Goal: Task Accomplishment & Management: Complete application form

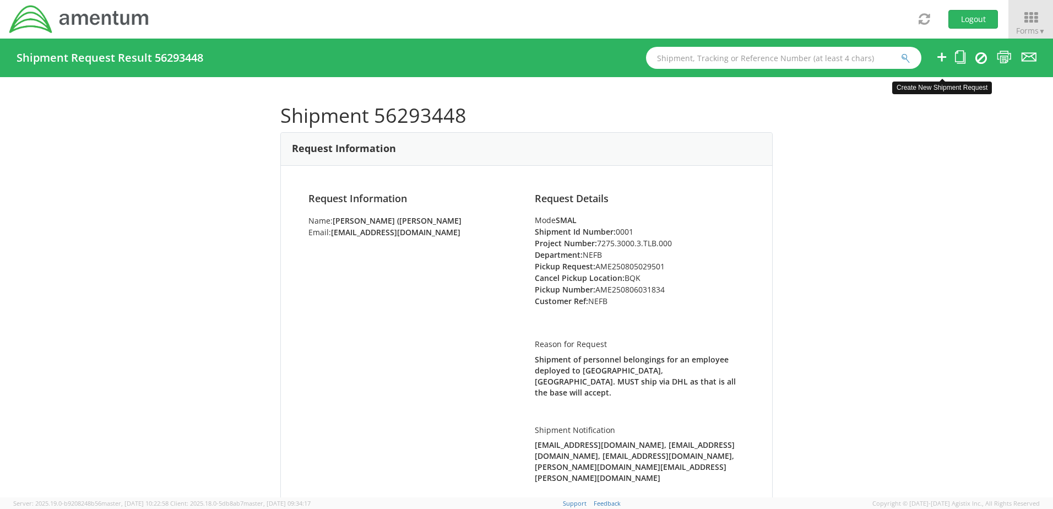
click at [940, 57] on icon at bounding box center [941, 57] width 13 height 14
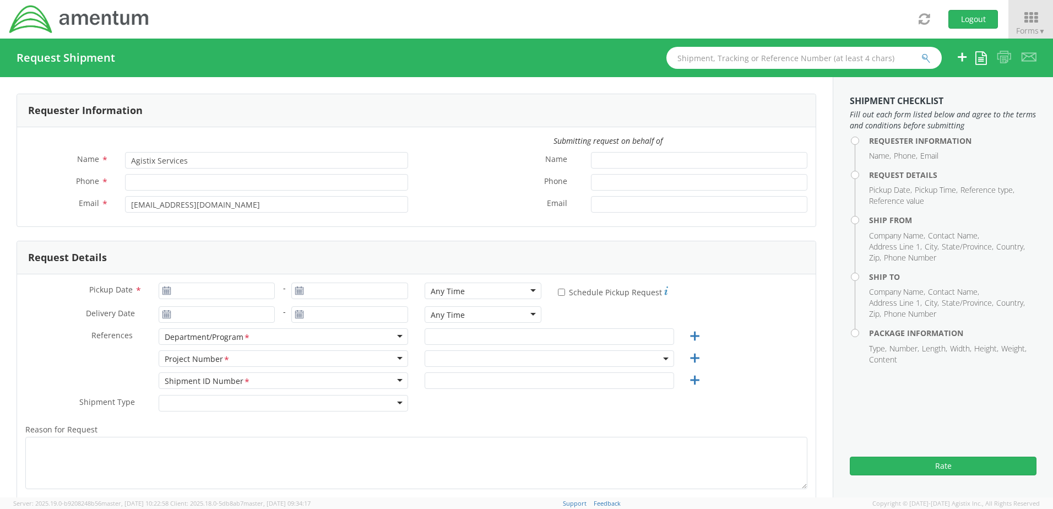
select select "7275.3000.3.TLB.000"
click at [196, 161] on input "Agistix Services" at bounding box center [266, 160] width 283 height 17
drag, startPoint x: 237, startPoint y: 166, endPoint x: 50, endPoint y: 143, distance: 189.2
click at [50, 143] on div "Submitting request on behalf of Name * Agistix Services Phone * Email * [EMAIL_…" at bounding box center [416, 176] width 799 height 83
type input "[PERSON_NAME]"
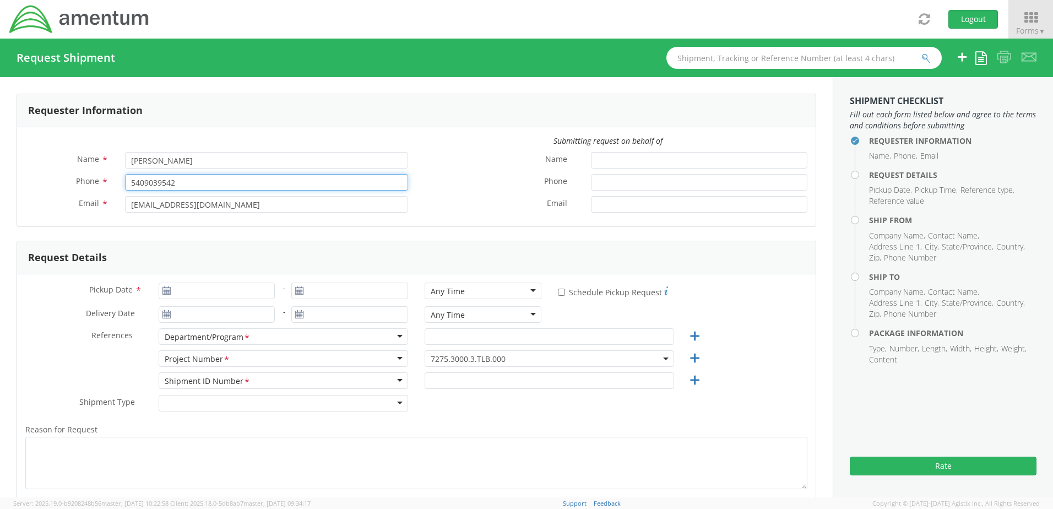
type input "5409039542"
type input "[EMAIL_ADDRESS][DOMAIN_NAME]"
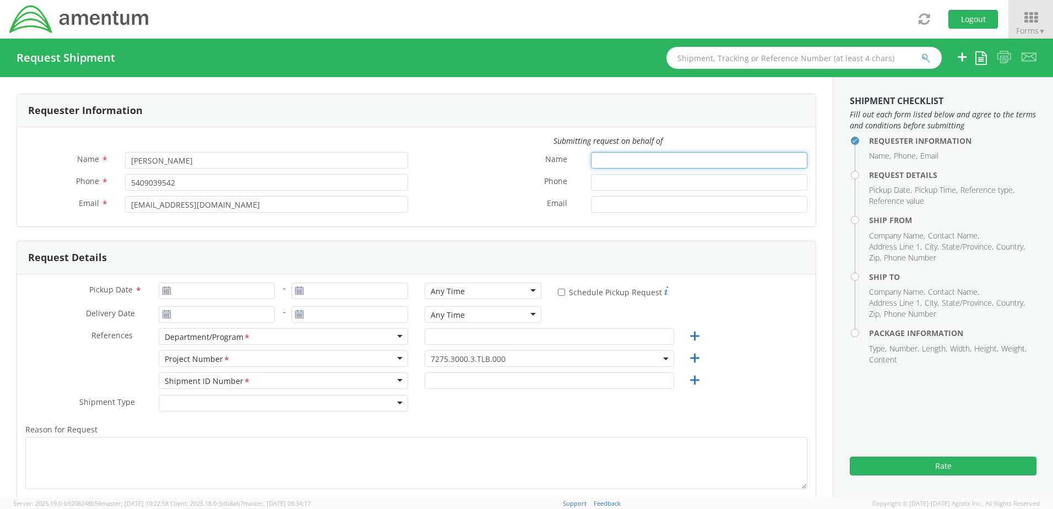
click at [609, 161] on input "Name *" at bounding box center [699, 160] width 216 height 17
type input "[PERSON_NAME]"
type input "4696939170"
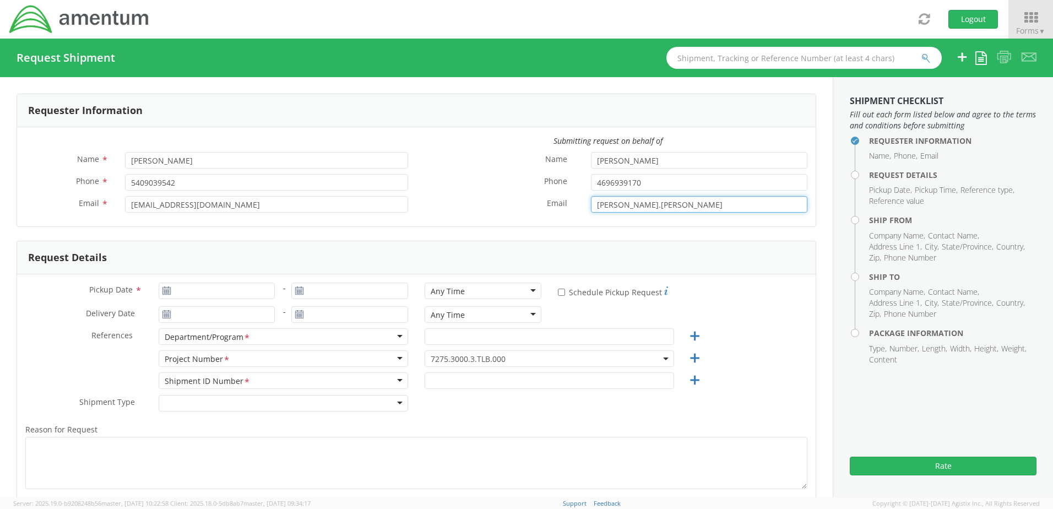
type input "[PERSON_NAME][EMAIL_ADDRESS][PERSON_NAME][DOMAIN_NAME]"
click at [169, 289] on icon at bounding box center [166, 290] width 9 height 9
click at [165, 291] on use at bounding box center [166, 290] width 8 height 8
type input "[DATE]"
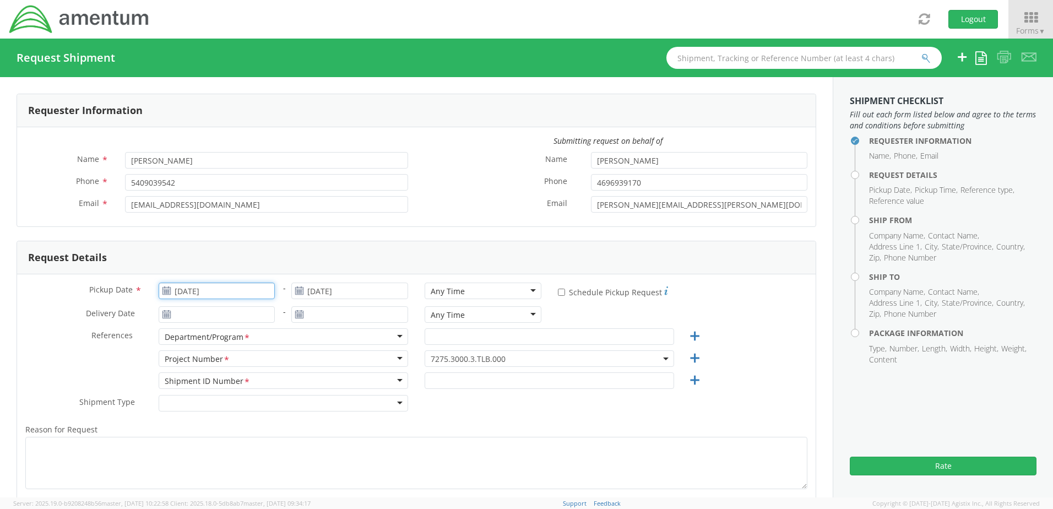
click at [191, 291] on input "[DATE]" at bounding box center [217, 291] width 117 height 17
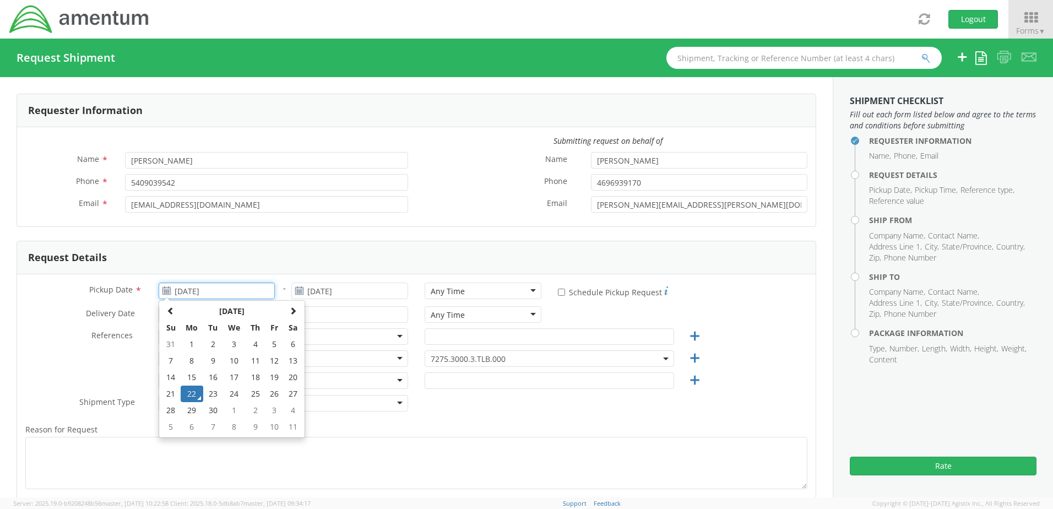
click at [209, 392] on td "23" at bounding box center [212, 394] width 19 height 17
type input "[DATE]"
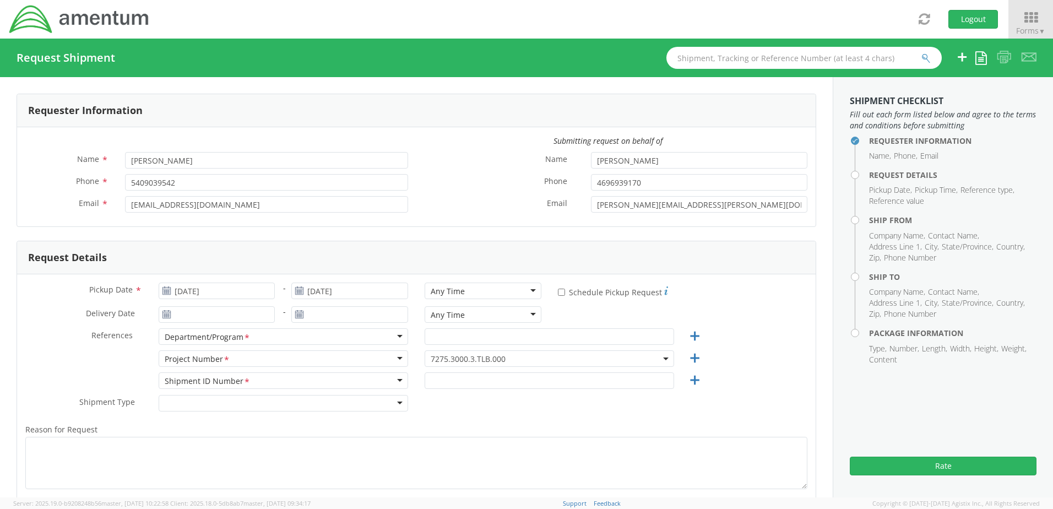
click at [167, 316] on use at bounding box center [166, 314] width 8 height 8
click at [230, 317] on input "[DATE]" at bounding box center [217, 314] width 117 height 17
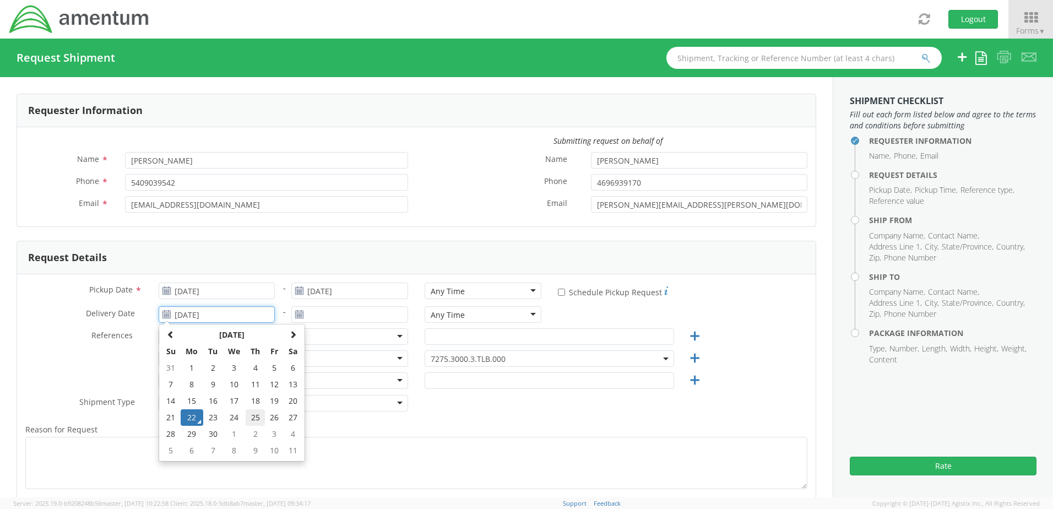
click at [254, 417] on td "25" at bounding box center [255, 417] width 19 height 17
type input "[DATE]"
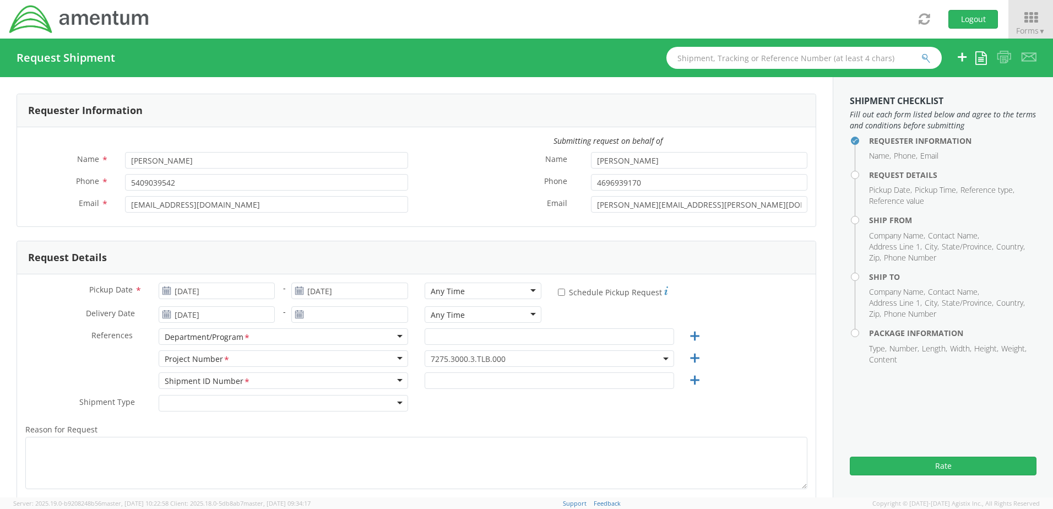
click at [253, 338] on div "Department/Program *" at bounding box center [283, 336] width 249 height 17
click at [395, 335] on div "Department/Program *" at bounding box center [283, 336] width 249 height 17
click at [399, 336] on div "Department/Program *" at bounding box center [283, 336] width 249 height 17
click at [436, 338] on input "text" at bounding box center [549, 336] width 249 height 17
click at [691, 336] on icon at bounding box center [695, 336] width 14 height 14
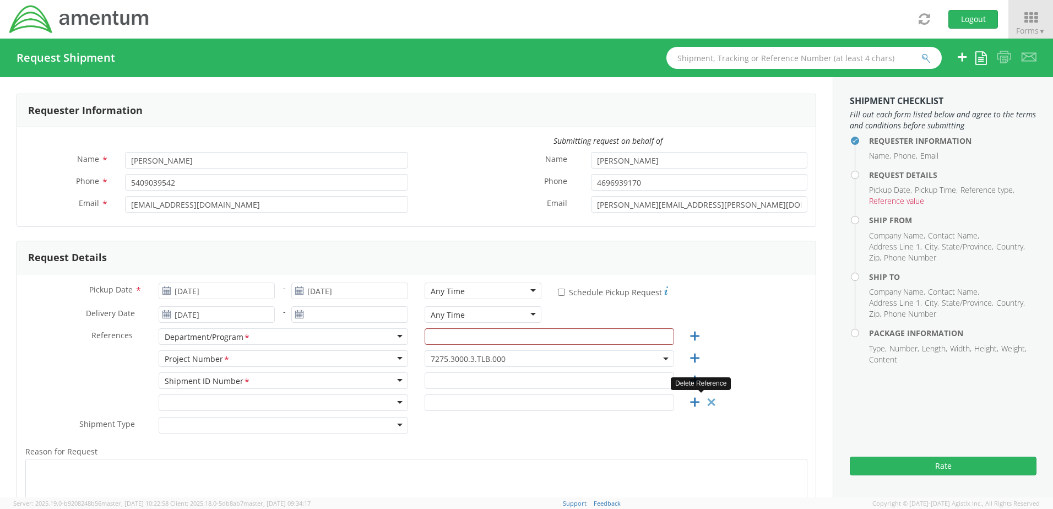
click at [704, 403] on icon at bounding box center [711, 402] width 14 height 14
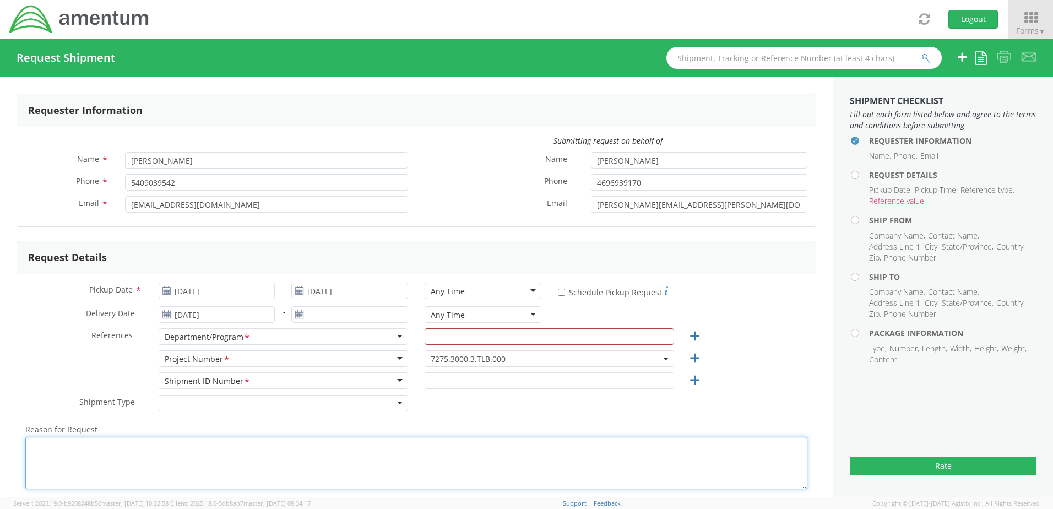
click at [517, 449] on textarea "Reason for Request *" at bounding box center [416, 463] width 782 height 52
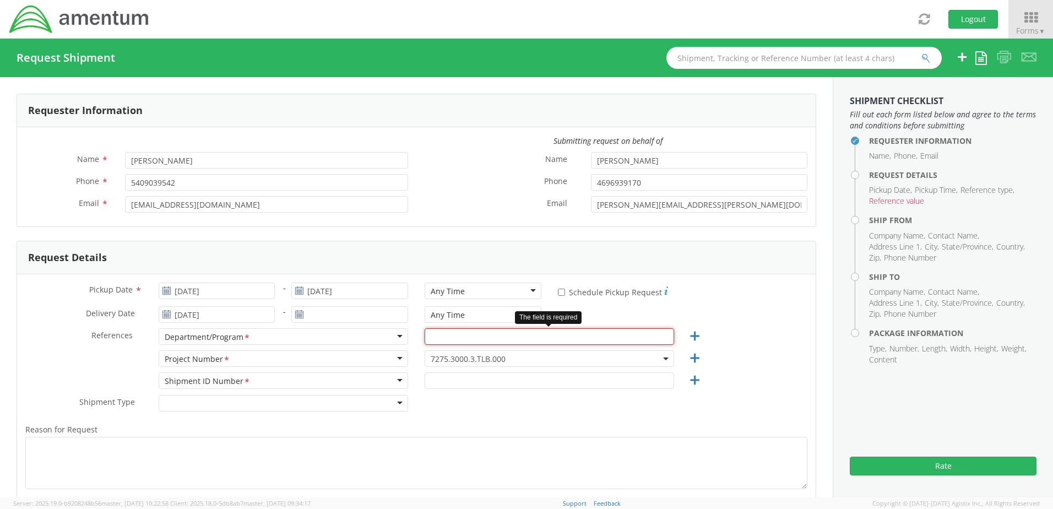
click at [442, 333] on input "text" at bounding box center [549, 336] width 249 height 17
click at [246, 335] on span "*" at bounding box center [246, 338] width 7 height 12
click at [398, 336] on div "Department/Program *" at bounding box center [283, 336] width 249 height 17
click at [451, 353] on span "7275.3000.3.TLB.000" at bounding box center [549, 358] width 249 height 17
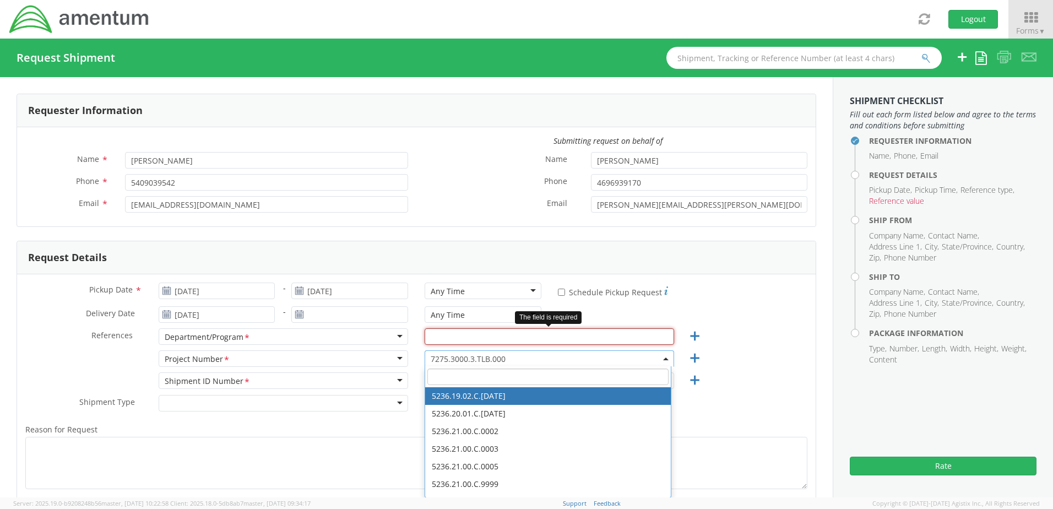
click at [438, 336] on input "text" at bounding box center [549, 336] width 249 height 17
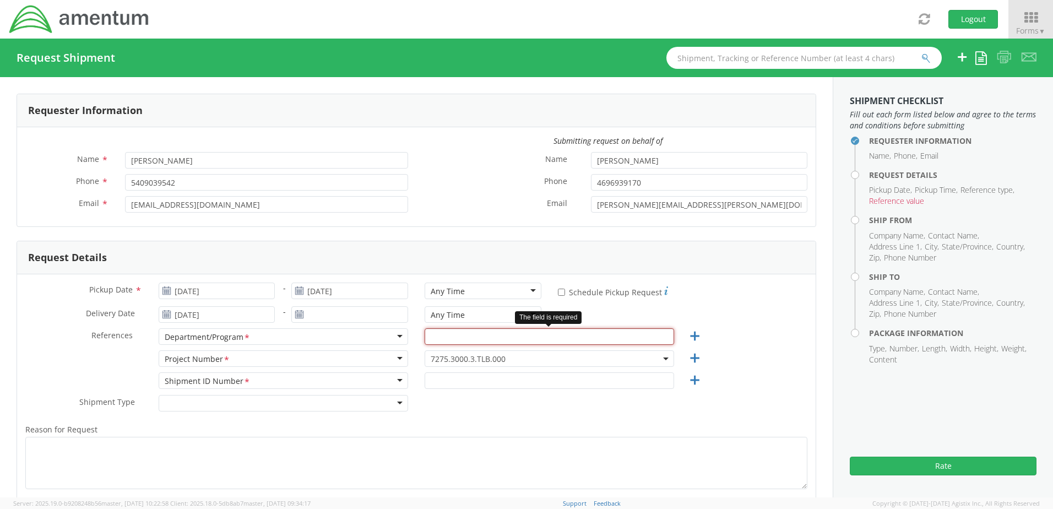
click at [476, 340] on input "text" at bounding box center [549, 336] width 249 height 17
paste input "Combatant Command Experimentation & Solutions Business Division"
type input "Combatant Command Experimentation & Solutions Business Division"
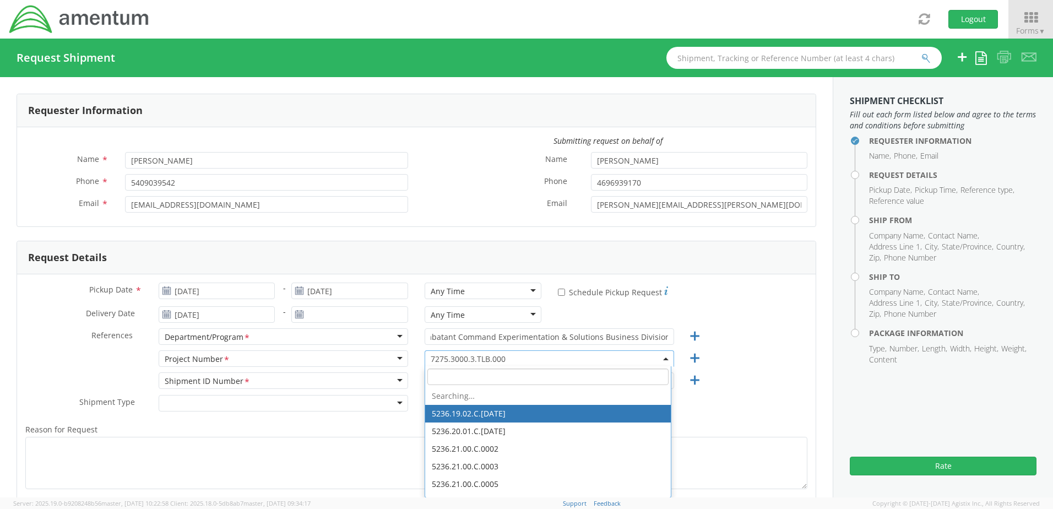
click at [460, 356] on span "7275.3000.3.TLB.000" at bounding box center [549, 359] width 237 height 10
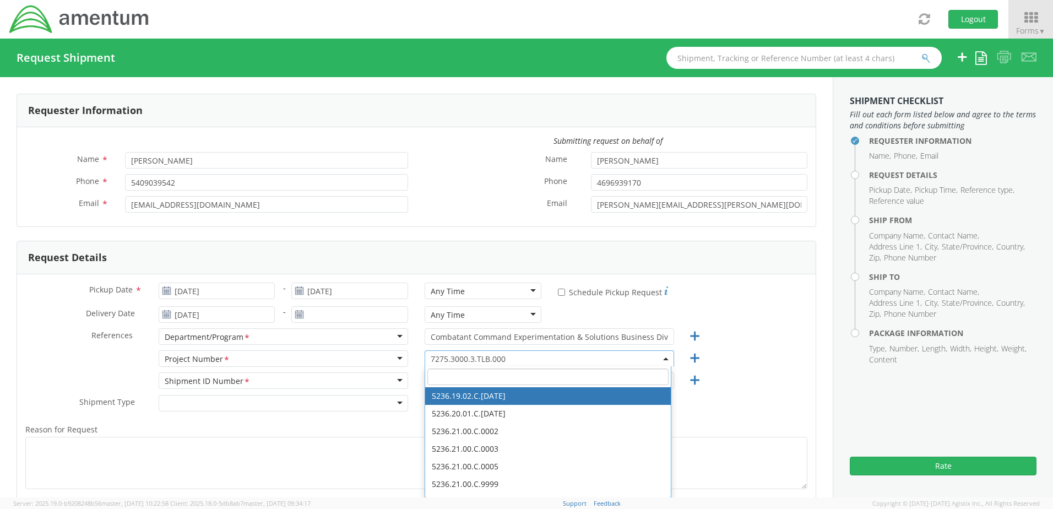
click at [491, 377] on input "search" at bounding box center [547, 376] width 241 height 17
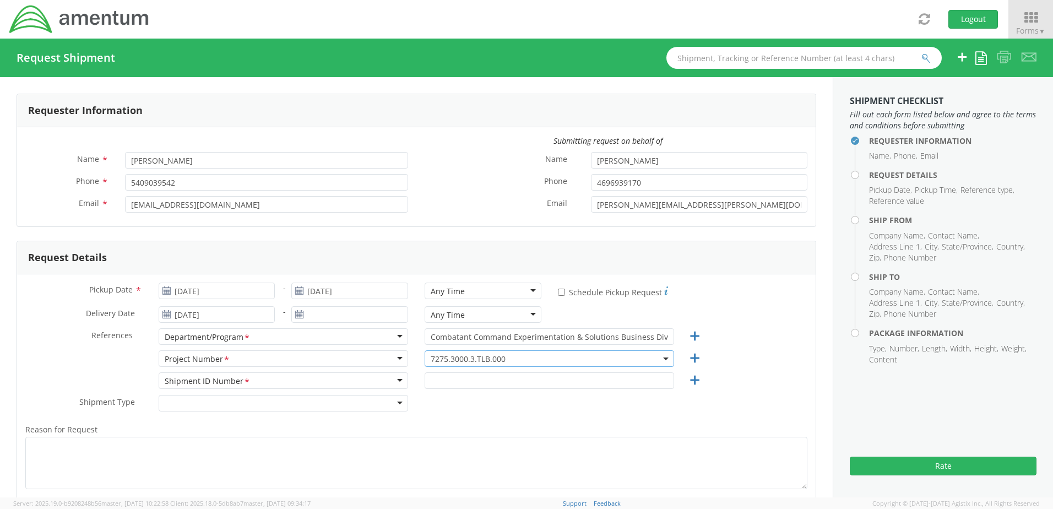
drag, startPoint x: 524, startPoint y: 360, endPoint x: 410, endPoint y: 352, distance: 114.3
click at [410, 352] on div "Project Number <span class="required">*</span> Project Number * Account Type Ac…" at bounding box center [416, 361] width 799 height 22
click at [446, 355] on span "7275.3000.3.TLB.000" at bounding box center [549, 359] width 237 height 10
click at [577, 353] on span "7275.3000.3.TLB.000" at bounding box center [549, 358] width 249 height 17
click at [663, 359] on span "7275.3000.3.TLB.000" at bounding box center [549, 358] width 249 height 17
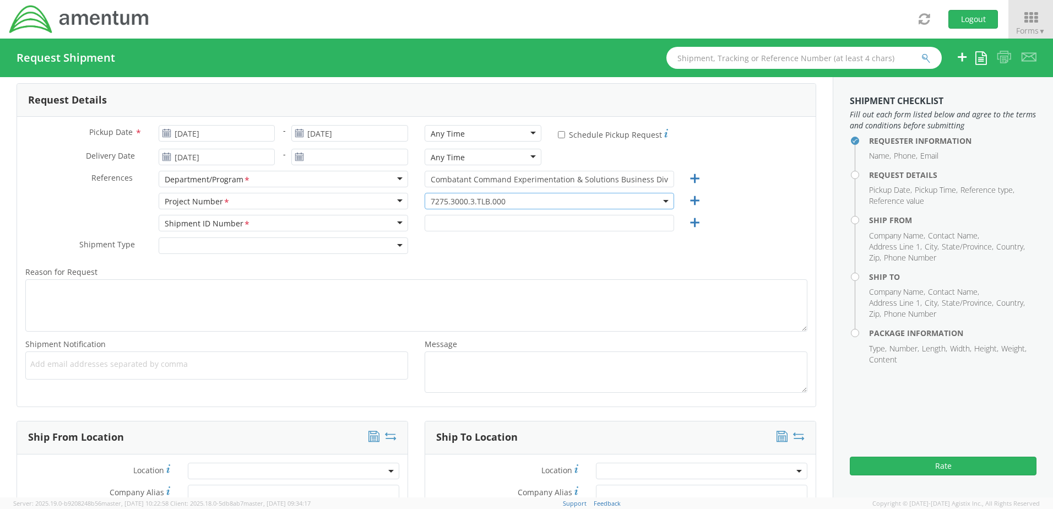
scroll to position [172, 0]
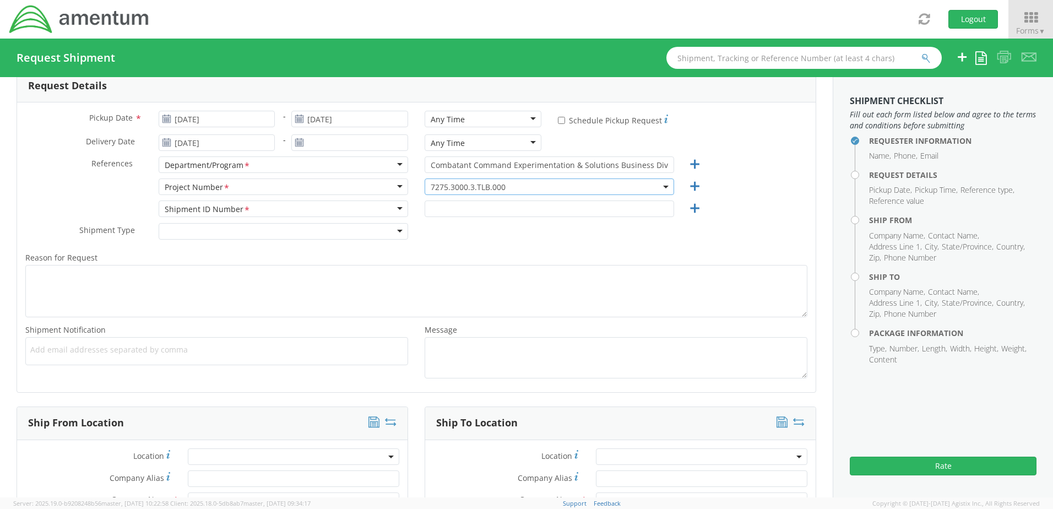
click at [662, 181] on span "7275.3000.3.TLB.000" at bounding box center [549, 186] width 249 height 17
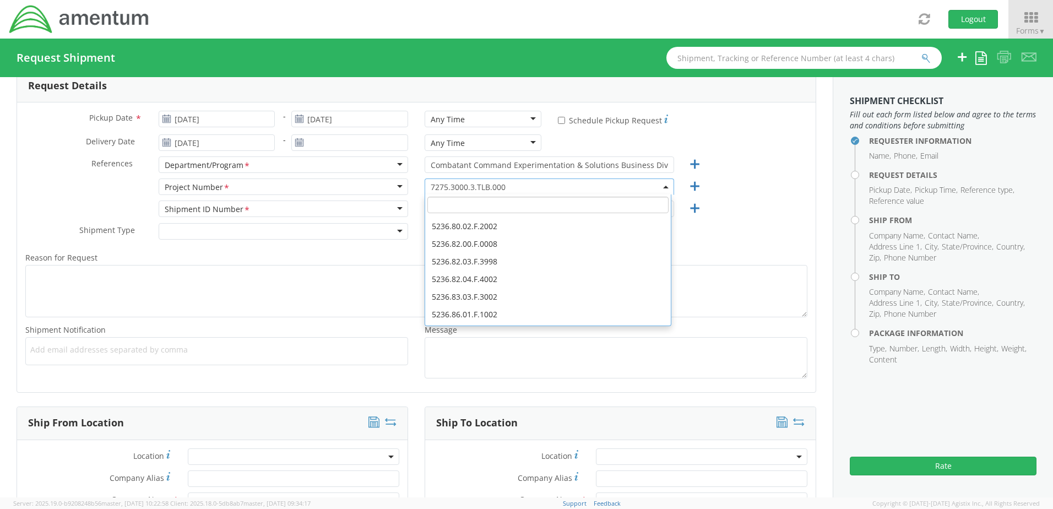
scroll to position [0, 0]
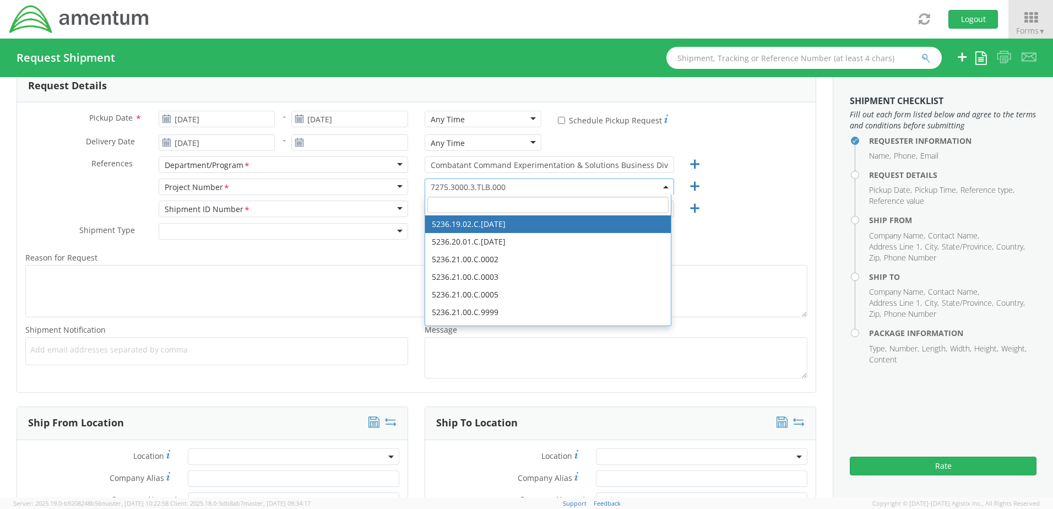
click at [466, 205] on input "search" at bounding box center [547, 205] width 241 height 17
paste input "OVHD.705503.00002"
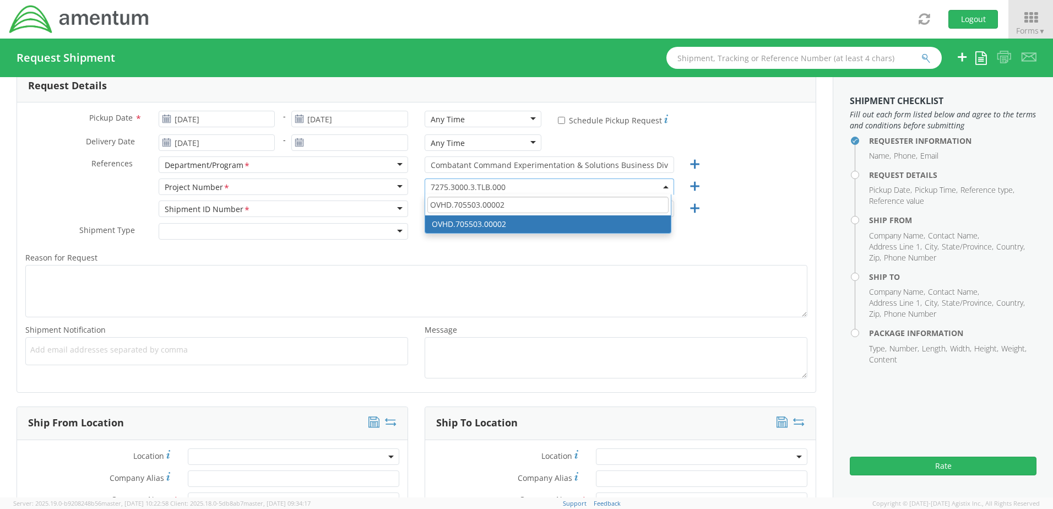
type input "OVHD.705503.00002"
select select "OVHD.705503.00002"
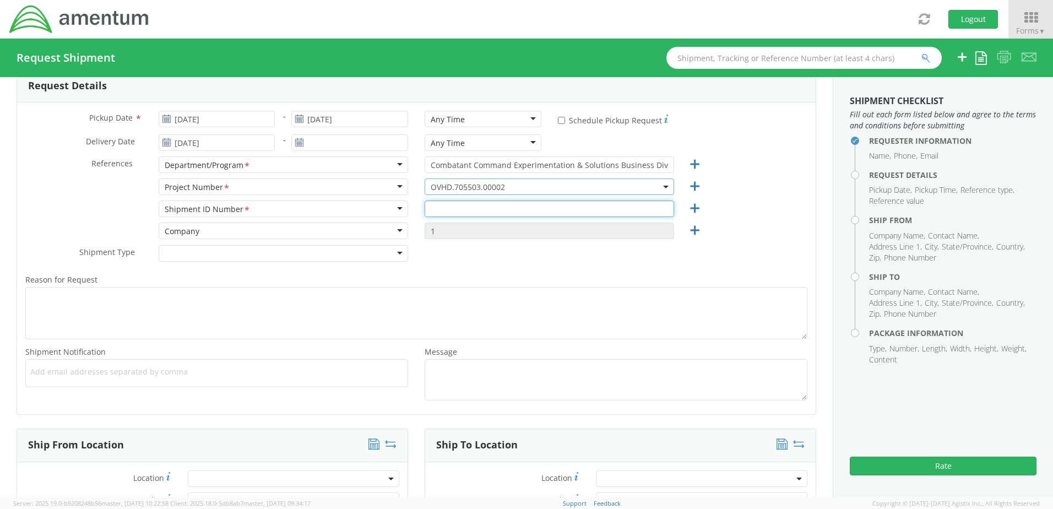
click at [477, 208] on input "text" at bounding box center [549, 208] width 249 height 17
type input "00000"
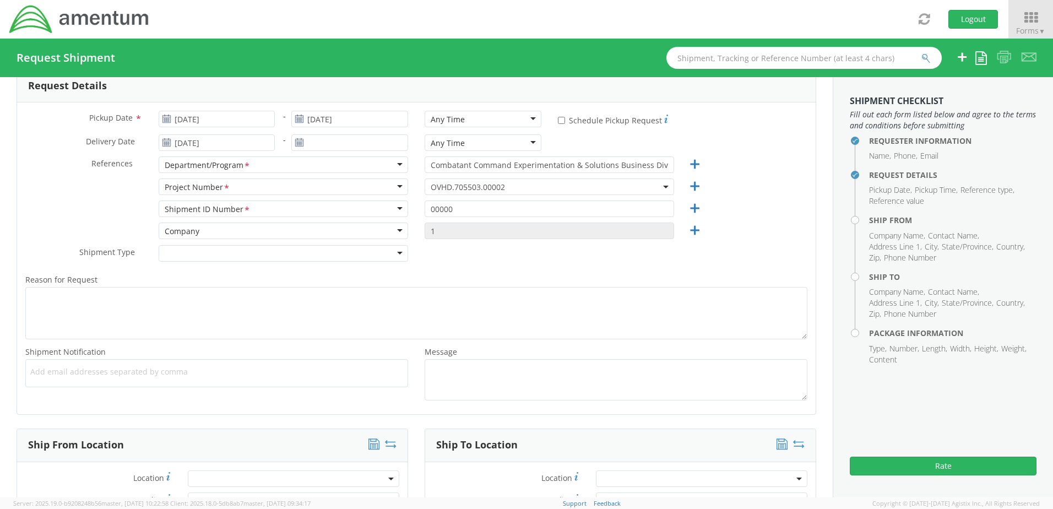
click at [476, 268] on div "Reason for Request * Shipment Notification * Add email addresses separated by c…" at bounding box center [416, 336] width 799 height 139
click at [438, 221] on div "00000" at bounding box center [549, 211] width 266 height 22
click at [439, 235] on input "1" at bounding box center [549, 230] width 249 height 17
click at [502, 225] on input "1" at bounding box center [549, 230] width 249 height 17
click at [443, 231] on input "1" at bounding box center [549, 230] width 249 height 17
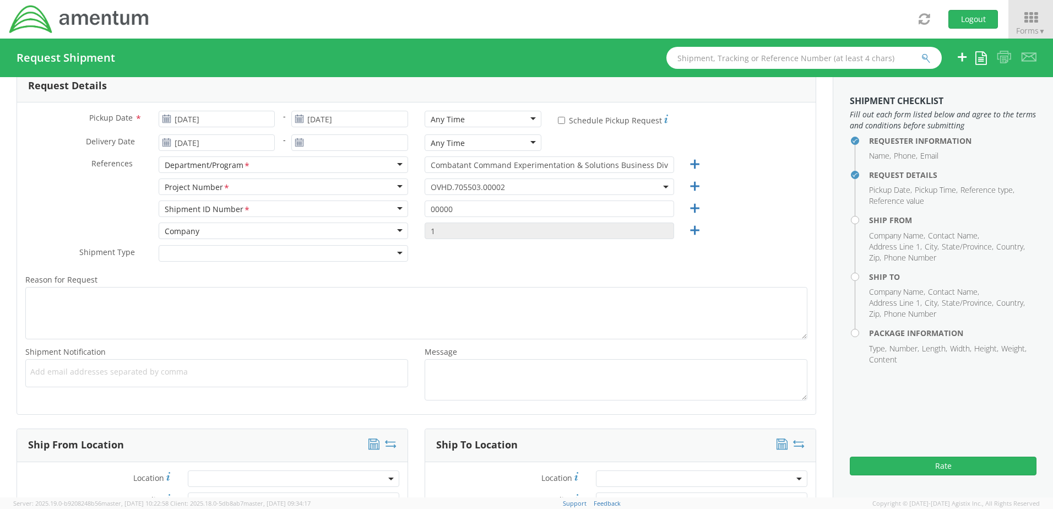
click at [400, 252] on div at bounding box center [283, 253] width 249 height 17
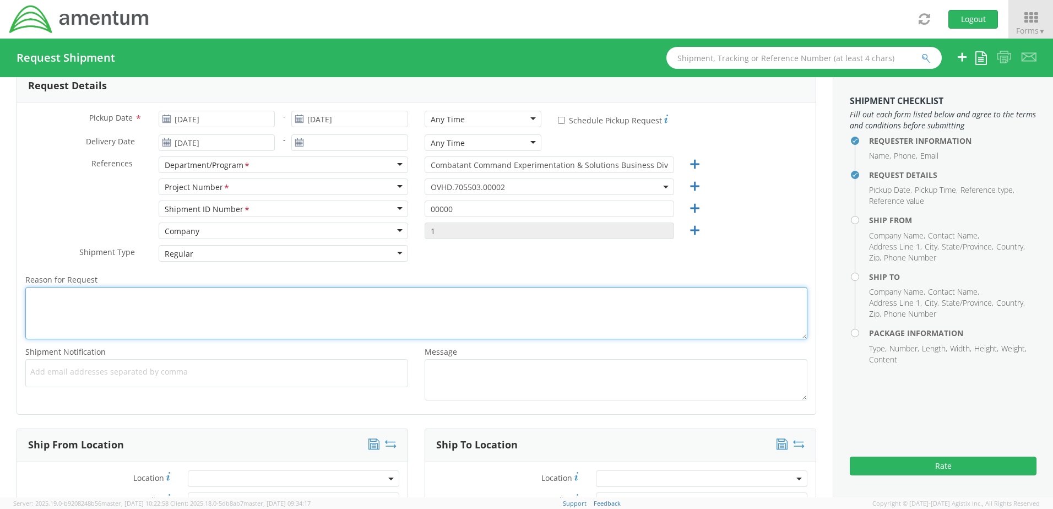
click at [154, 297] on textarea "Reason for Request *" at bounding box center [416, 313] width 782 height 52
type textarea "s"
type textarea "Regular shipment of document"
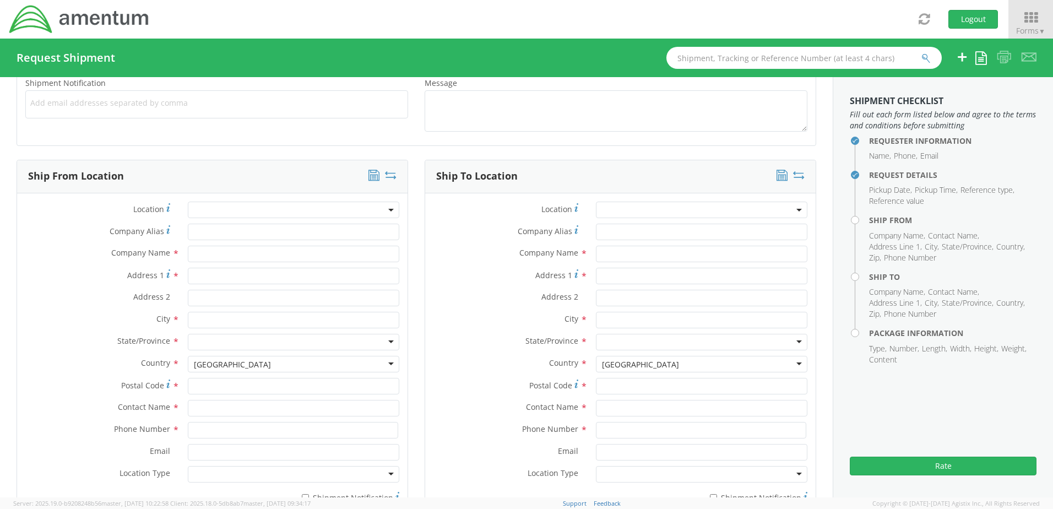
scroll to position [446, 0]
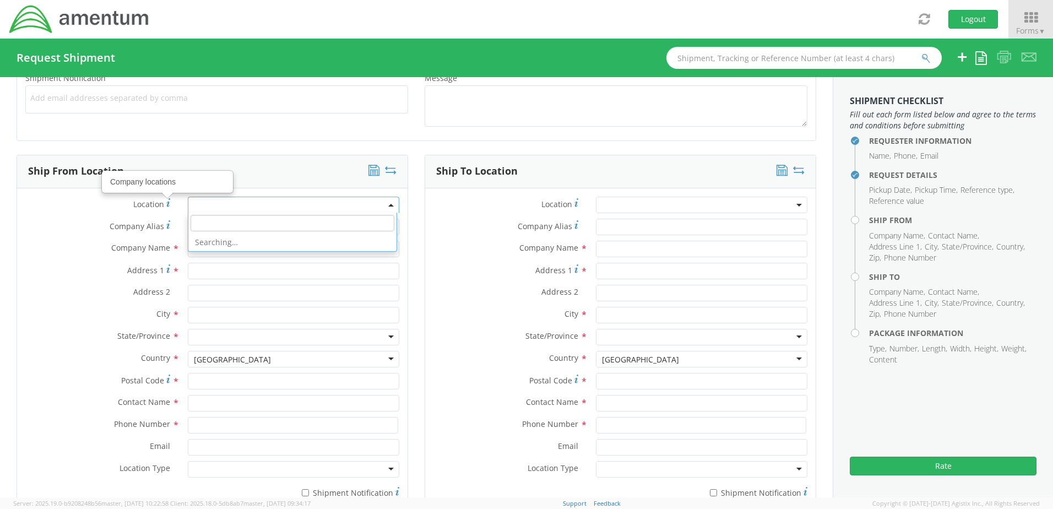
click at [230, 208] on span at bounding box center [293, 205] width 211 height 17
click at [88, 213] on div "Location *" at bounding box center [212, 205] width 390 height 17
click at [208, 250] on input "text" at bounding box center [293, 249] width 211 height 17
type input "[PERSON_NAME]"
type input "[STREET_ADDRESS][PERSON_NAME]"
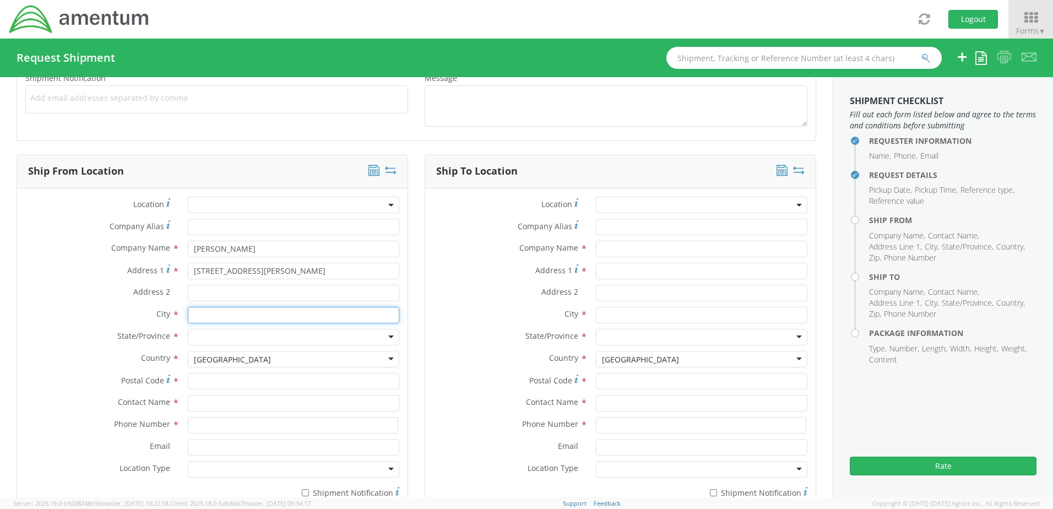
click at [209, 317] on input "text" at bounding box center [293, 315] width 211 height 17
type input "[GEOGRAPHIC_DATA]"
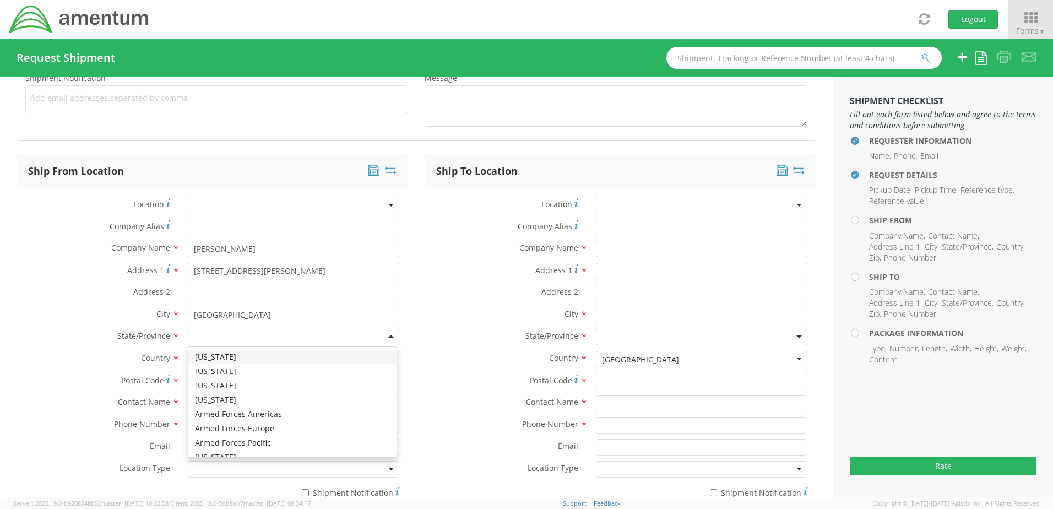
type input "G"
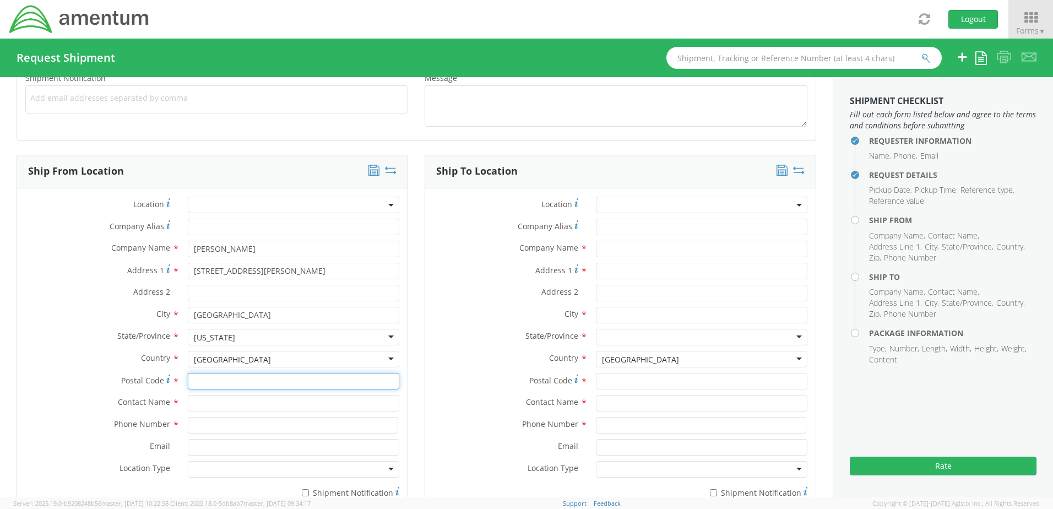
click at [202, 378] on input "Postal Code *" at bounding box center [293, 381] width 211 height 17
type input "30082"
type input "[PERSON_NAME]"
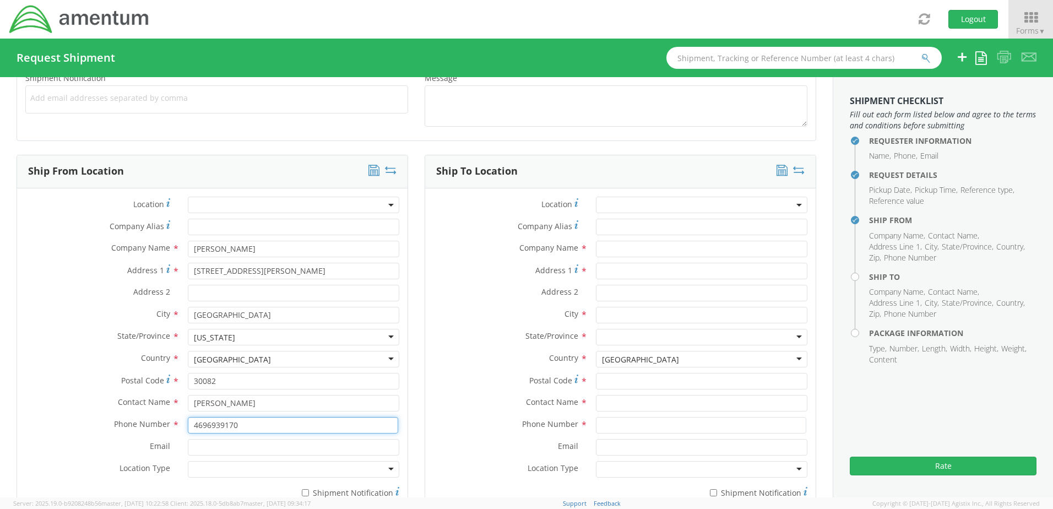
type input "4696939170"
type input "[PERSON_NAME][EMAIL_ADDRESS][PERSON_NAME][DOMAIN_NAME]"
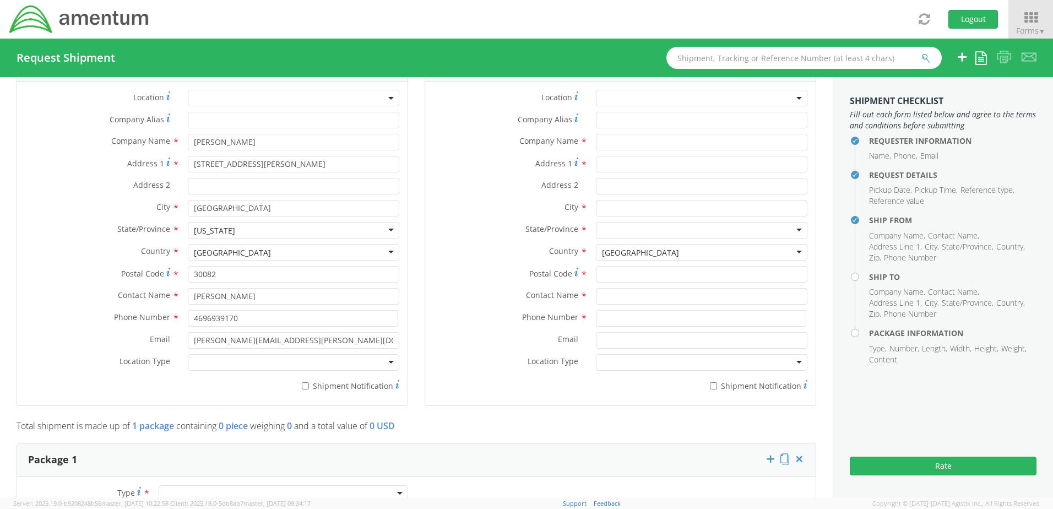
scroll to position [555, 0]
click at [386, 359] on div at bounding box center [293, 359] width 211 height 17
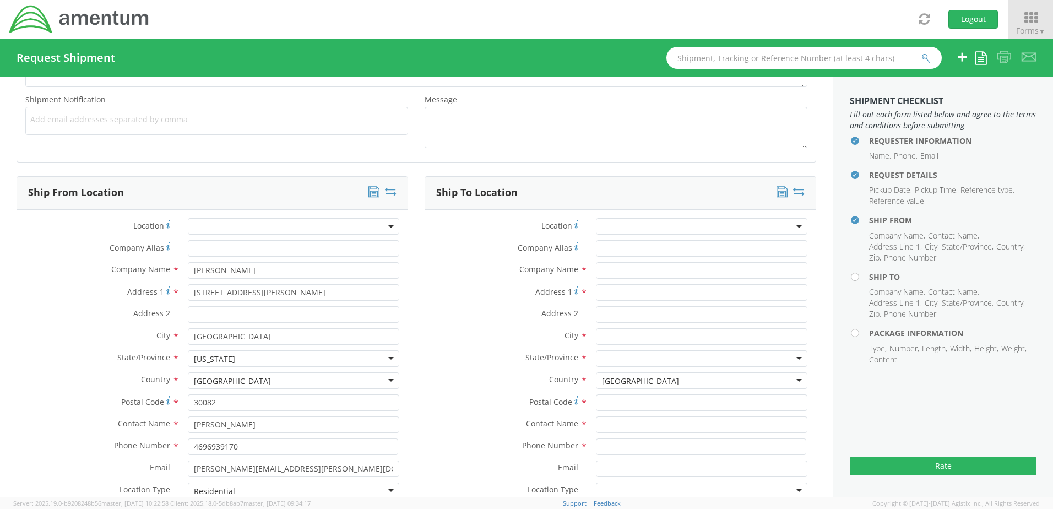
scroll to position [431, 0]
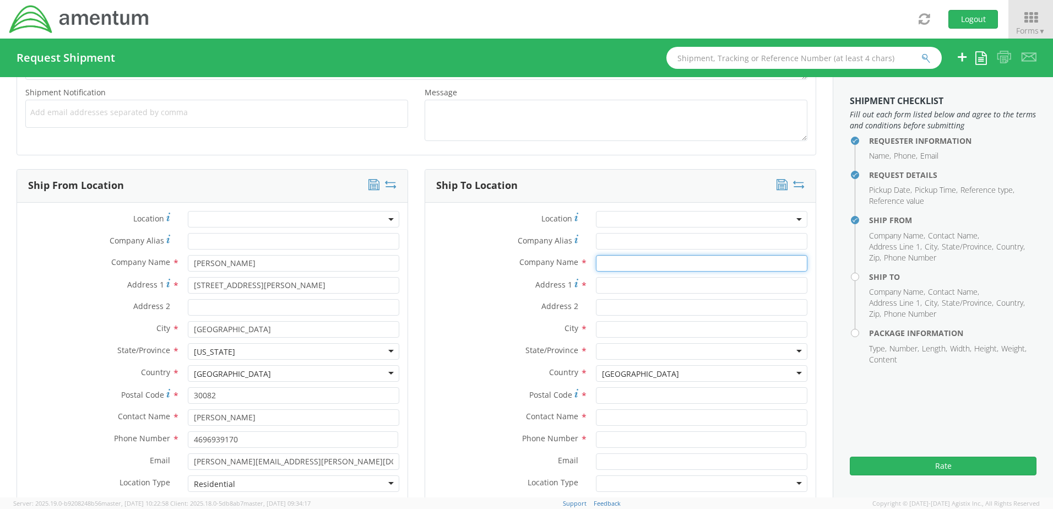
click at [598, 263] on input "text" at bounding box center [701, 263] width 211 height 17
paste input "[PERSON_NAME]"
type input "[PERSON_NAME]"
click at [610, 283] on input "Address 1 *" at bounding box center [701, 285] width 211 height 17
paste input "[STREET_ADDRESS]"
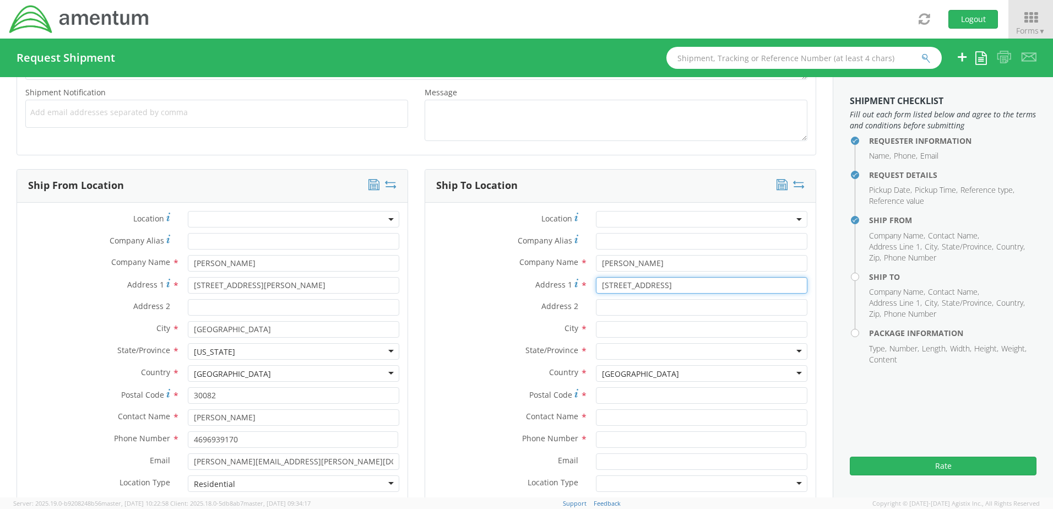
type input "[STREET_ADDRESS]"
click at [596, 307] on input "Address 2 *" at bounding box center [701, 307] width 211 height 17
paste input "Apt E102"
type input "Apt E102"
drag, startPoint x: 601, startPoint y: 330, endPoint x: 588, endPoint y: 318, distance: 17.9
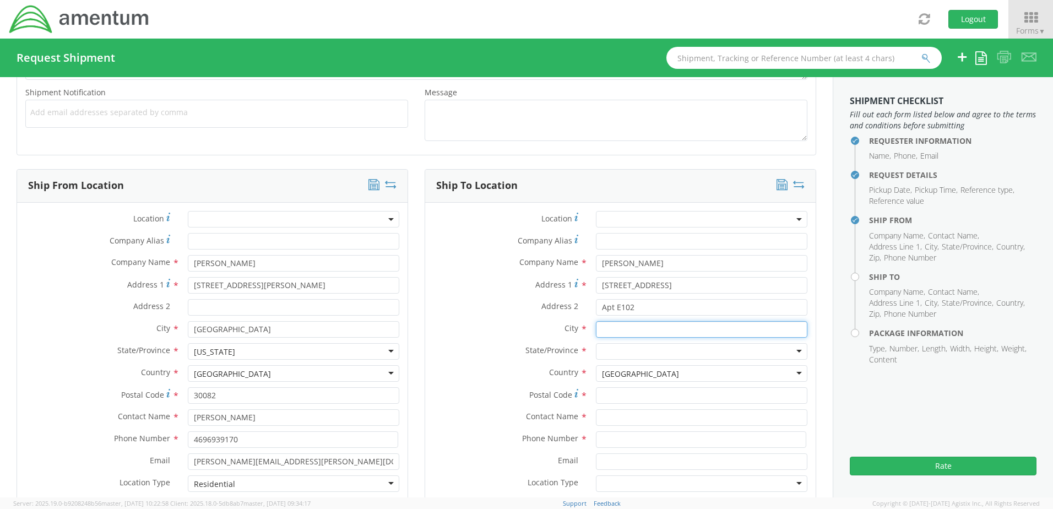
click at [601, 330] on input "text" at bounding box center [701, 329] width 211 height 17
drag, startPoint x: 588, startPoint y: 303, endPoint x: 593, endPoint y: 302, distance: 5.6
click at [589, 302] on div "Apt E102" at bounding box center [702, 307] width 228 height 17
click at [597, 327] on input "text" at bounding box center [701, 329] width 211 height 17
drag, startPoint x: 600, startPoint y: 281, endPoint x: 619, endPoint y: 275, distance: 19.7
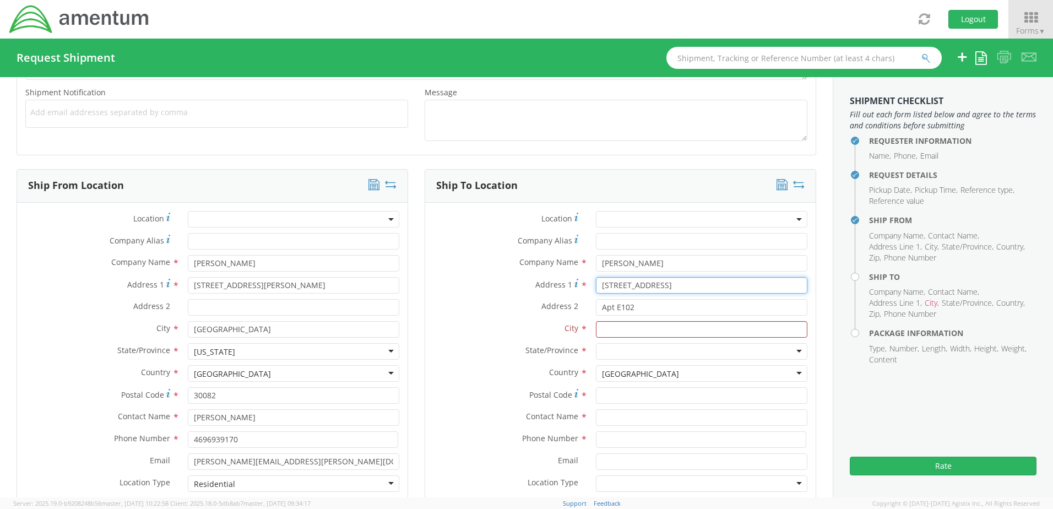
click at [600, 281] on input "[STREET_ADDRESS]" at bounding box center [701, 285] width 211 height 17
drag, startPoint x: 594, startPoint y: 335, endPoint x: 605, endPoint y: 330, distance: 11.6
click at [596, 335] on input "text" at bounding box center [701, 329] width 211 height 17
click at [508, 321] on label "City *" at bounding box center [506, 328] width 162 height 14
click at [599, 328] on input "text" at bounding box center [701, 329] width 211 height 17
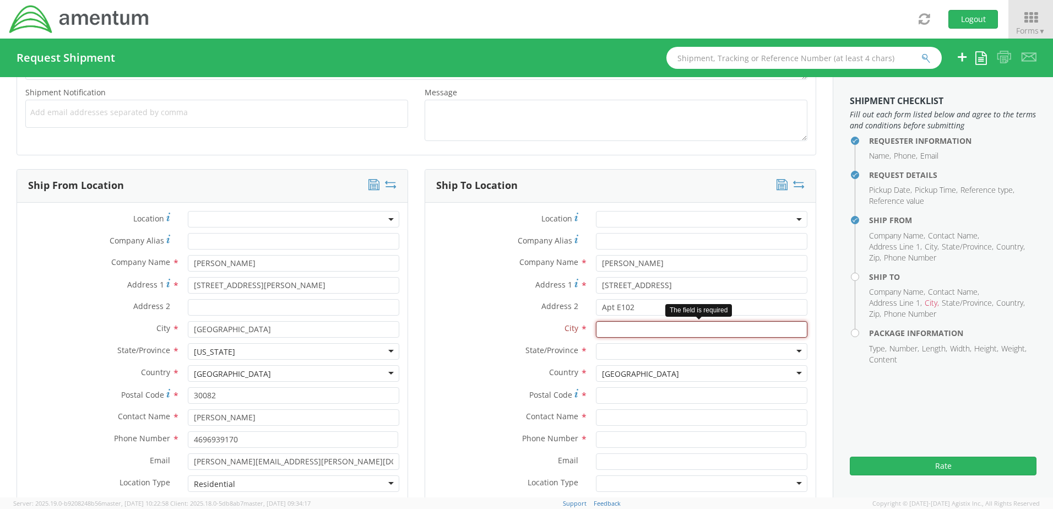
paste input "Mililani"
type input "Mililani"
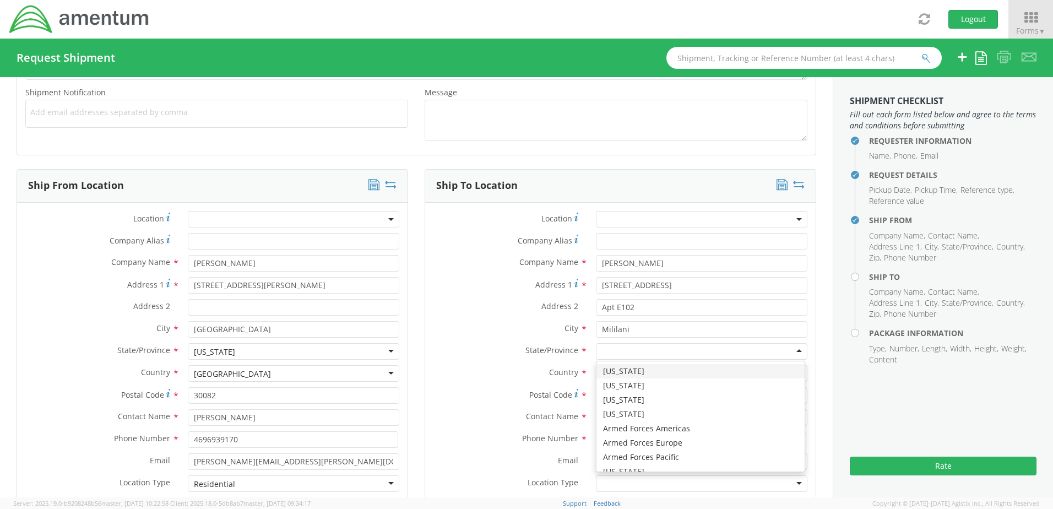
click at [602, 347] on input "select-one" at bounding box center [603, 351] width 2 height 11
click at [531, 324] on label "City *" at bounding box center [506, 328] width 162 height 14
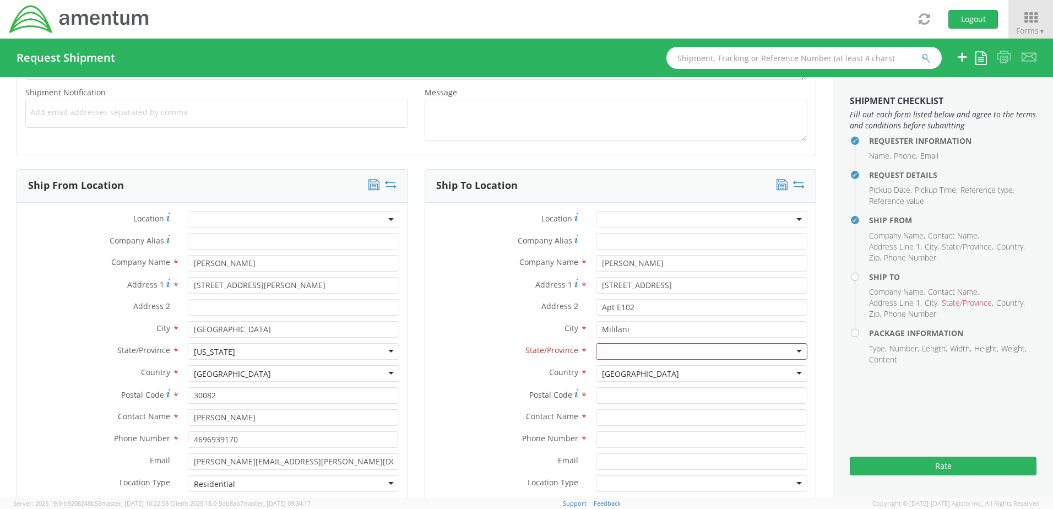
click at [760, 373] on div "[GEOGRAPHIC_DATA]" at bounding box center [701, 373] width 211 height 17
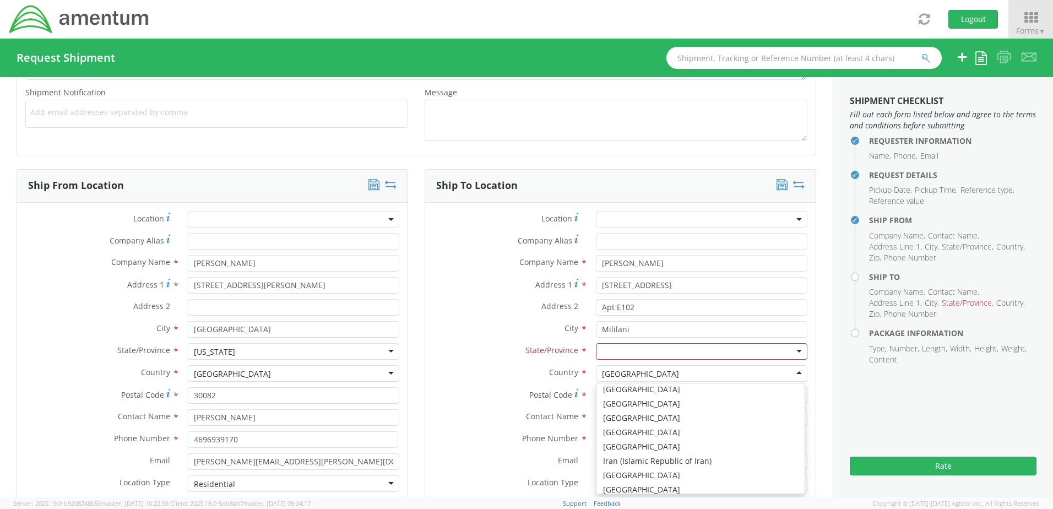
scroll to position [1121, 0]
click at [616, 350] on div at bounding box center [701, 351] width 211 height 17
type input "ha"
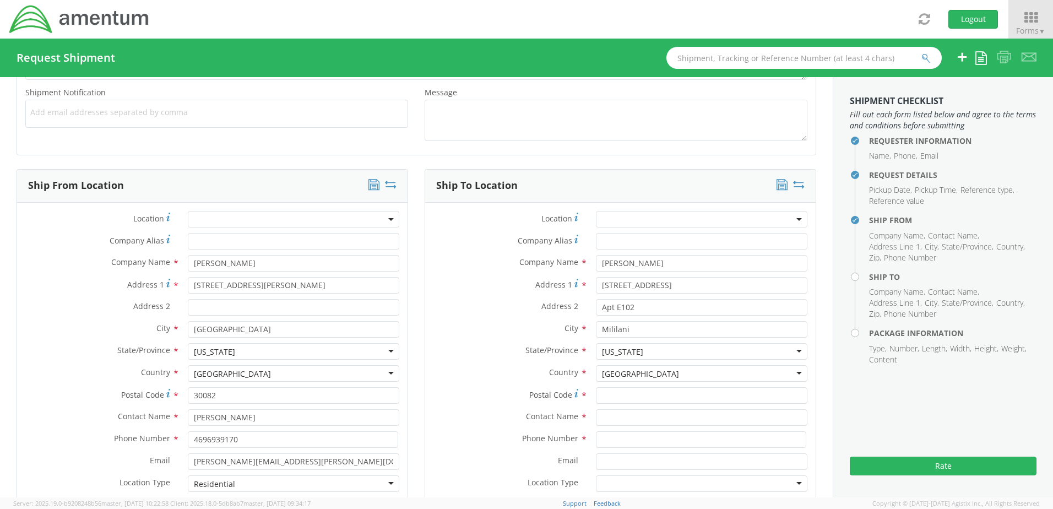
scroll to position [0, 0]
click at [598, 395] on input "Postal Code *" at bounding box center [701, 395] width 211 height 17
drag, startPoint x: 596, startPoint y: 392, endPoint x: 608, endPoint y: 390, distance: 12.2
click at [596, 392] on input "Postal Code *" at bounding box center [701, 395] width 211 height 17
paste input "96789"
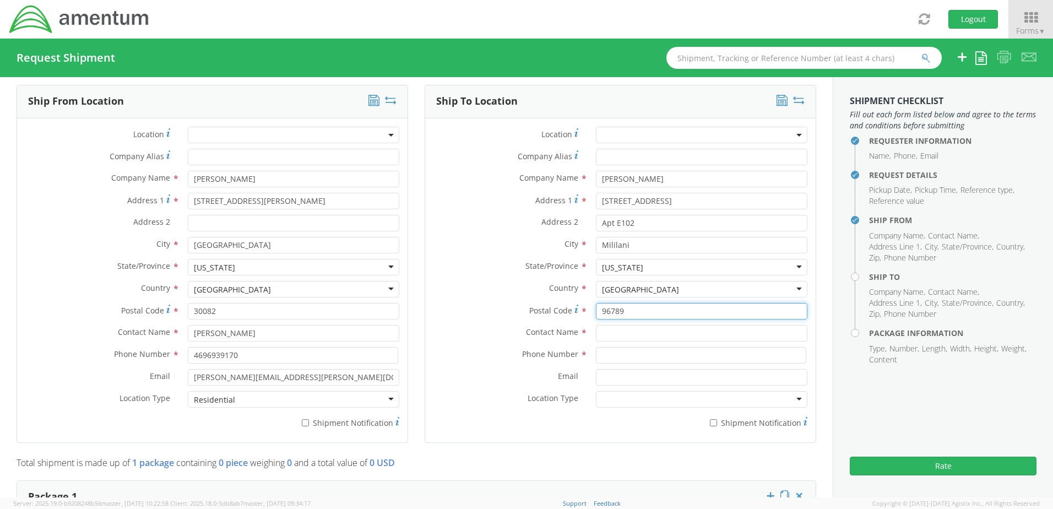
scroll to position [541, 0]
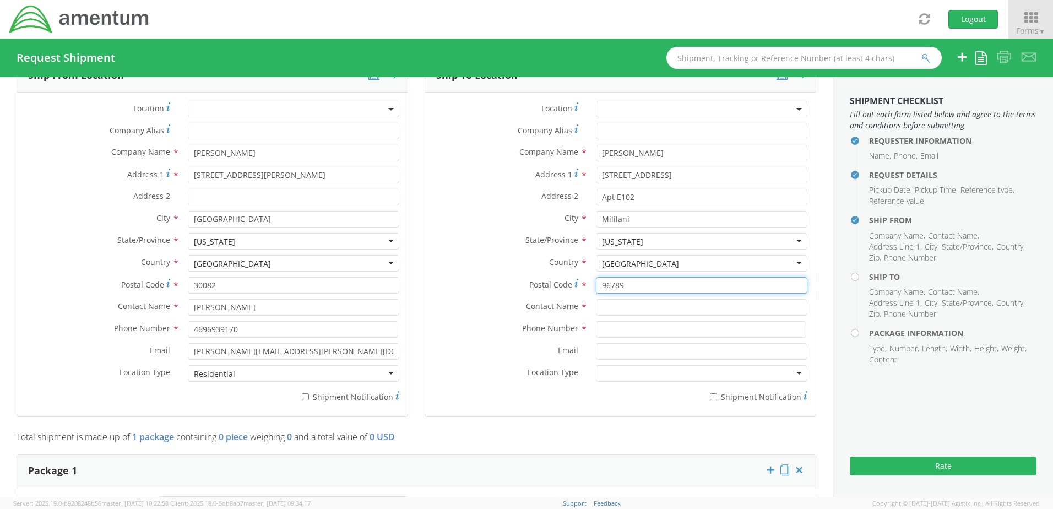
type input "96789"
click at [613, 310] on input "text" at bounding box center [701, 307] width 211 height 17
drag, startPoint x: 679, startPoint y: 152, endPoint x: 555, endPoint y: 148, distance: 124.0
click at [555, 148] on div "Company Name * [PERSON_NAME]" at bounding box center [620, 153] width 390 height 17
click at [601, 309] on input "text" at bounding box center [701, 307] width 211 height 17
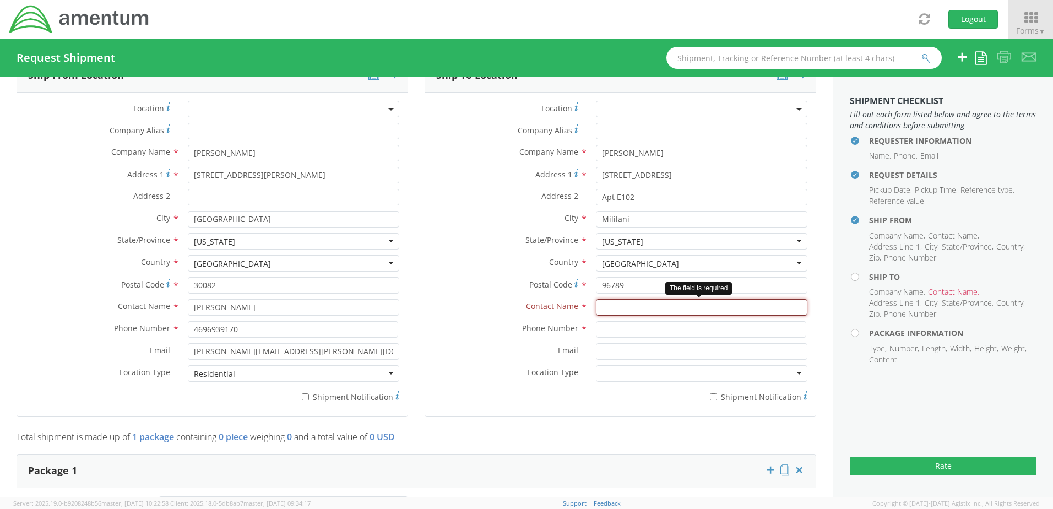
paste input "[PERSON_NAME]"
type input "[PERSON_NAME]"
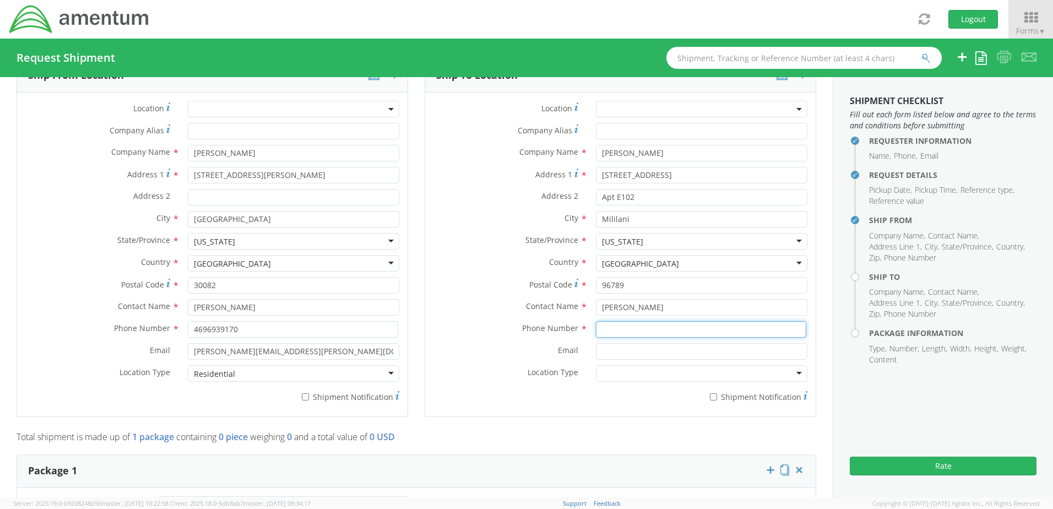
click at [625, 329] on input at bounding box center [701, 329] width 210 height 17
type input "5409039542"
type input "[EMAIL_ADDRESS][DOMAIN_NAME]"
type input "Amentum"
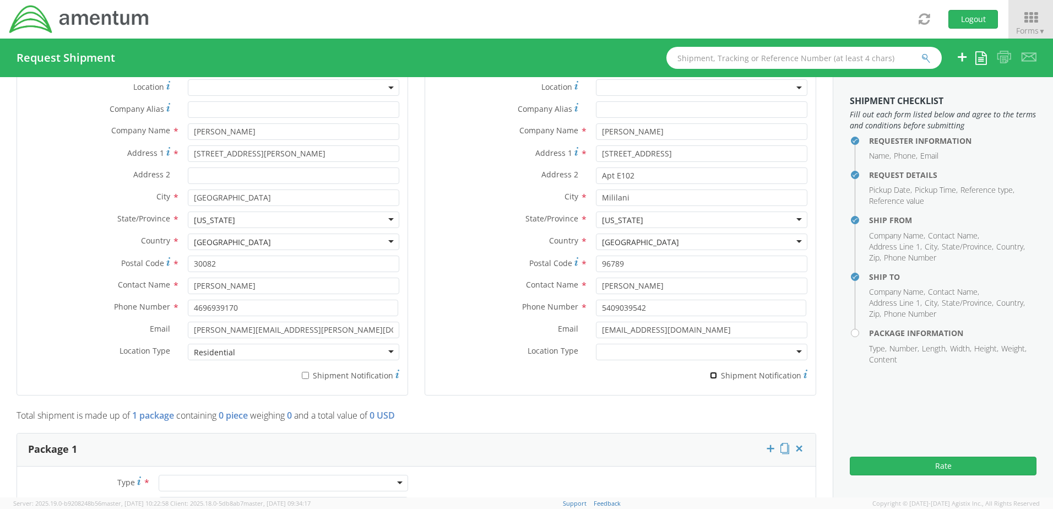
click at [710, 375] on input "* Shipment Notification" at bounding box center [713, 375] width 7 height 7
checkbox input "true"
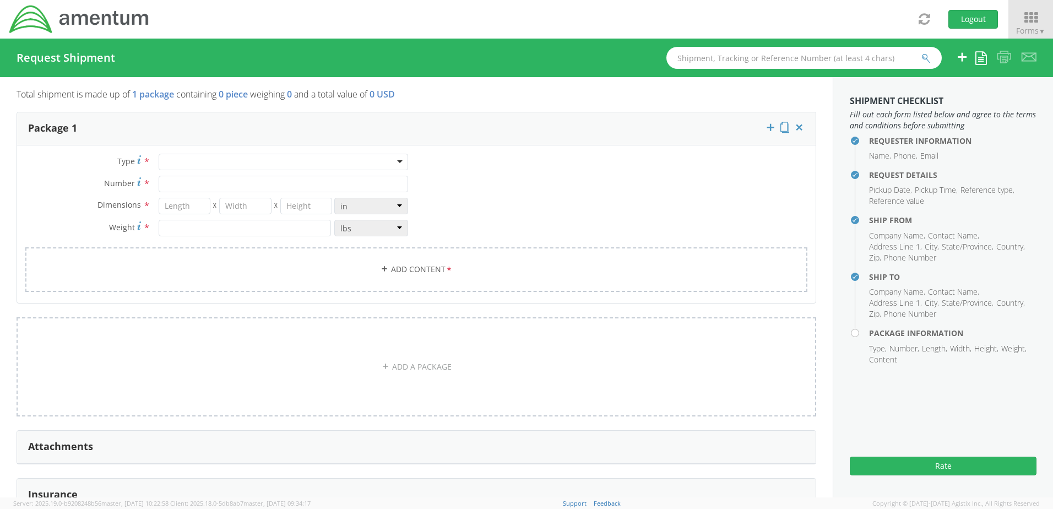
scroll to position [887, 0]
click at [188, 151] on div at bounding box center [283, 159] width 249 height 17
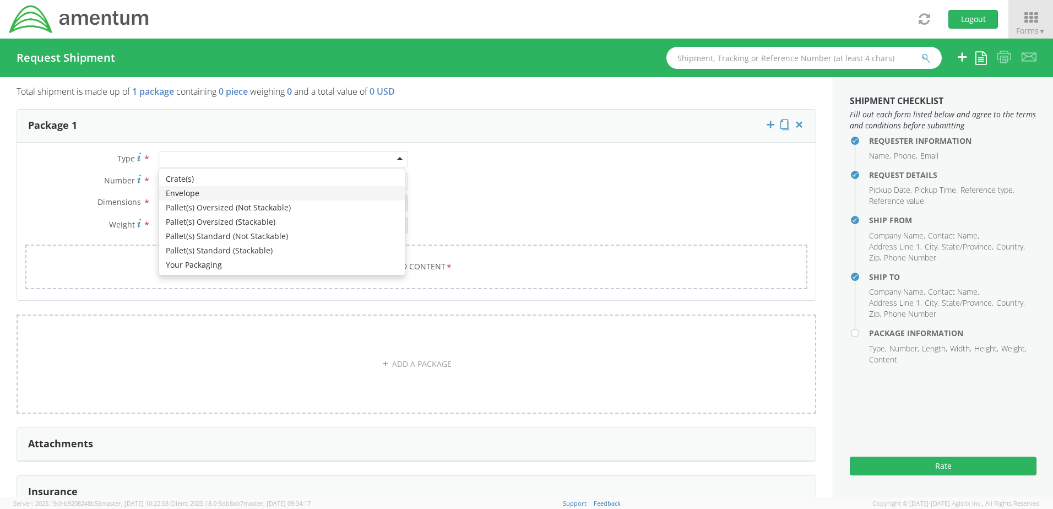
type input "1"
type input "9.5"
type input "12.5"
type input "0.25"
type input "1"
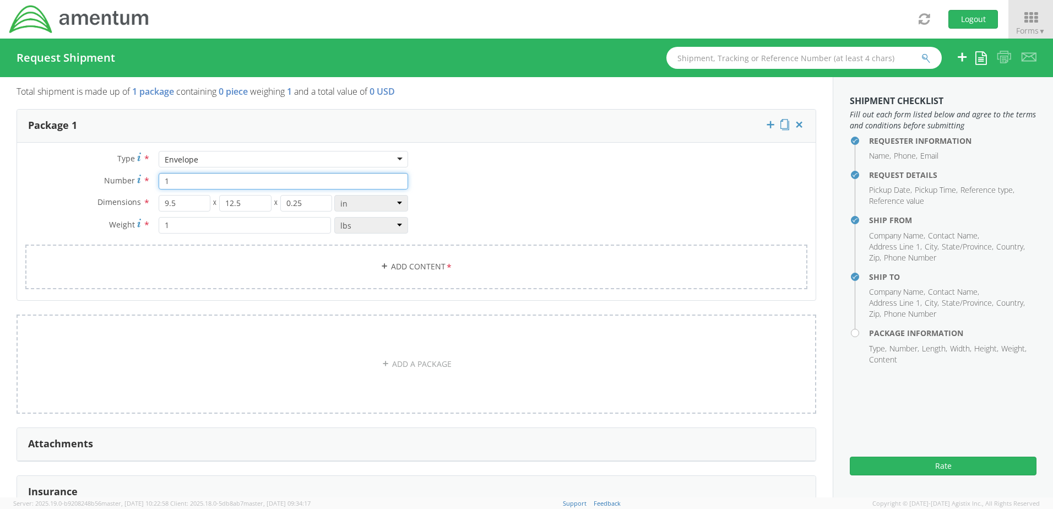
click at [192, 176] on input "1" at bounding box center [283, 181] width 249 height 17
click at [75, 217] on label "Weight *" at bounding box center [83, 224] width 133 height 15
click at [384, 266] on link "Add Content *" at bounding box center [416, 267] width 782 height 45
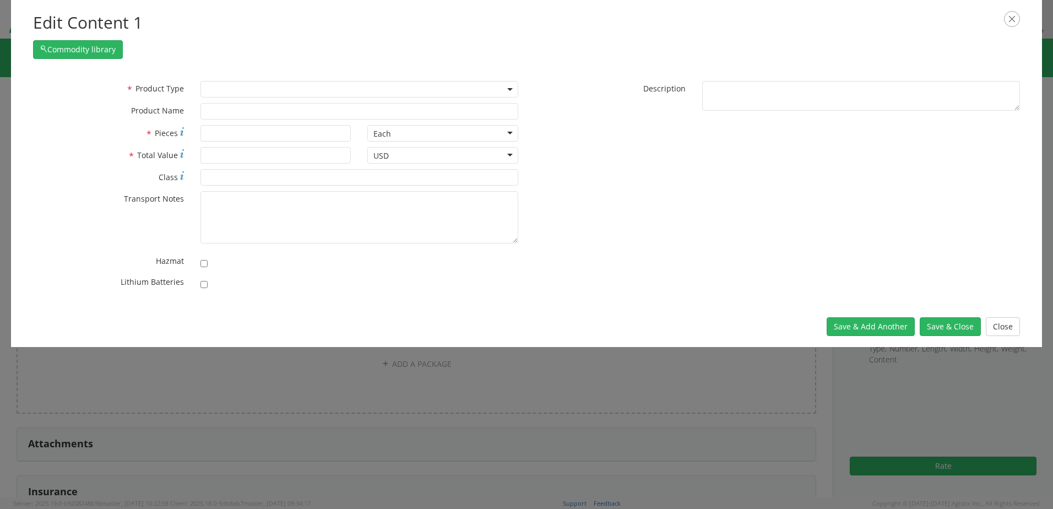
click at [229, 87] on span at bounding box center [359, 89] width 318 height 17
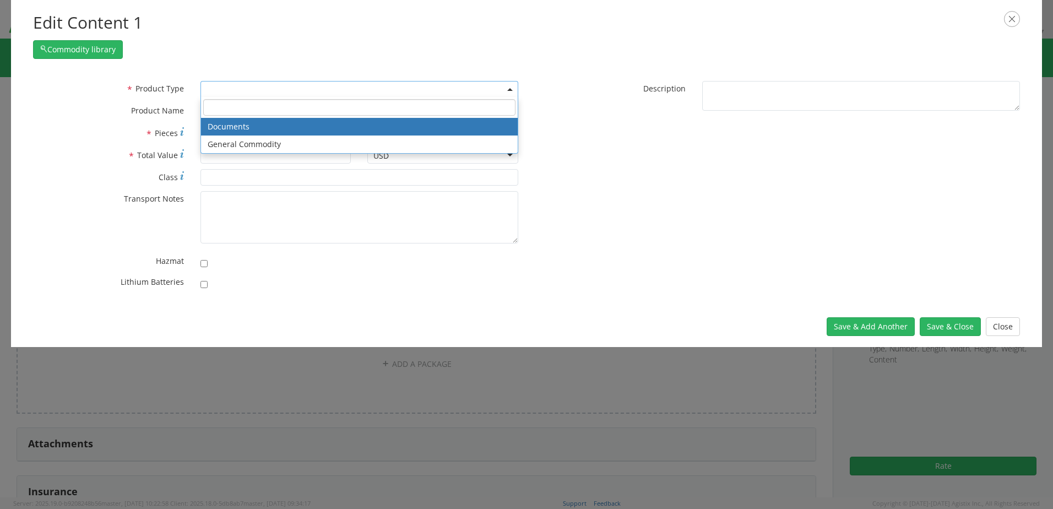
select select "DOCUMENT"
type input "Documents"
type input "1"
type textarea "Documents"
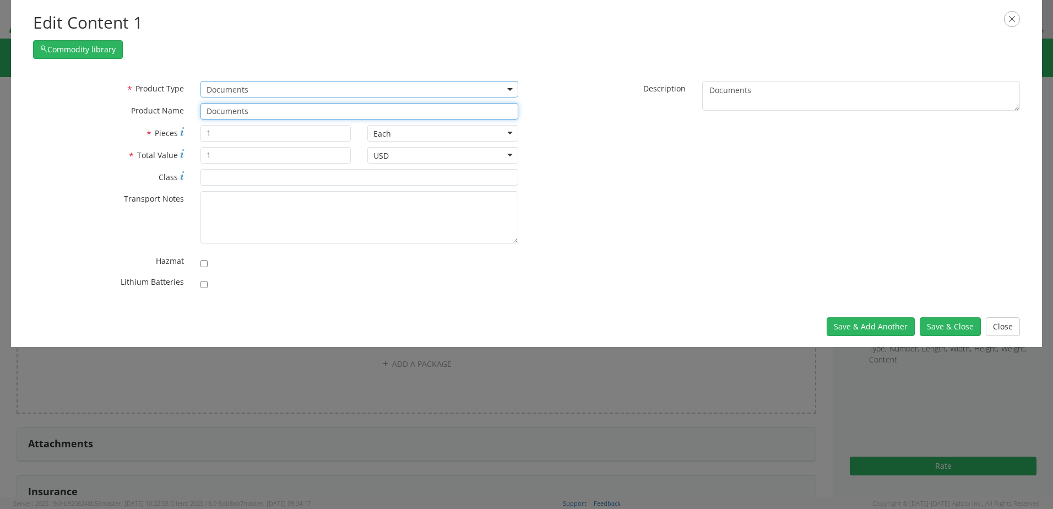
click at [238, 110] on input "Documents" at bounding box center [359, 111] width 318 height 17
drag, startPoint x: 306, startPoint y: 107, endPoint x: 153, endPoint y: 118, distance: 153.0
click at [153, 118] on div "* Product Name Documecernts unable to find any results that match the current q…" at bounding box center [276, 111] width 502 height 17
type input "cert"
drag, startPoint x: 235, startPoint y: 108, endPoint x: 181, endPoint y: 110, distance: 53.4
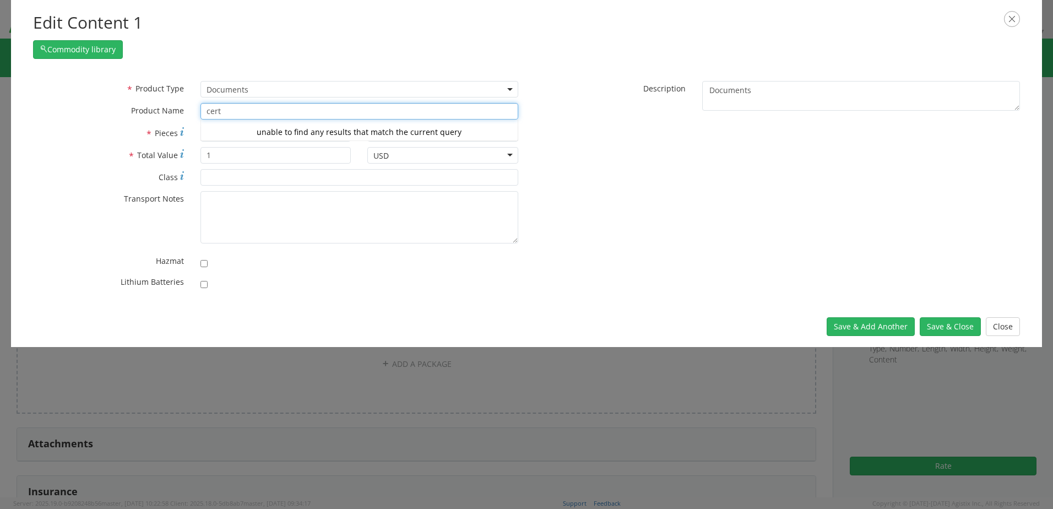
click at [181, 110] on div "* Product Name cert unable to find any results that match the current query" at bounding box center [276, 111] width 502 height 17
type input "cAPLUGS Standard Circular Connector 12.7mm Black"
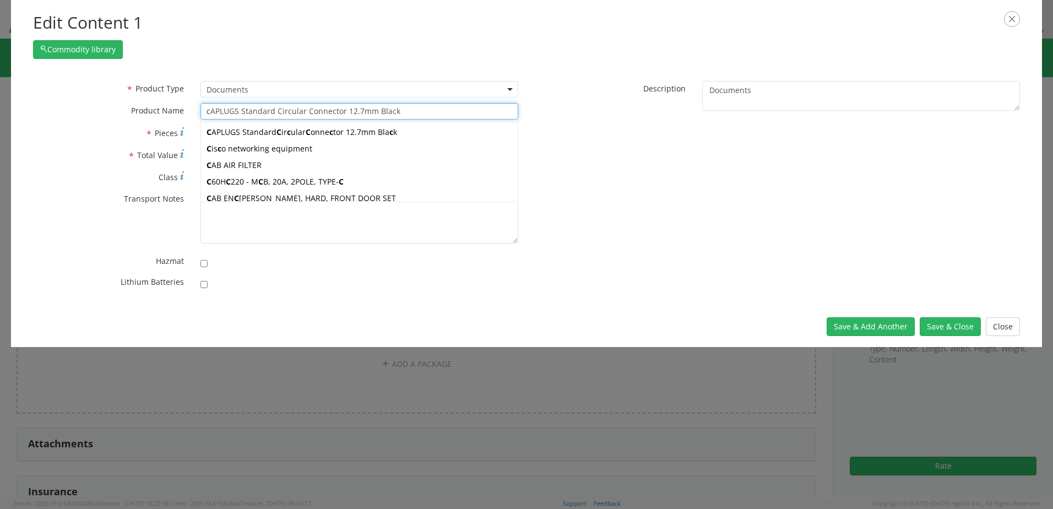
type input "ce"
type input "ceMENT,PVC, 8 OZ, CLEAR, PVC, LOW VOC"
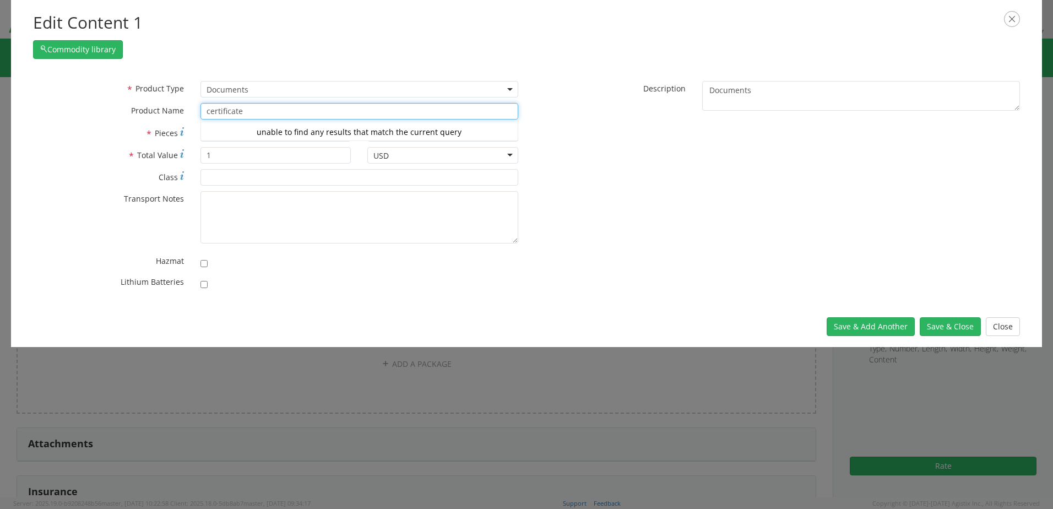
type input "certificate"
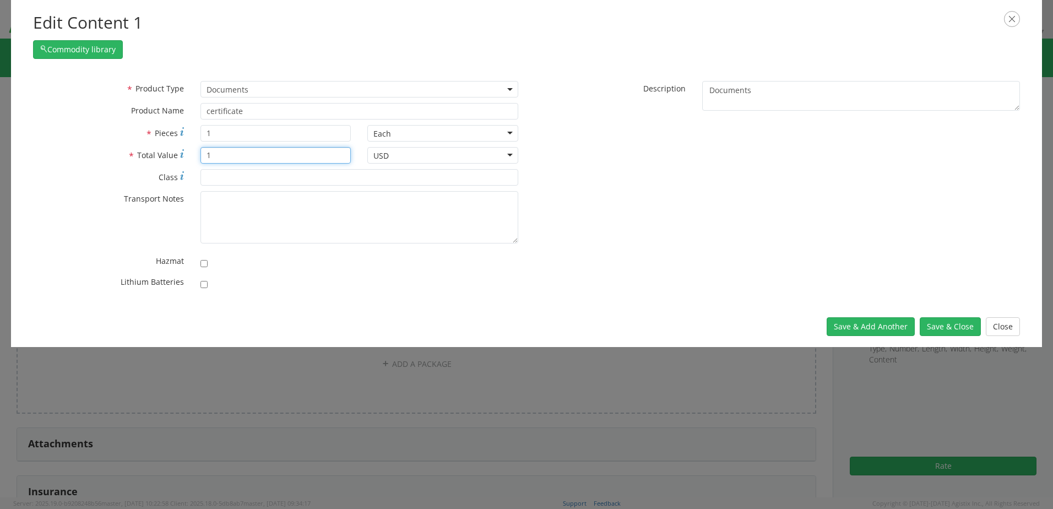
click at [215, 152] on input "1" at bounding box center [275, 155] width 151 height 17
type input "5"
click at [215, 176] on input "* Class" at bounding box center [359, 177] width 318 height 17
click at [933, 324] on button "Save & Close" at bounding box center [950, 326] width 61 height 19
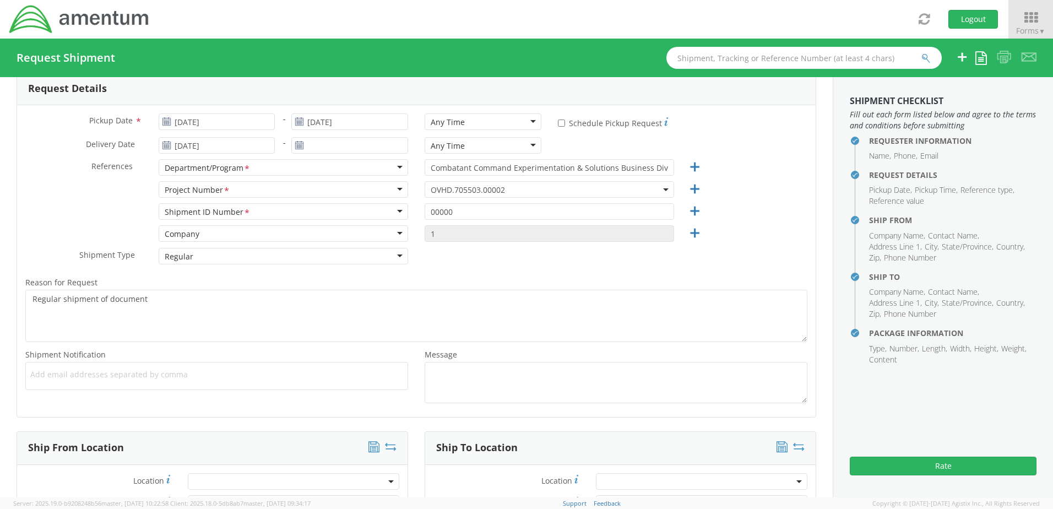
scroll to position [161, 0]
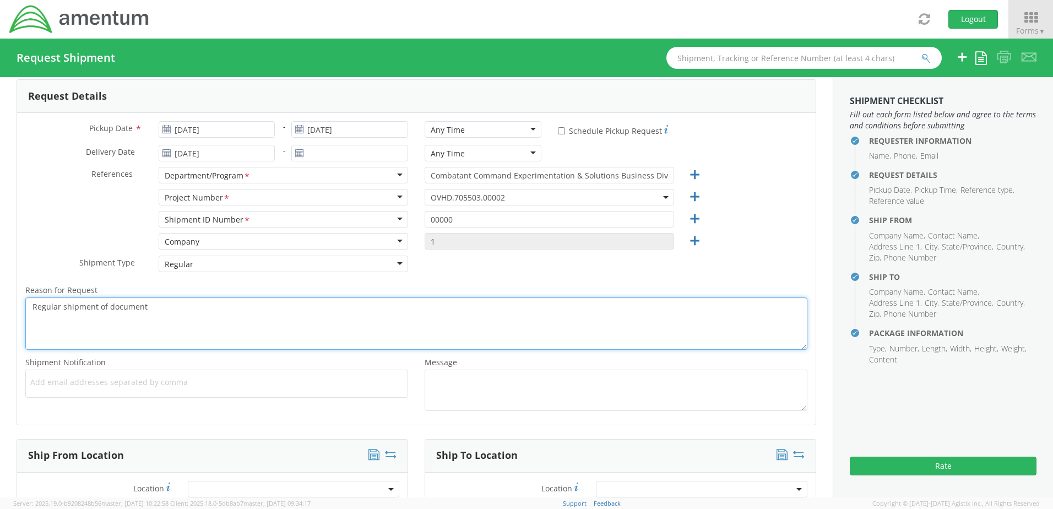
click at [214, 310] on textarea "Regular shipment of document" at bounding box center [416, 323] width 782 height 52
type textarea "Regular shipment of document- FEDEX label only"
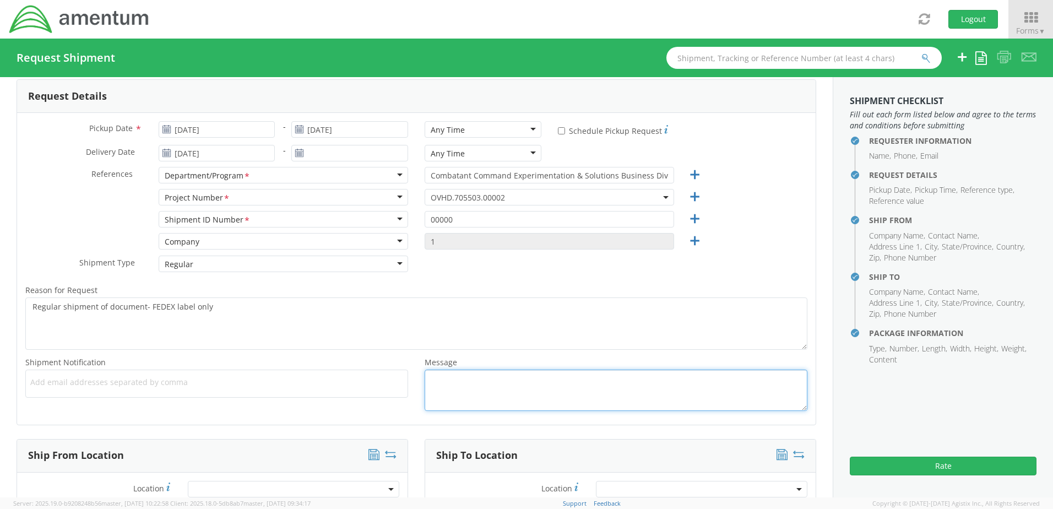
click at [470, 378] on textarea "Message *" at bounding box center [616, 390] width 383 height 41
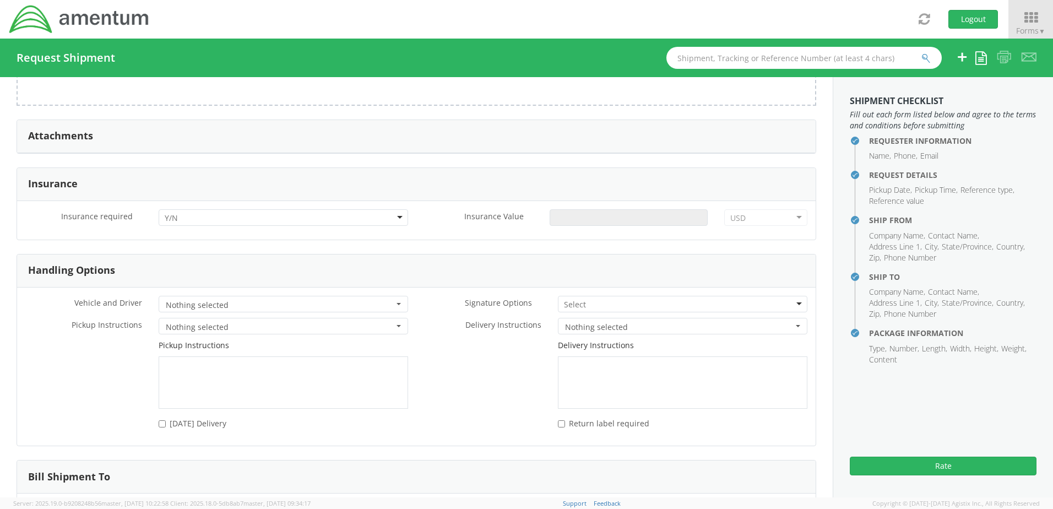
scroll to position [1353, 0]
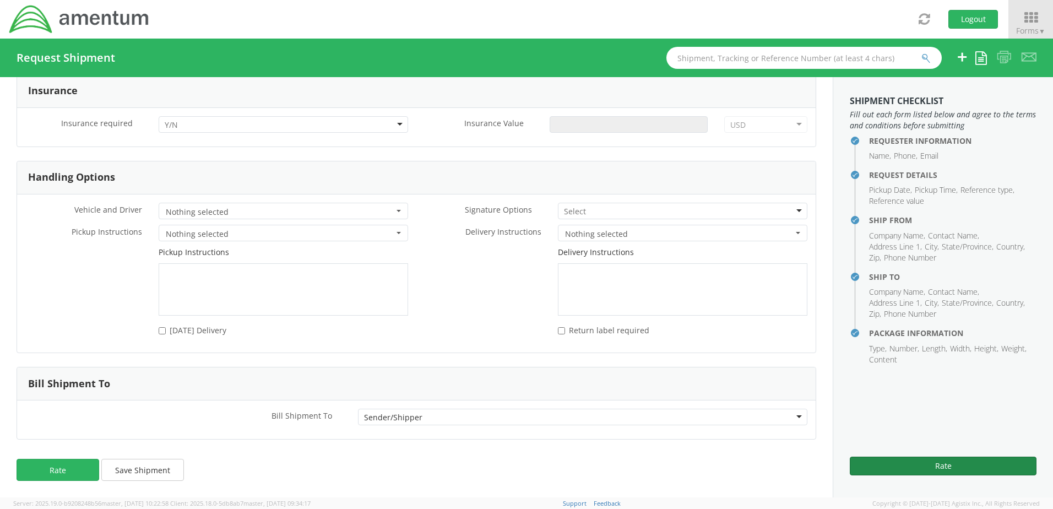
click at [926, 463] on button "Rate" at bounding box center [943, 466] width 187 height 19
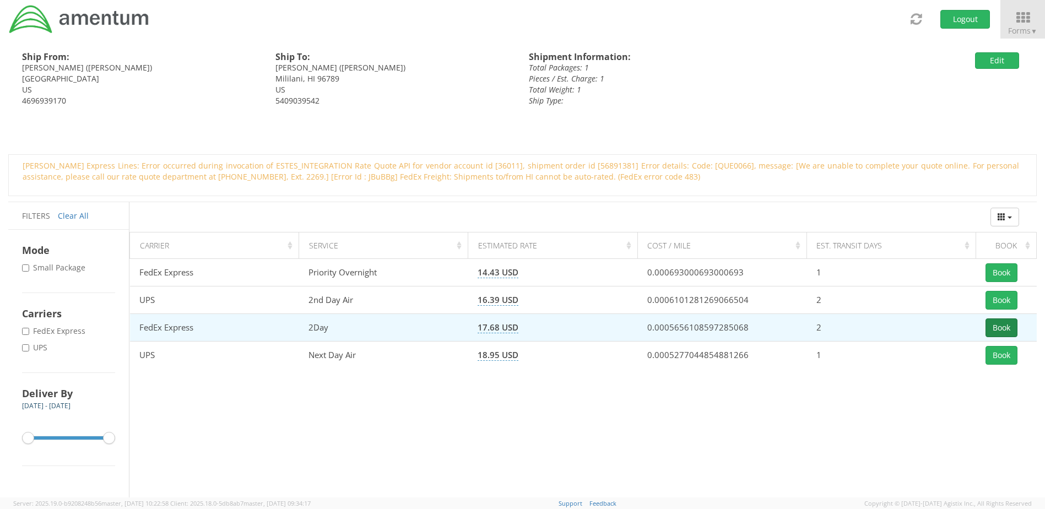
click at [995, 328] on button "Book" at bounding box center [1001, 327] width 32 height 19
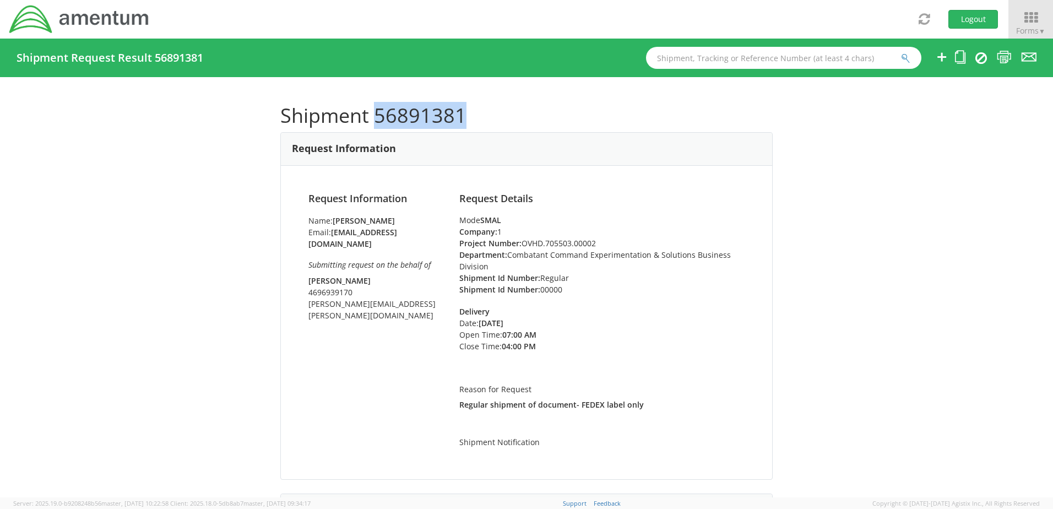
drag, startPoint x: 474, startPoint y: 117, endPoint x: 372, endPoint y: 124, distance: 102.6
click at [372, 124] on h1 "Shipment 56891381" at bounding box center [526, 116] width 492 height 22
copy h1 "56891381"
click at [528, 252] on li "Department: Combatant Command Experimentation & Solutions Business Division" at bounding box center [601, 260] width 285 height 23
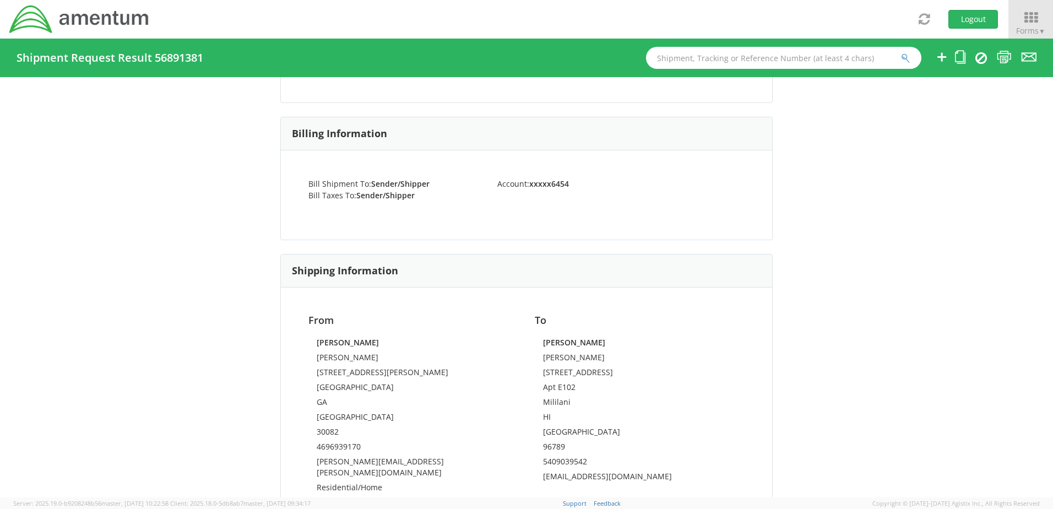
scroll to position [778, 0]
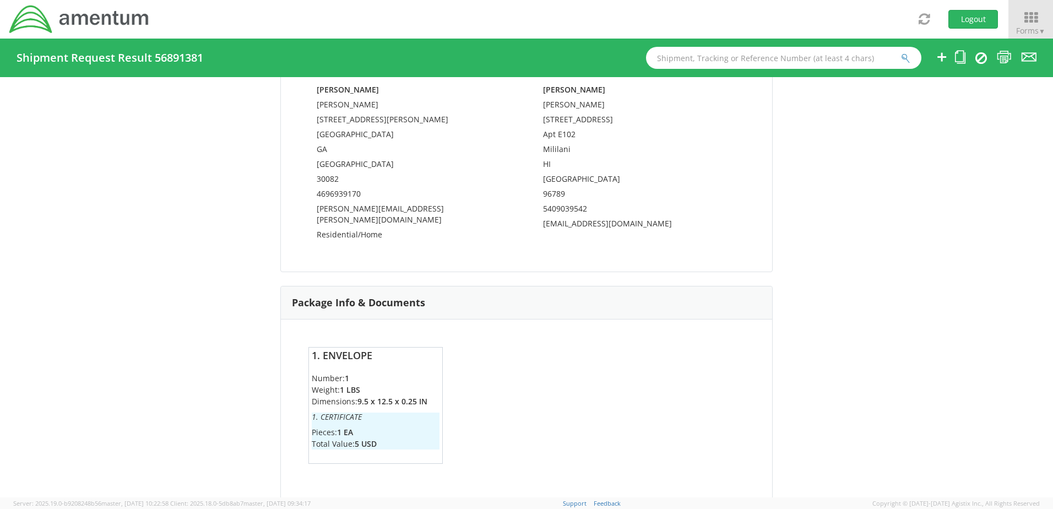
click at [336, 398] on ul "Number: 1 Weight: 1 LBS Dimensions: 9.5 x 12.5 x 0.25 IN 1. certificate Pieces:…" at bounding box center [376, 410] width 128 height 77
click at [805, 70] on div "Shipment Request Result 56891381" at bounding box center [526, 58] width 1053 height 39
click at [799, 61] on input "text" at bounding box center [783, 58] width 275 height 22
paste input "56891381"
type input "56891381"
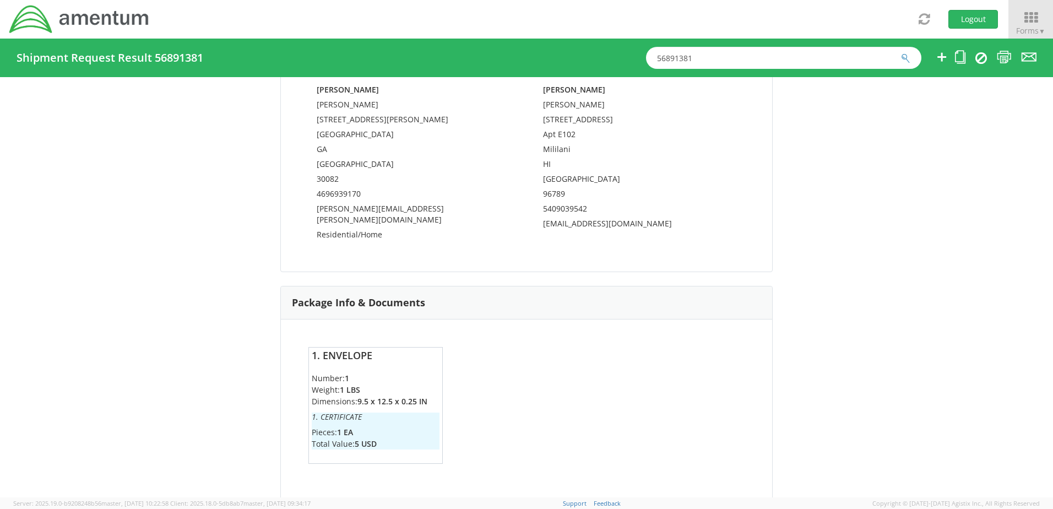
click at [901, 52] on button "submit" at bounding box center [905, 58] width 9 height 13
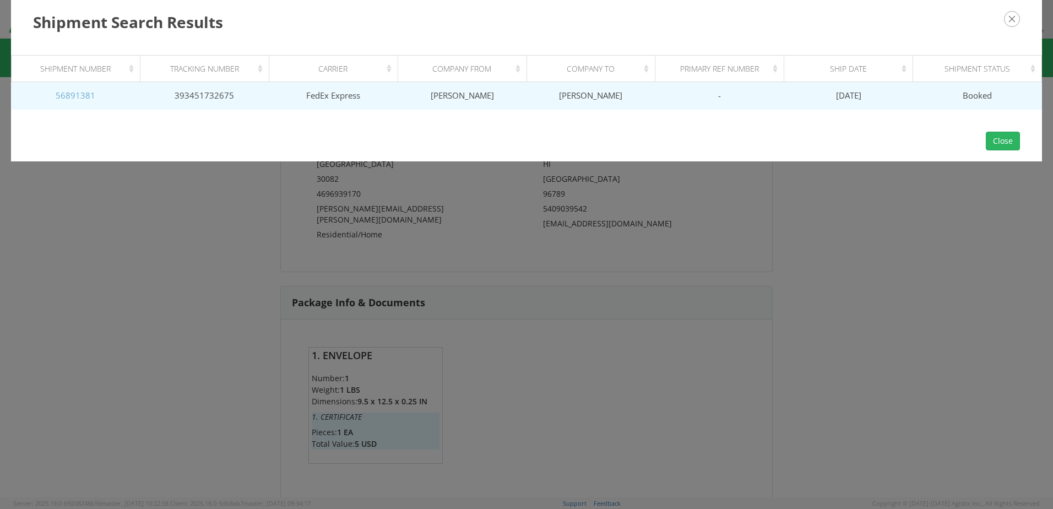
click at [89, 95] on link "56891381" at bounding box center [76, 95] width 40 height 11
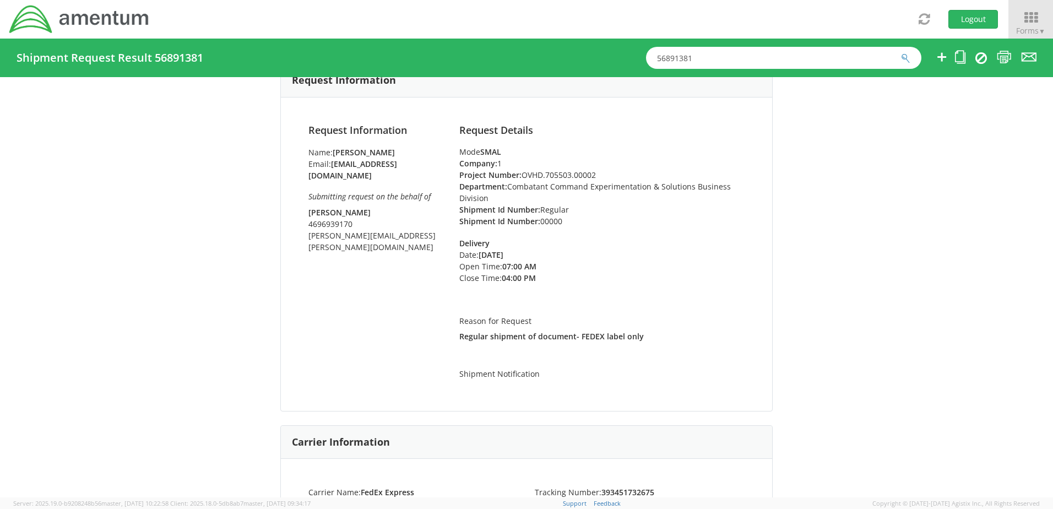
scroll to position [0, 0]
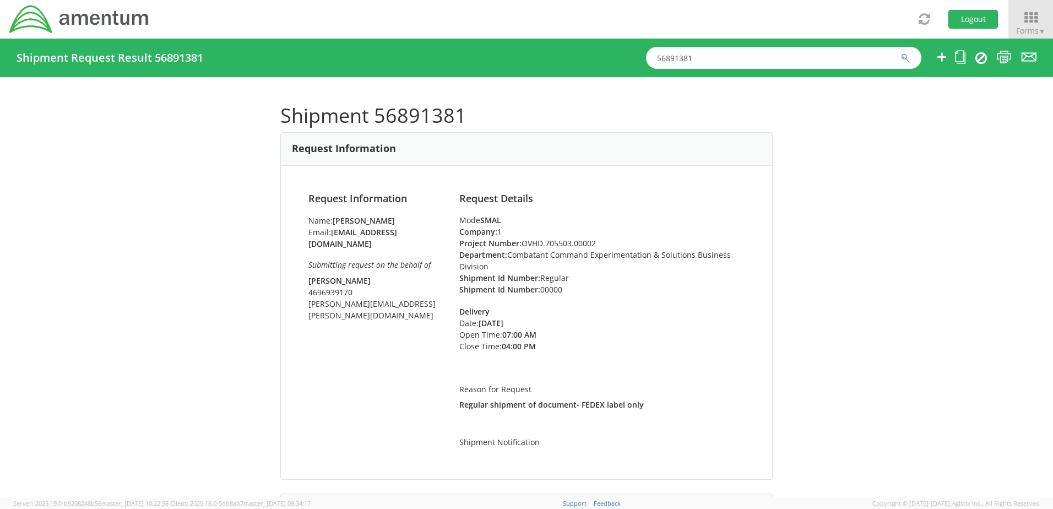
click at [721, 24] on div "Toggle navigation Logout Forms ▼ Home My Shipments Shipping Estimator Desktop S…" at bounding box center [526, 19] width 1053 height 39
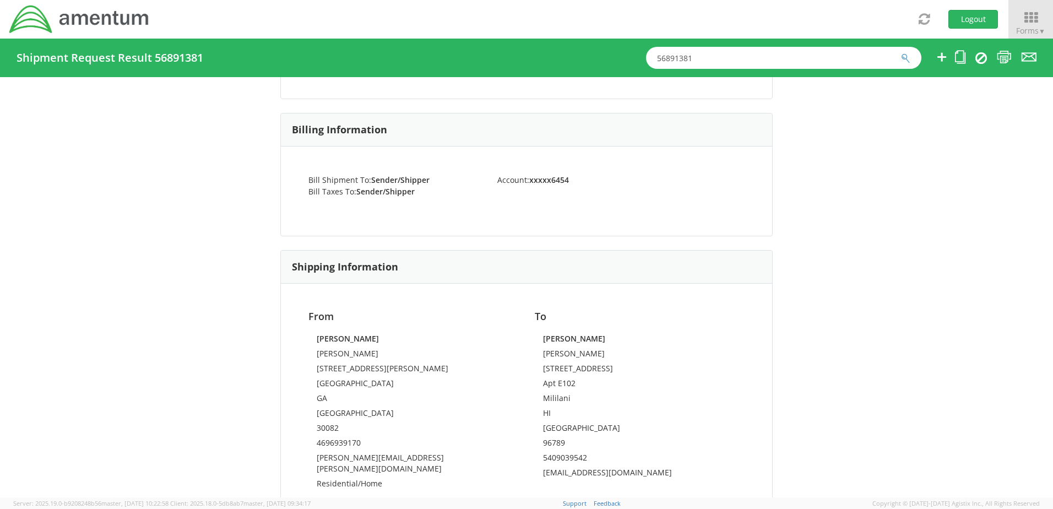
scroll to position [568, 0]
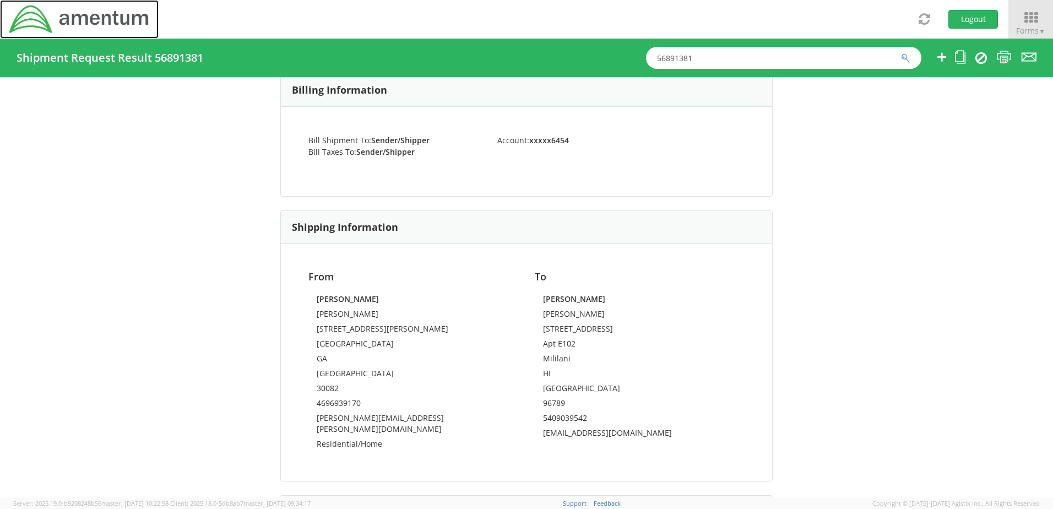
click at [126, 14] on img at bounding box center [79, 19] width 142 height 31
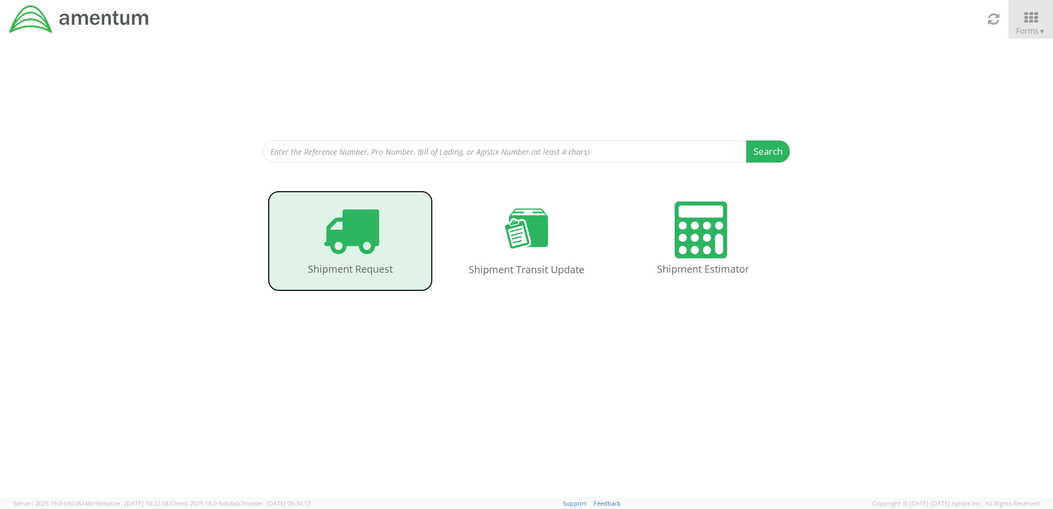
click at [365, 230] on icon at bounding box center [350, 230] width 57 height 57
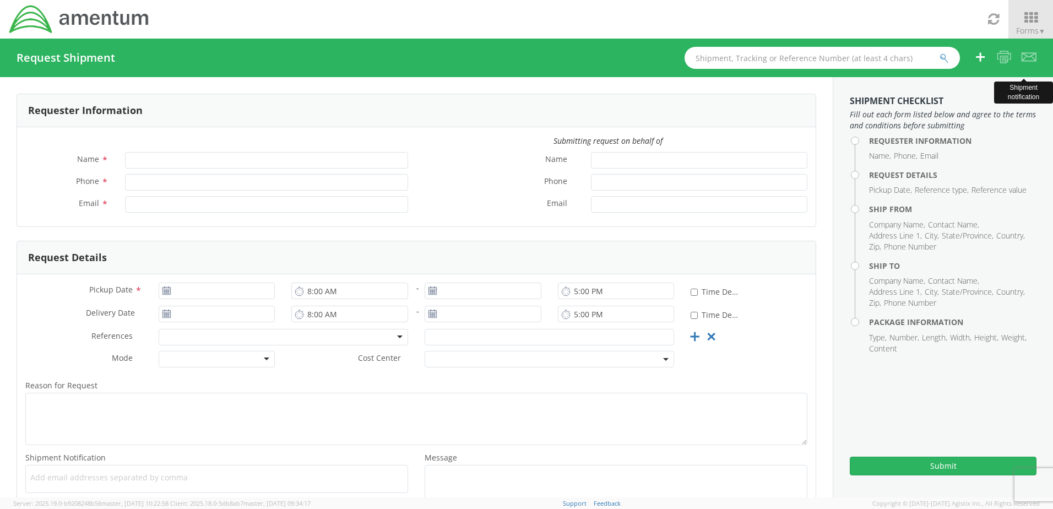
click at [1030, 57] on icon at bounding box center [1029, 57] width 15 height 14
click at [998, 16] on icon at bounding box center [993, 18] width 13 height 15
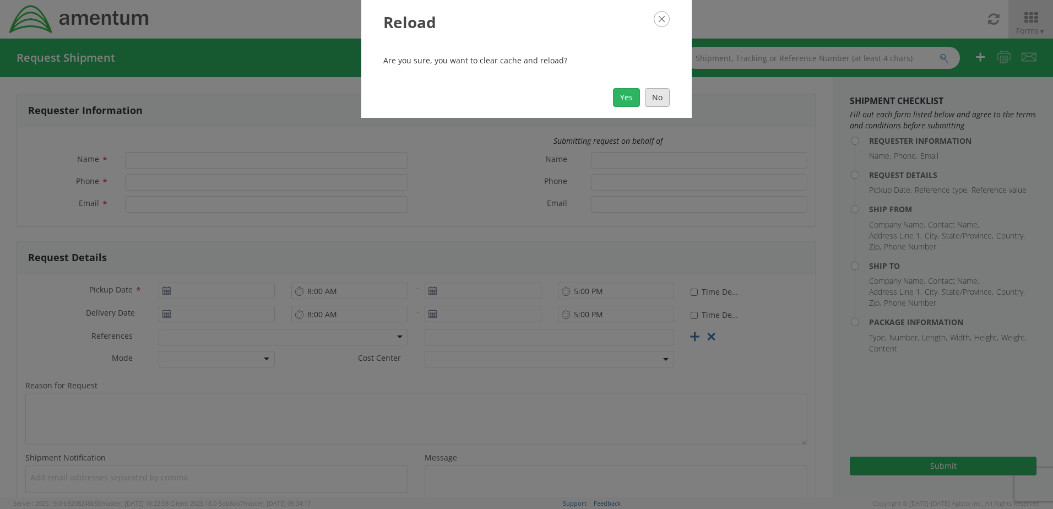
click at [657, 95] on button "No" at bounding box center [657, 97] width 25 height 19
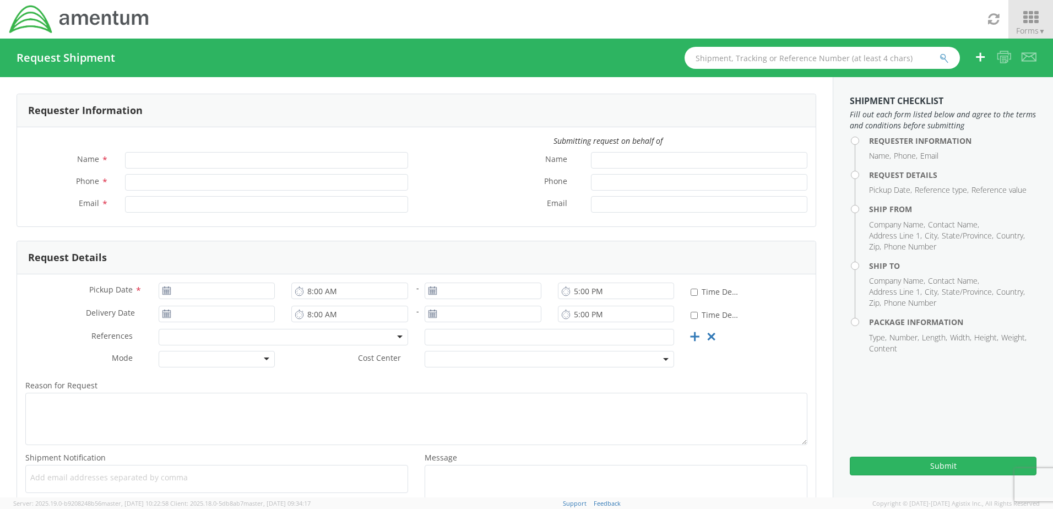
click at [1029, 21] on icon at bounding box center [1030, 17] width 51 height 15
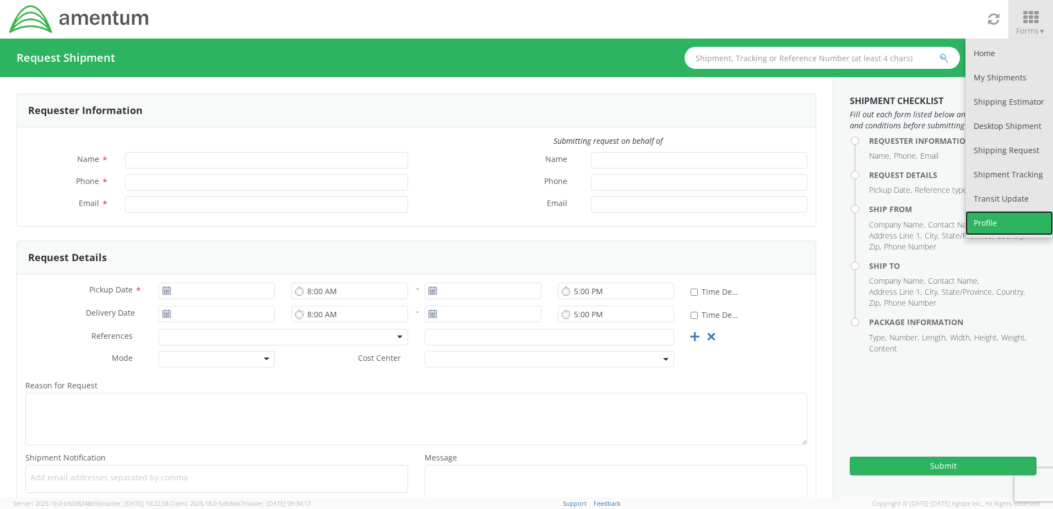
click at [993, 217] on link "Profile" at bounding box center [1009, 223] width 88 height 24
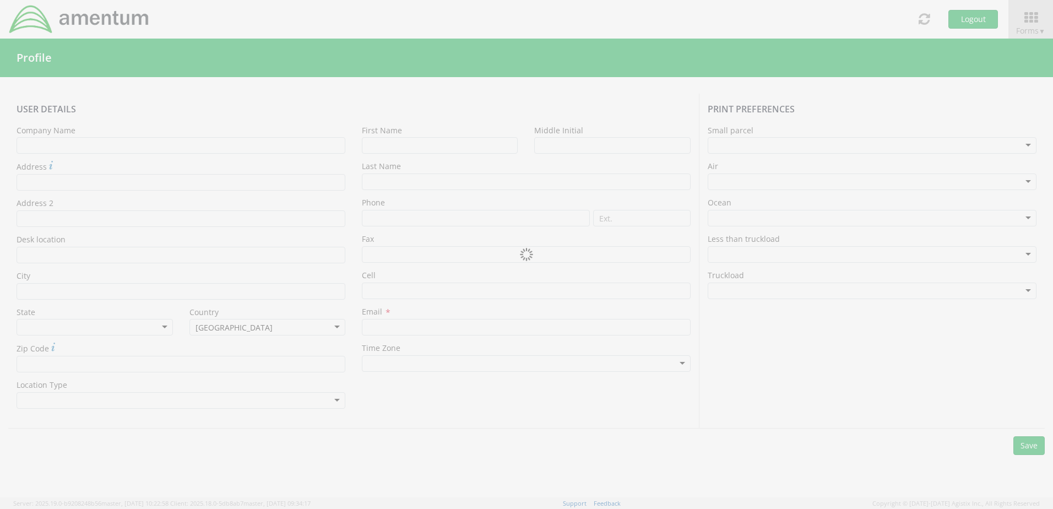
type input "Amentum Services, Inc"
type input "Eleanor (Gray)"
type input "Rubinchak"
type input "+1-540-903-9542"
type input "[EMAIL_ADDRESS][DOMAIN_NAME]"
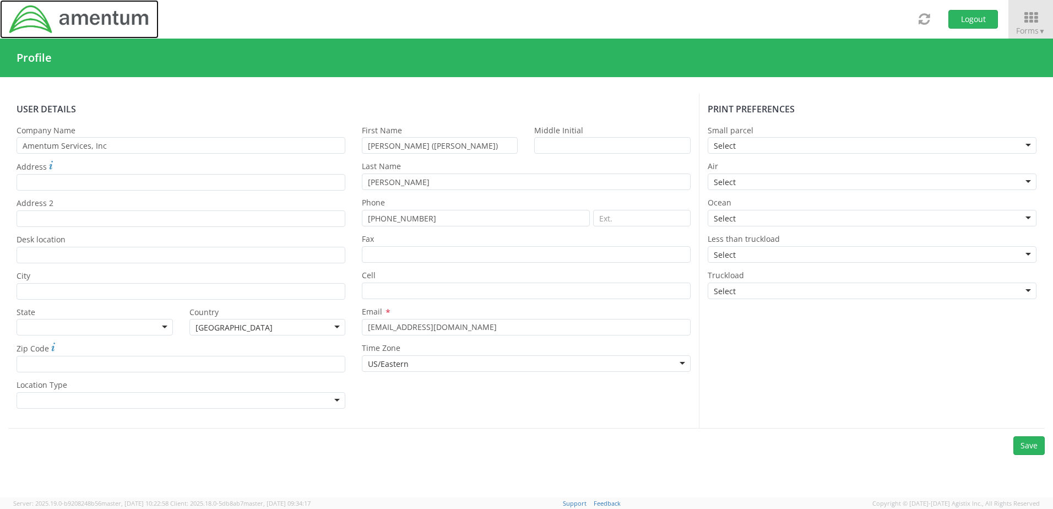
click at [69, 23] on img at bounding box center [79, 19] width 142 height 31
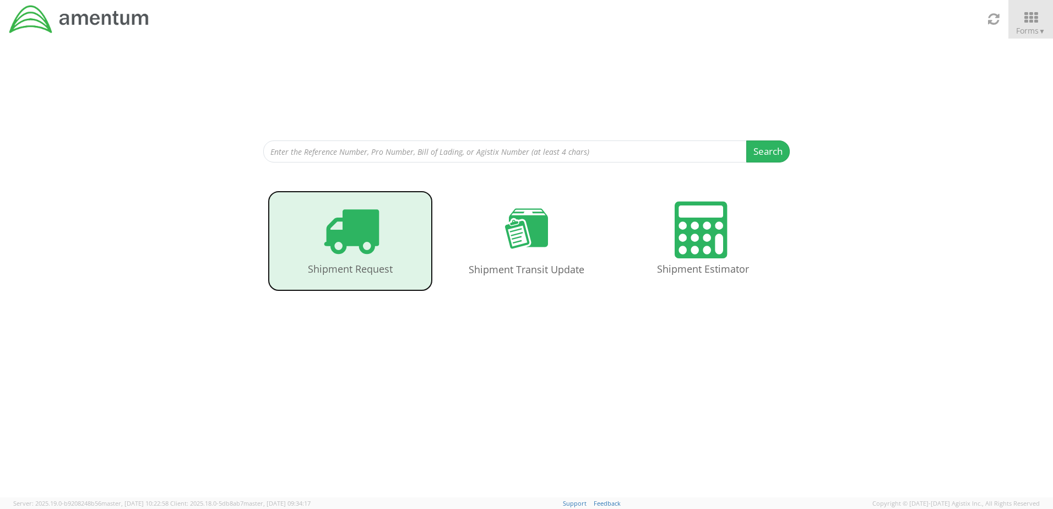
click at [376, 242] on icon at bounding box center [350, 230] width 57 height 57
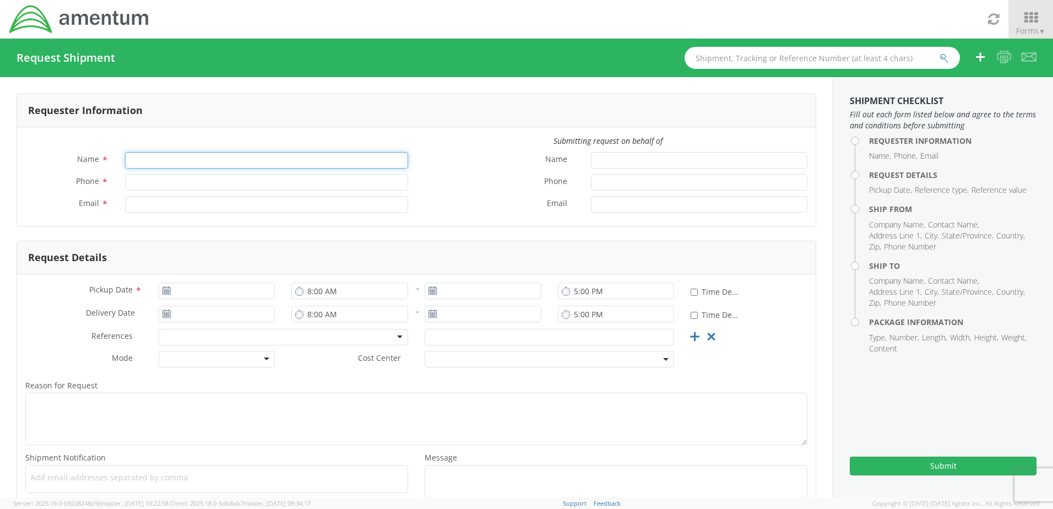
click at [135, 160] on input "Name *" at bounding box center [266, 160] width 283 height 17
click at [135, 158] on input "Name *" at bounding box center [266, 160] width 283 height 17
click at [161, 158] on input "Name *" at bounding box center [266, 160] width 283 height 17
type input "[PERSON_NAME]"
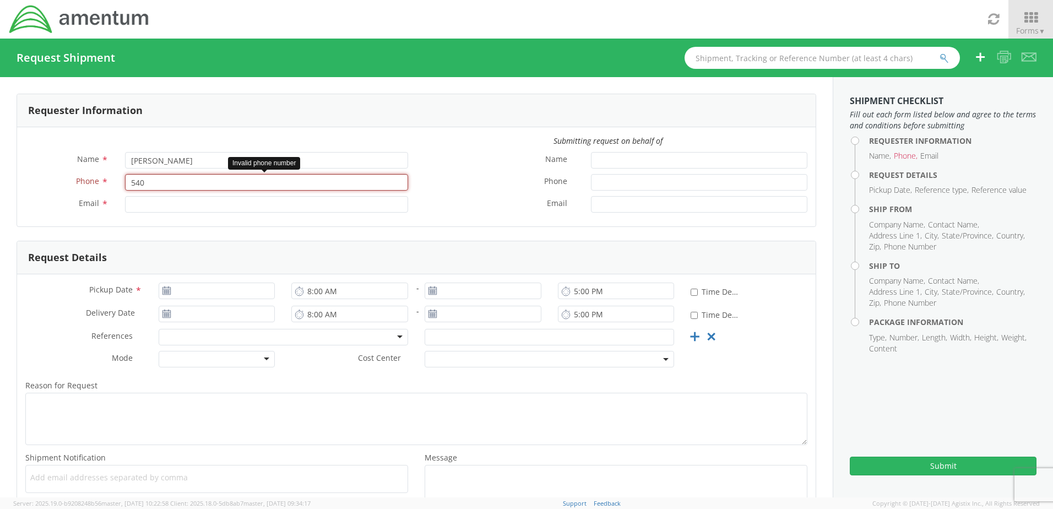
click at [206, 181] on input "540" at bounding box center [266, 182] width 283 height 17
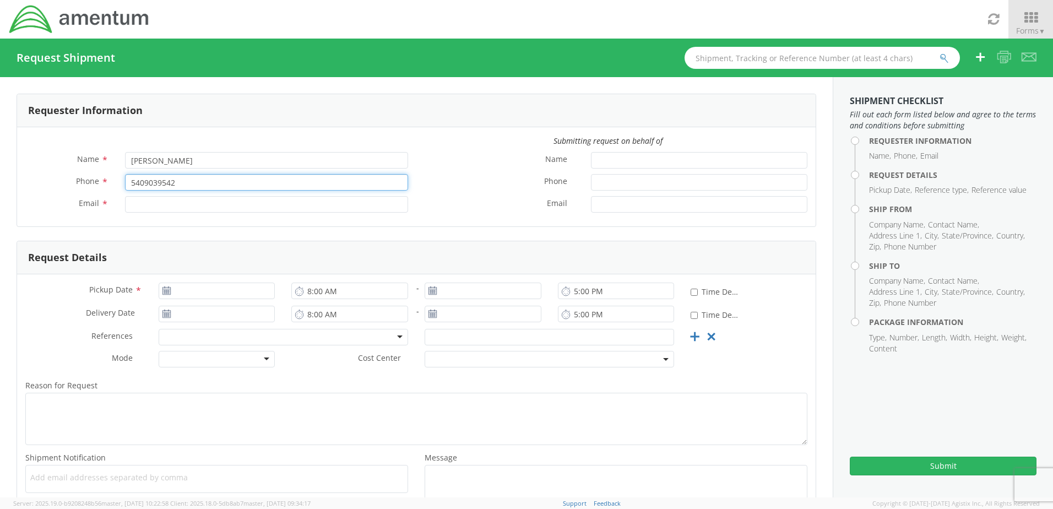
type input "5409039542"
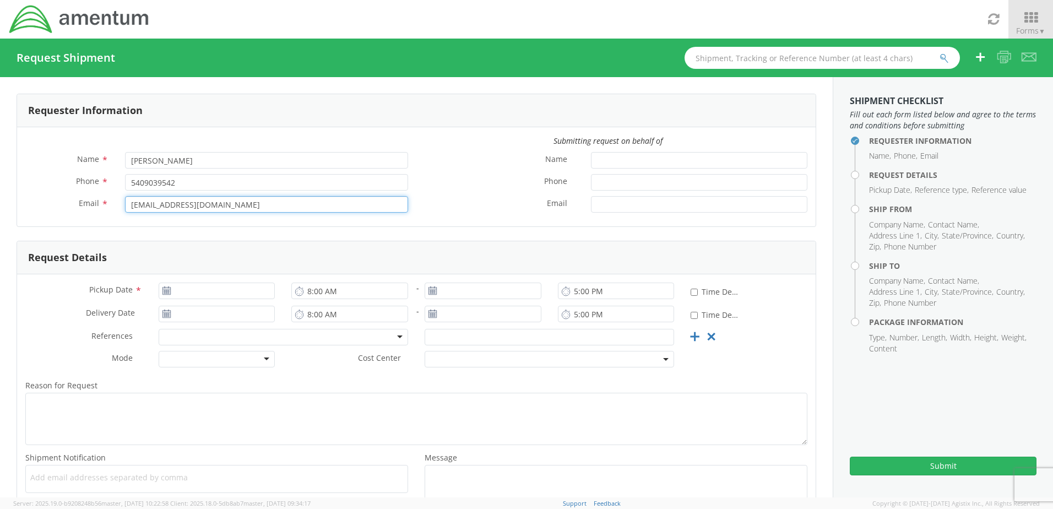
type input "[EMAIL_ADDRESS][DOMAIN_NAME]"
click at [165, 292] on use at bounding box center [166, 290] width 8 height 8
click at [166, 287] on icon at bounding box center [166, 290] width 9 height 9
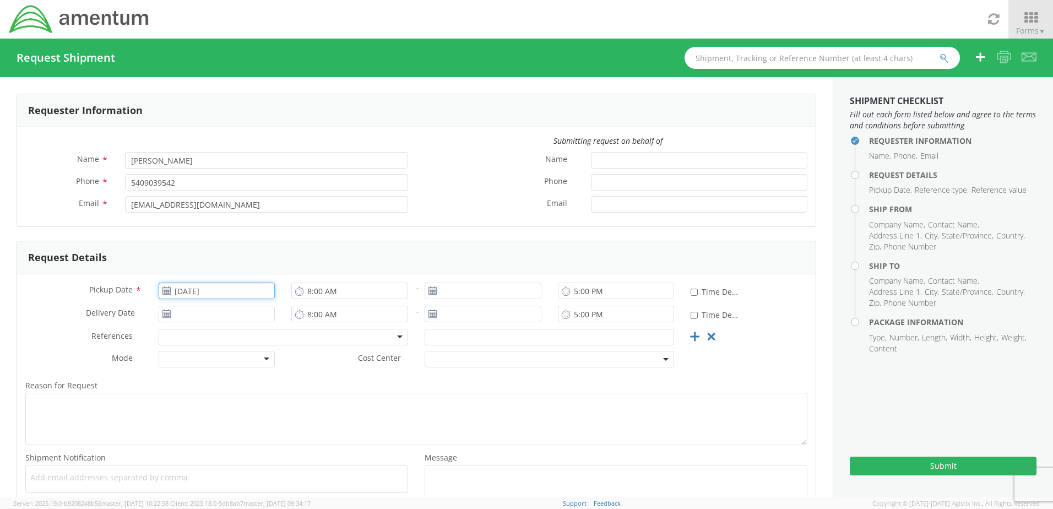
click at [269, 294] on input "[DATE]" at bounding box center [217, 291] width 117 height 17
click at [213, 390] on td "23" at bounding box center [212, 394] width 19 height 17
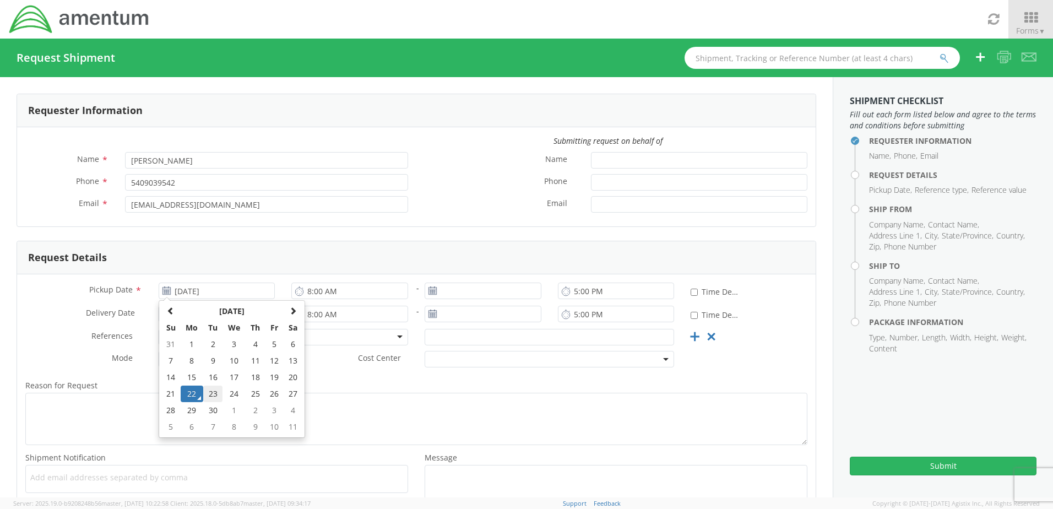
type input "[DATE]"
click at [269, 360] on div at bounding box center [217, 359] width 117 height 17
click at [307, 367] on div "Cost Center *" at bounding box center [482, 359] width 399 height 17
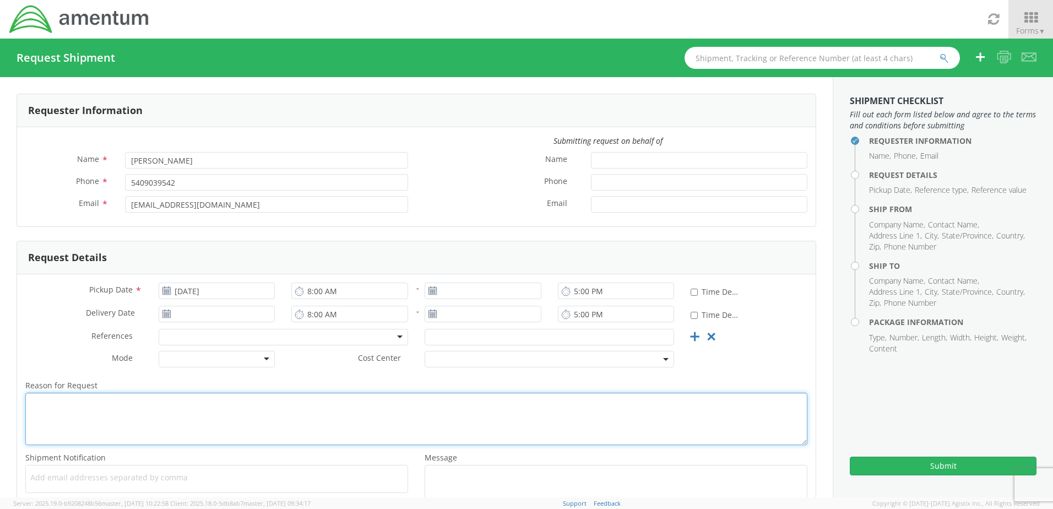
click at [178, 395] on textarea "Reason for Request *" at bounding box center [416, 419] width 782 height 52
type textarea "Returning personal gear to employee who is now back CONUS. MUST BE FEDEX."
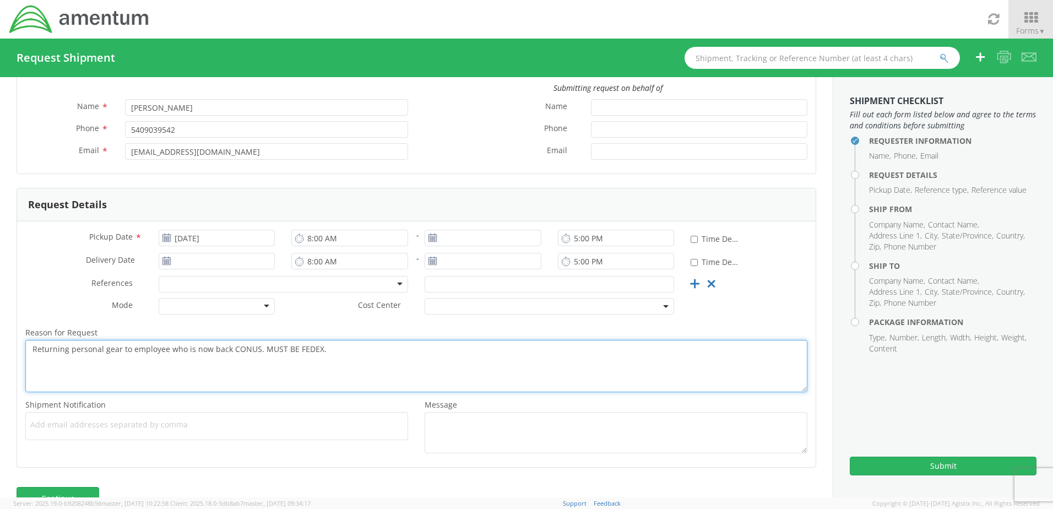
scroll to position [81, 0]
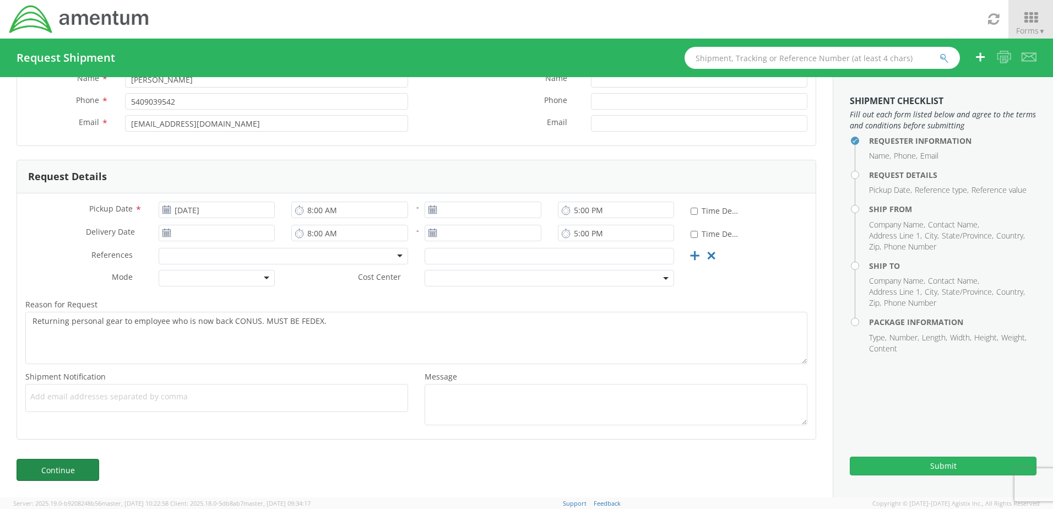
click at [70, 461] on link "Continue" at bounding box center [58, 470] width 83 height 22
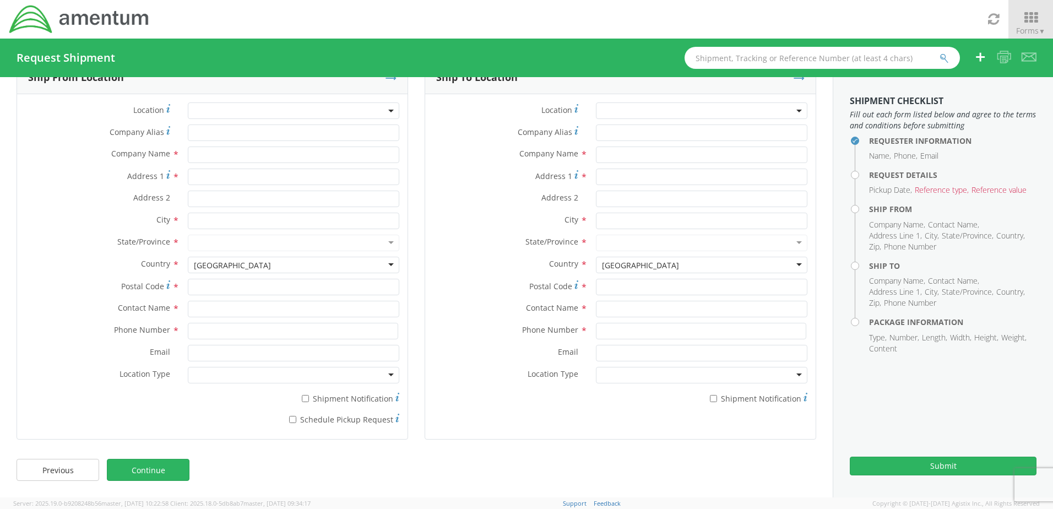
scroll to position [33, 0]
click at [207, 104] on span at bounding box center [293, 110] width 211 height 17
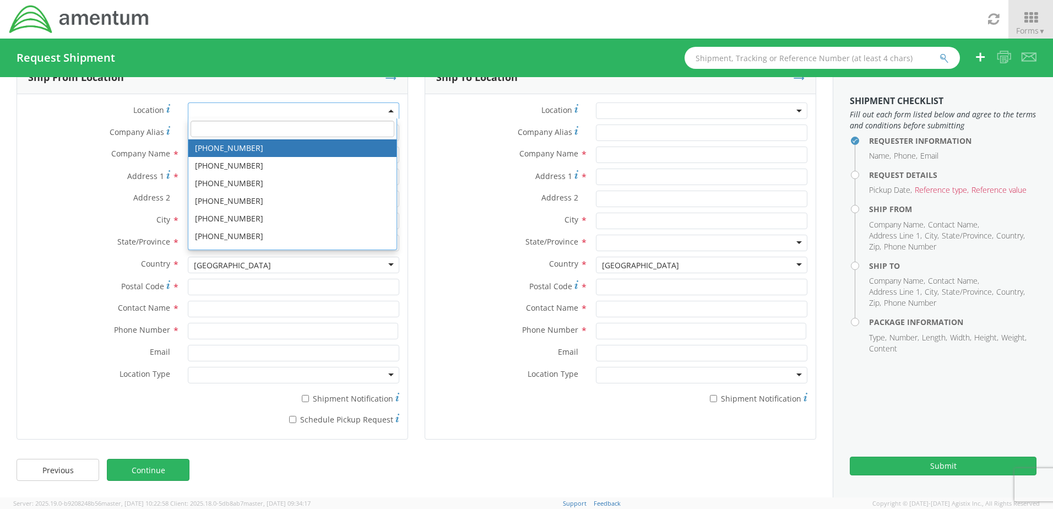
click at [90, 120] on div "Location * 1026-8910-0 2253-0773-3 1369-6441-0 1495-3257-9 1006-5256-0 1826-267…" at bounding box center [212, 113] width 390 height 22
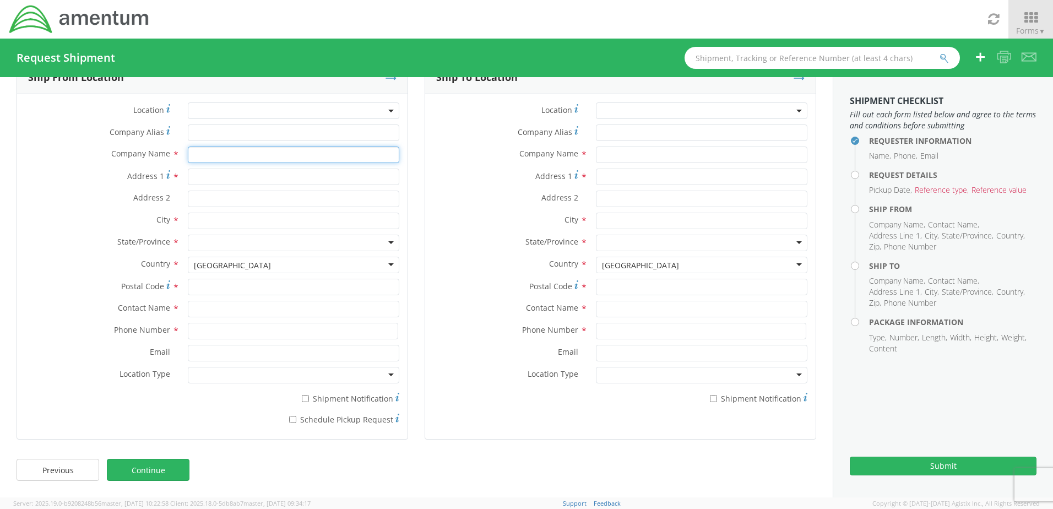
click at [199, 153] on input "text" at bounding box center [293, 154] width 211 height 17
type input "U"
type input "/"
type input "U.S. Military Camp Arifjan"
type input "C"
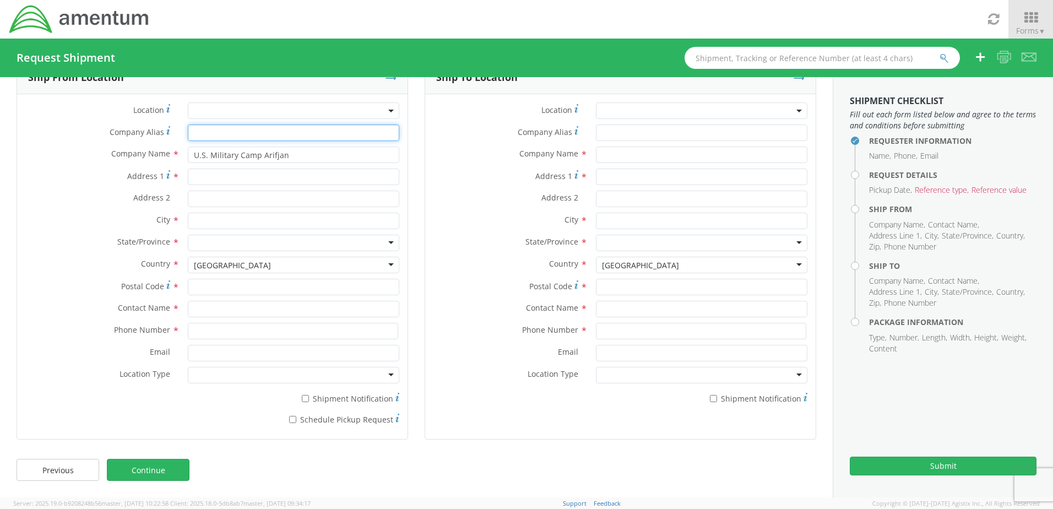
click at [319, 137] on input "Company Alias *" at bounding box center [293, 132] width 211 height 17
click at [223, 131] on input "Company Alias *" at bounding box center [293, 132] width 211 height 17
click at [195, 158] on input "U.S. Military Camp Arifjan" at bounding box center [293, 154] width 211 height 17
click at [294, 159] on input "U.S. Military Camp Arifjan" at bounding box center [293, 154] width 211 height 17
type input "U.S. Military Camp Arifjan"
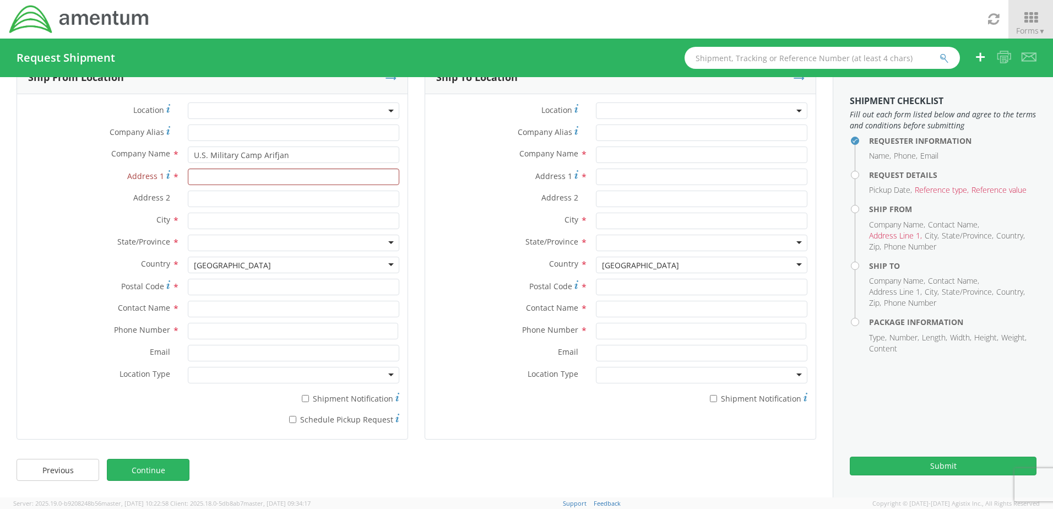
click at [73, 175] on label "Address 1 *" at bounding box center [98, 176] width 162 height 15
click at [188, 175] on input "Address 1 *" at bounding box center [293, 177] width 211 height 17
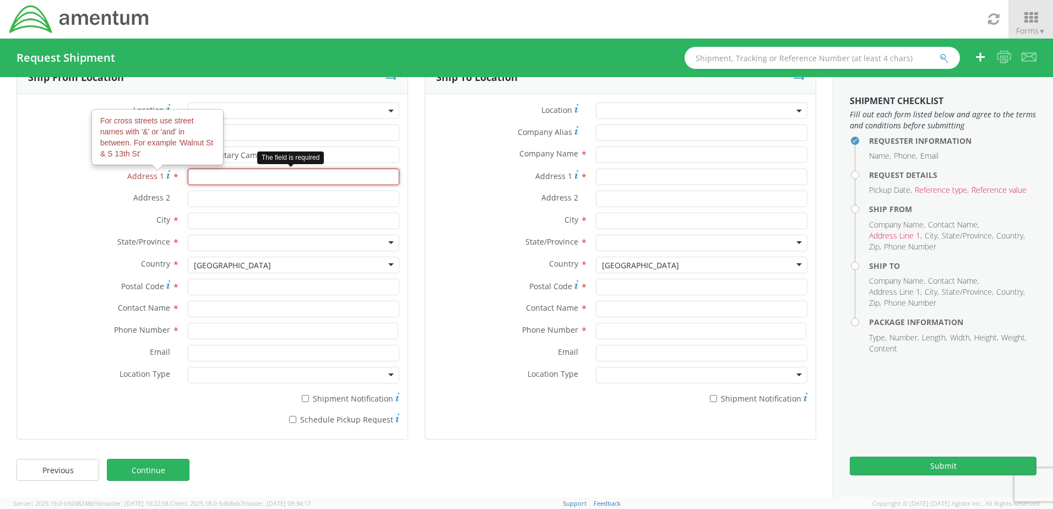
drag, startPoint x: 219, startPoint y: 177, endPoint x: 193, endPoint y: 166, distance: 27.4
click at [219, 177] on input "Address 1 For cross streets use street names with '&' or 'and' in between. For …" at bounding box center [293, 177] width 211 height 17
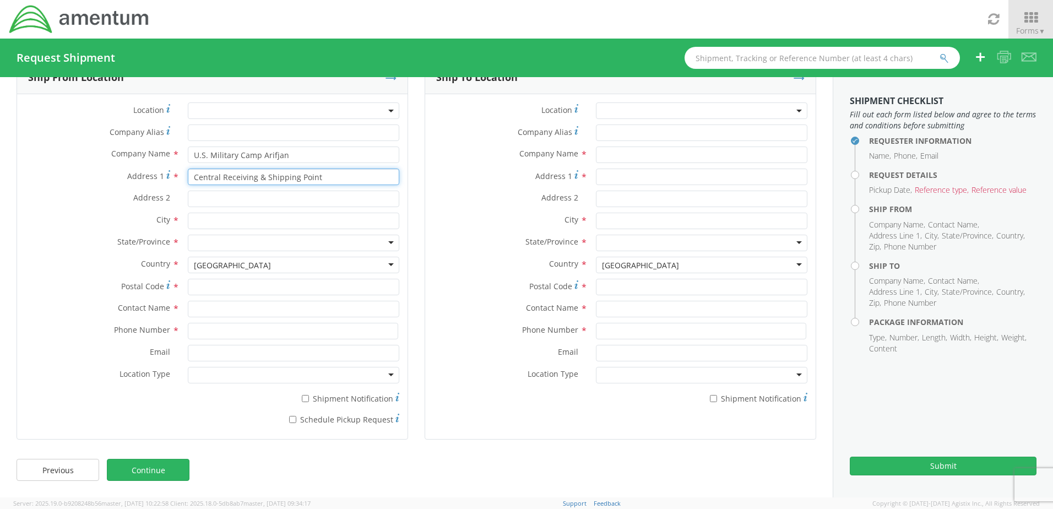
type input "Central Receiving & Shipping Point"
type input "BLDG #777, FXL-C (W80DCX)"
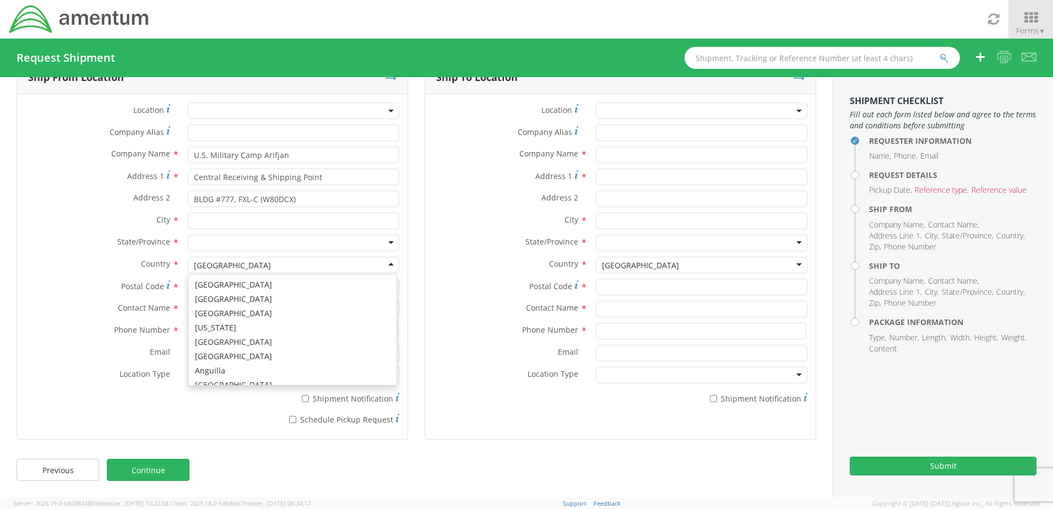
click at [384, 262] on div "[GEOGRAPHIC_DATA]" at bounding box center [293, 265] width 211 height 17
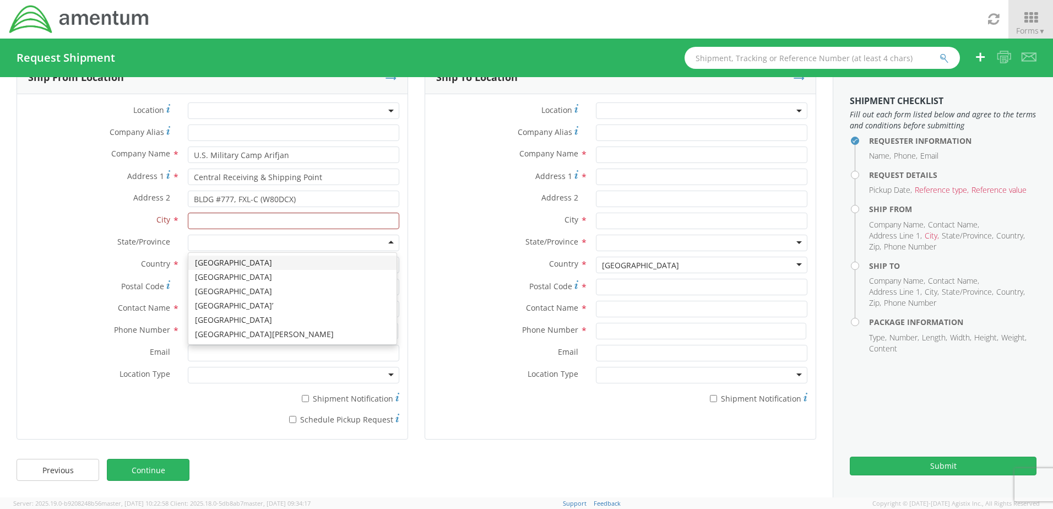
click at [194, 243] on input "select-one" at bounding box center [195, 243] width 2 height 11
click at [194, 242] on input "select-one" at bounding box center [195, 243] width 2 height 11
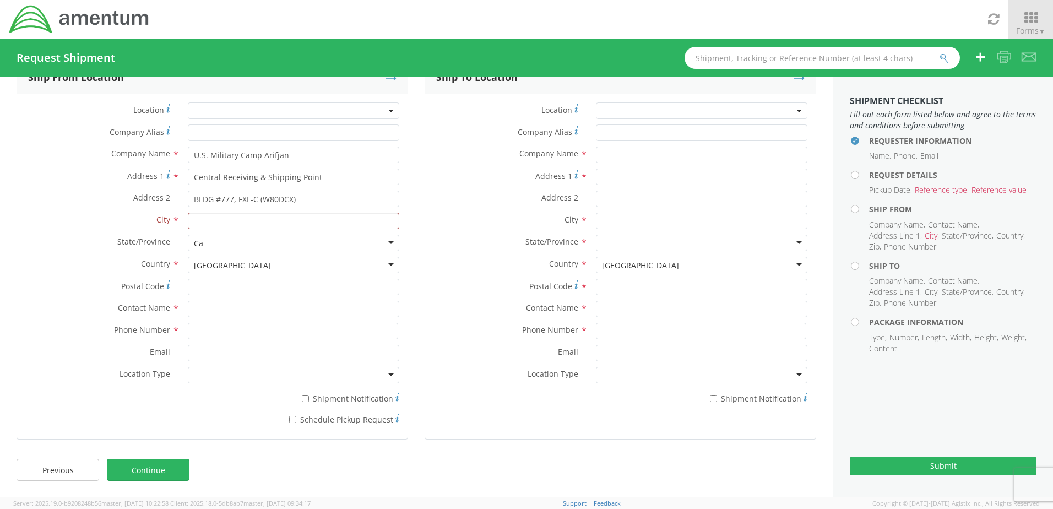
type input "C"
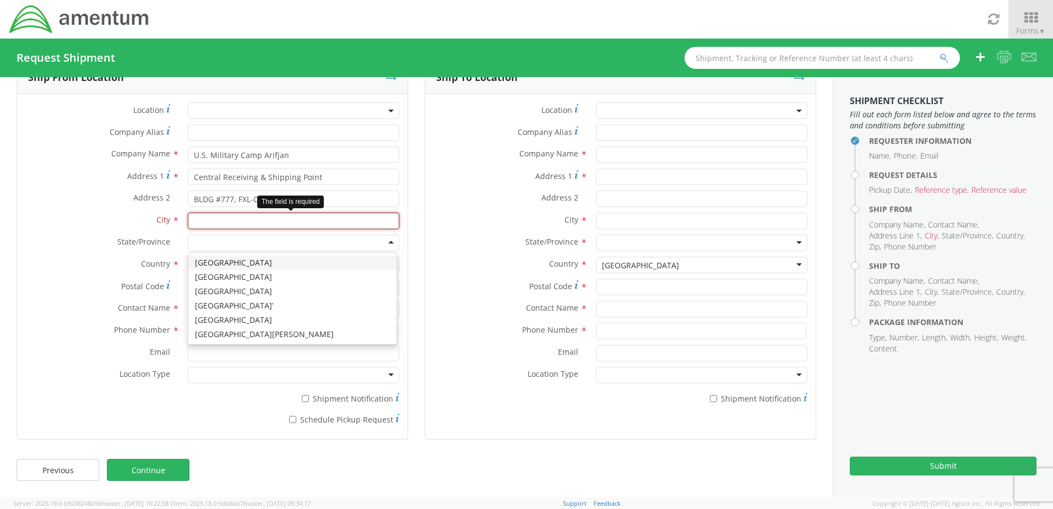
click at [216, 216] on input "text" at bounding box center [293, 221] width 211 height 17
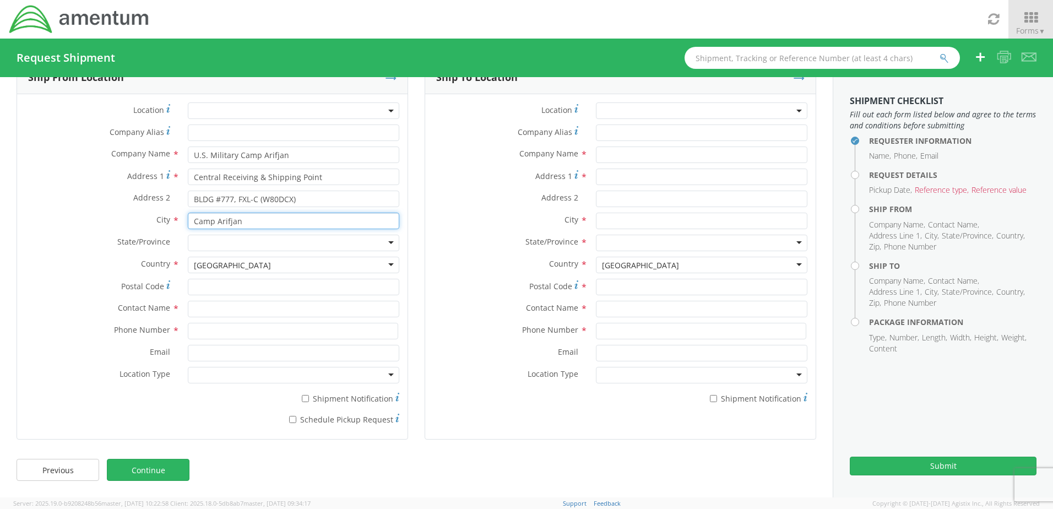
type input "Camp Arifjan"
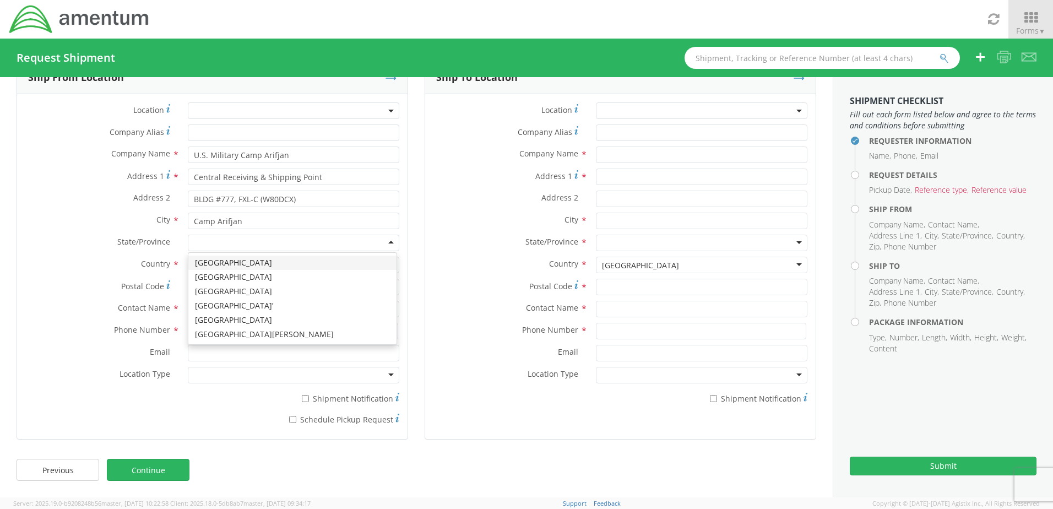
click at [78, 253] on div "State/Province * Al Asimah Governorate Muḩāfaz̧at al Aḩmadī Muḩāfaz̧at al Farwā…" at bounding box center [212, 246] width 390 height 22
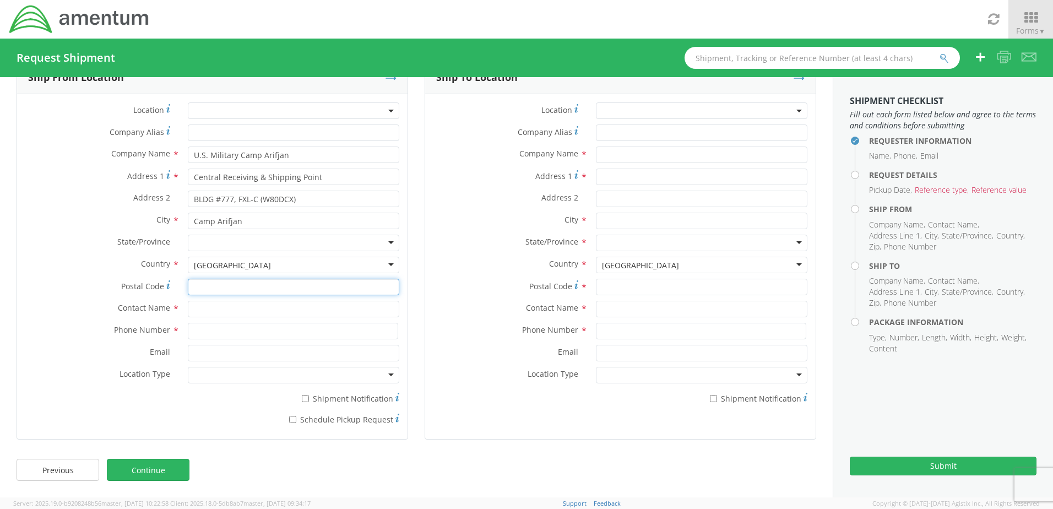
click at [205, 285] on input "Postal Code *" at bounding box center [293, 287] width 211 height 17
drag, startPoint x: 435, startPoint y: 259, endPoint x: 429, endPoint y: 260, distance: 6.3
click at [435, 259] on label "Country *" at bounding box center [506, 264] width 162 height 14
click at [224, 311] on input "text" at bounding box center [293, 309] width 211 height 17
click at [228, 305] on input "Chris" at bounding box center [293, 309] width 211 height 17
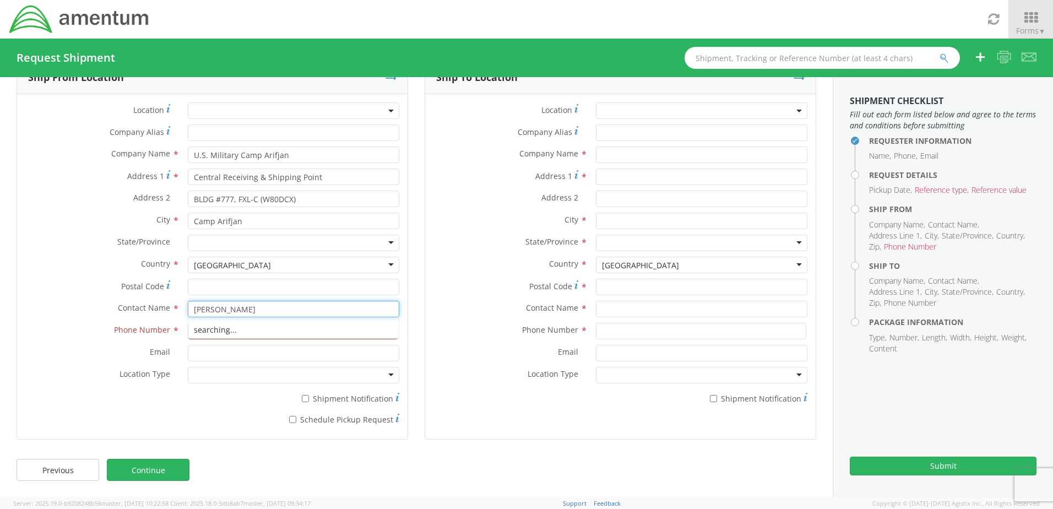
type input "Chris Vallot"
type input "5409039542"
type input "[EMAIL_ADDRESS][DOMAIN_NAME]"
type input "military base"
click at [498, 269] on label "Country *" at bounding box center [506, 264] width 162 height 14
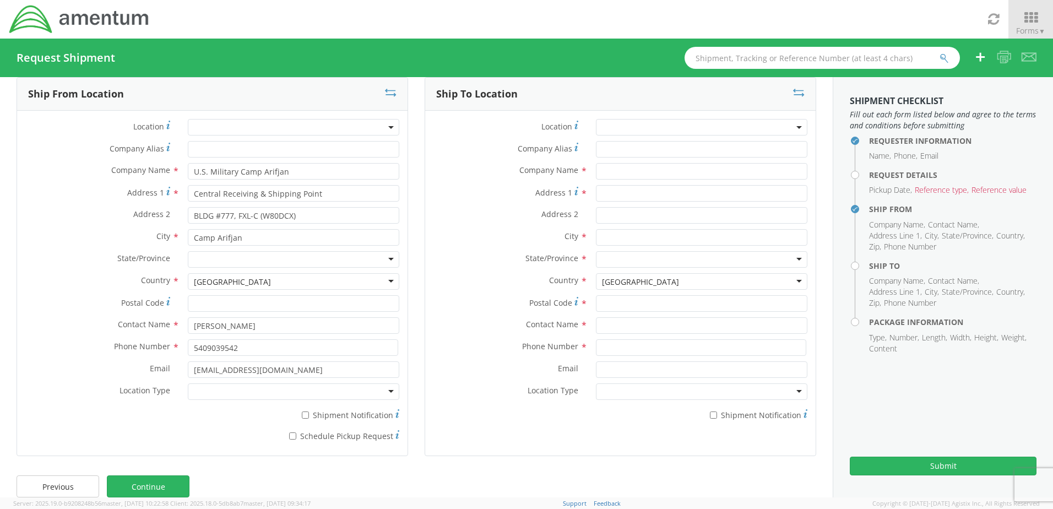
scroll to position [10, 0]
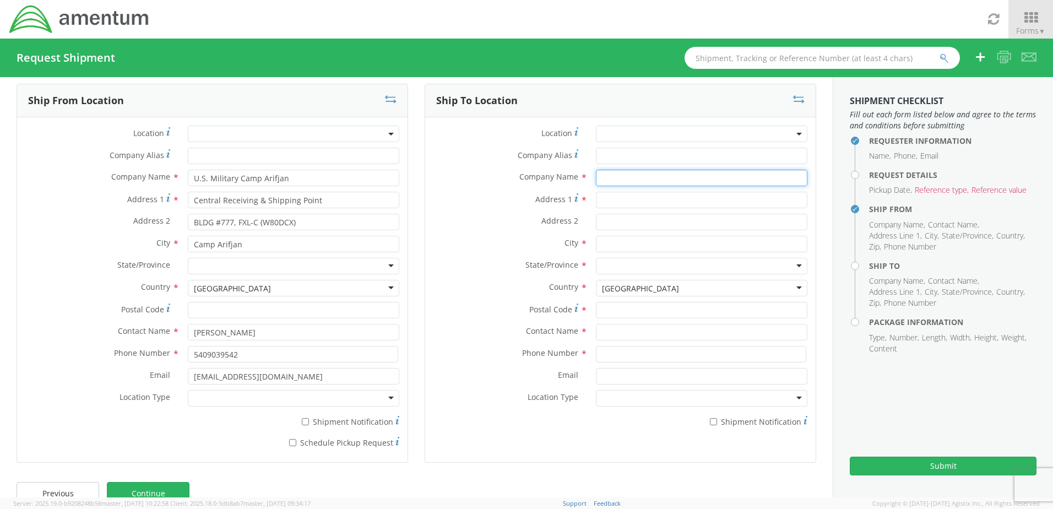
click at [604, 174] on input "text" at bounding box center [701, 178] width 211 height 17
type input "DFSC Warehouse"
type input "30297"
type input "DFSC Warehouse"
type input "[STREET_ADDRESS]"
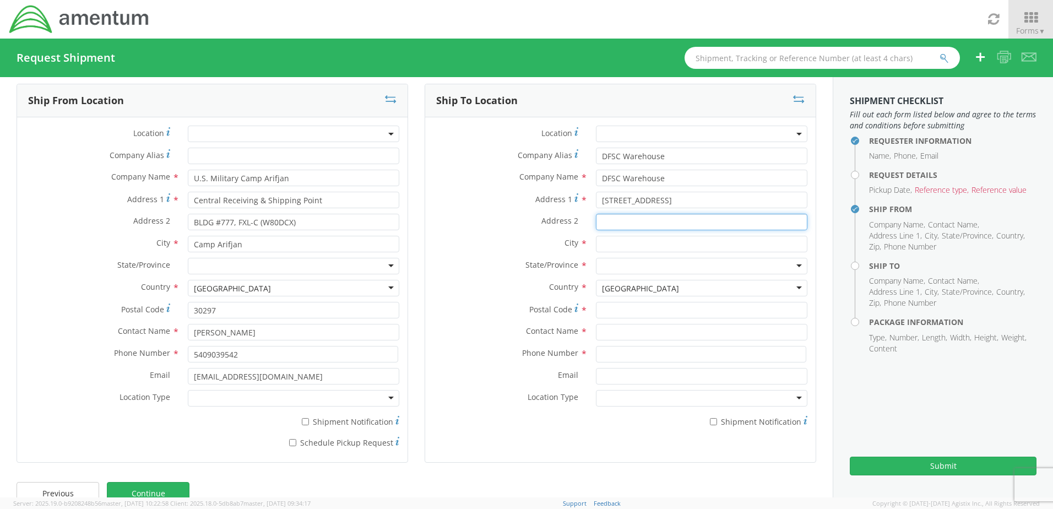
type input "Bldg 700"
type input "FORT GILLEM"
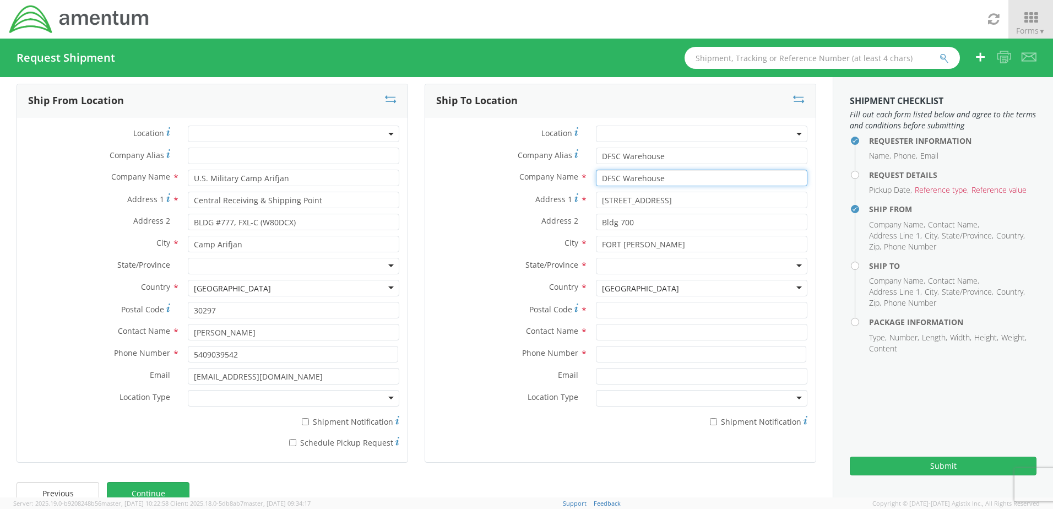
click at [667, 178] on input "DFSC Warehouse" at bounding box center [701, 178] width 211 height 17
type input "DFSC Warehouse/ Sharnicea Thomas/Larry Cushing"
click at [498, 188] on div "Company Name * DFSC Warehouse/ Sharnicea Thomas/Larry Cushing" at bounding box center [620, 181] width 390 height 22
click at [687, 306] on input "Postal Code *" at bounding box center [701, 310] width 211 height 17
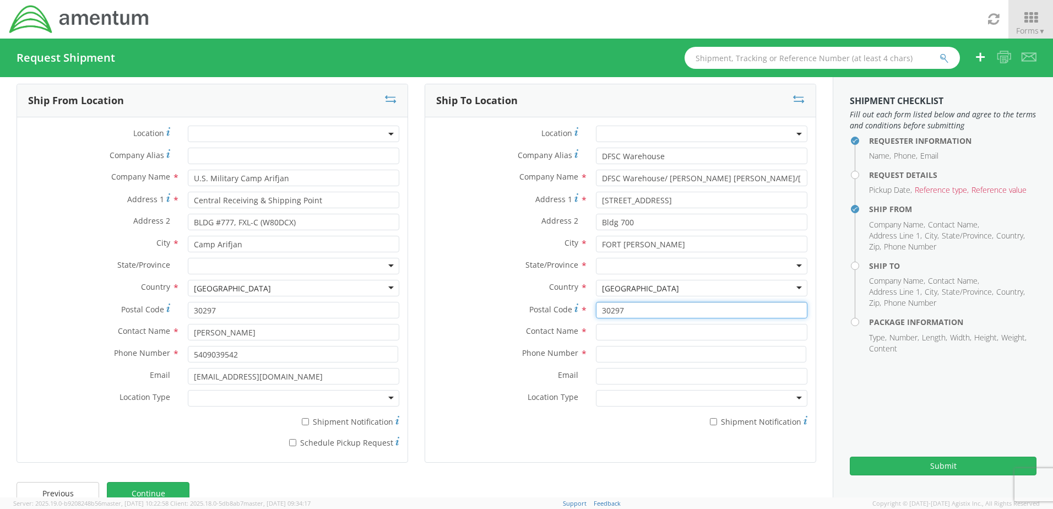
type input "30297"
type input "L"
type input "[PERSON_NAME]"
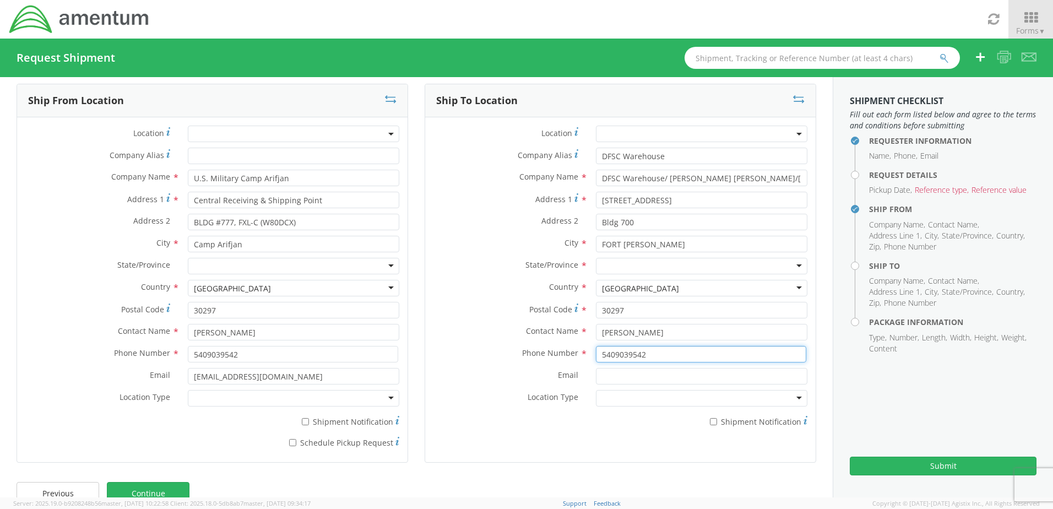
type input "5409039542"
type input "[EMAIL_ADDRESS][DOMAIN_NAME]"
type input "DFSC Warehouse"
click at [711, 422] on input "* Shipment Notification" at bounding box center [713, 421] width 7 height 7
checkbox input "true"
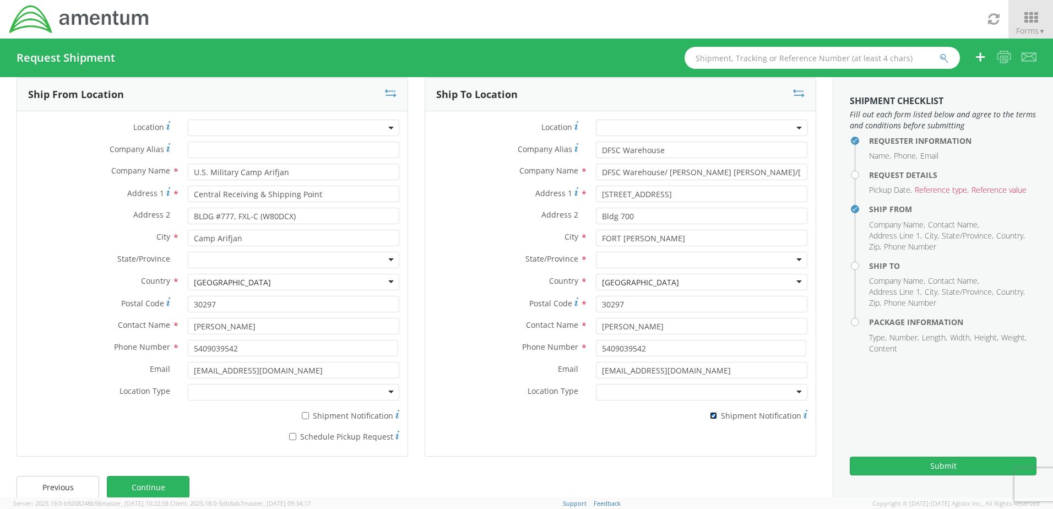
scroll to position [33, 0]
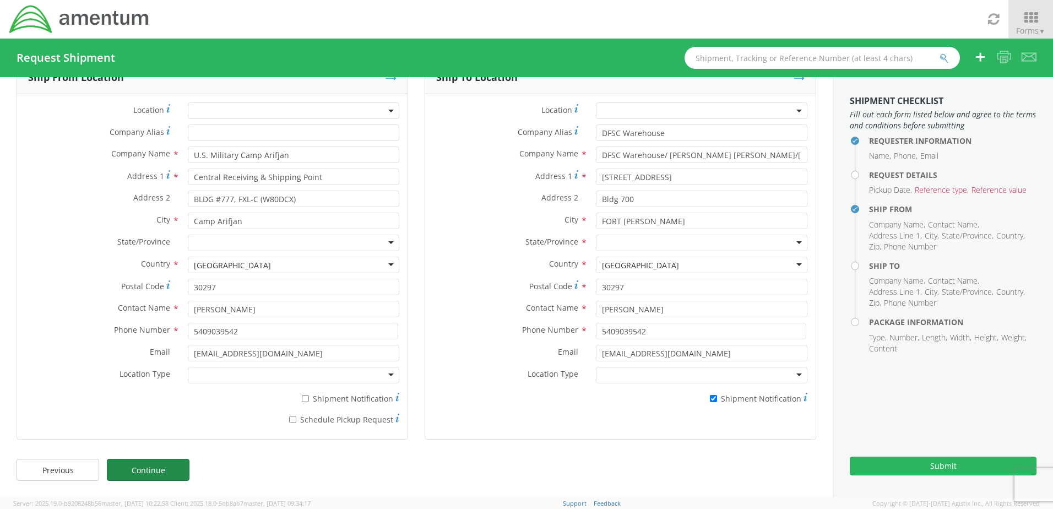
click at [182, 462] on link "Continue" at bounding box center [148, 470] width 83 height 22
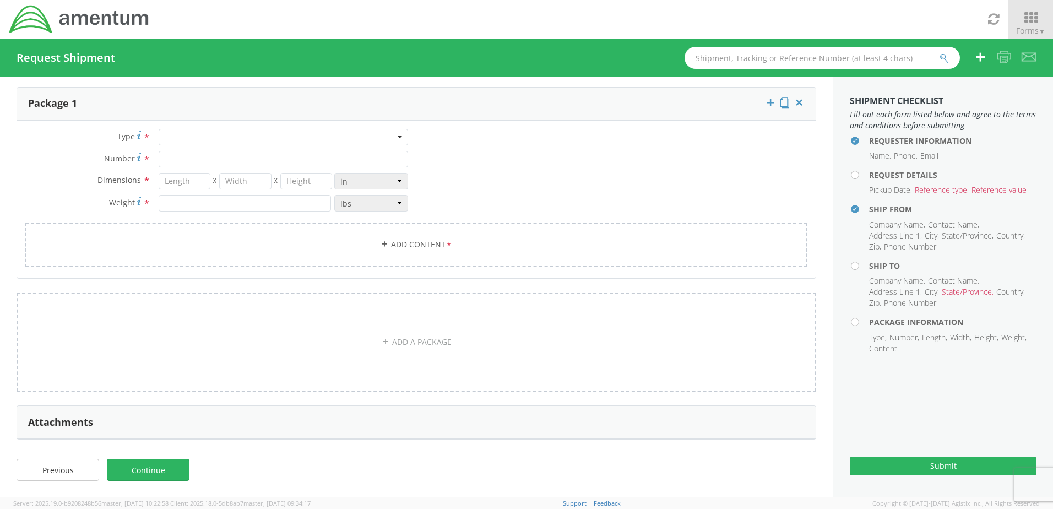
scroll to position [0, 0]
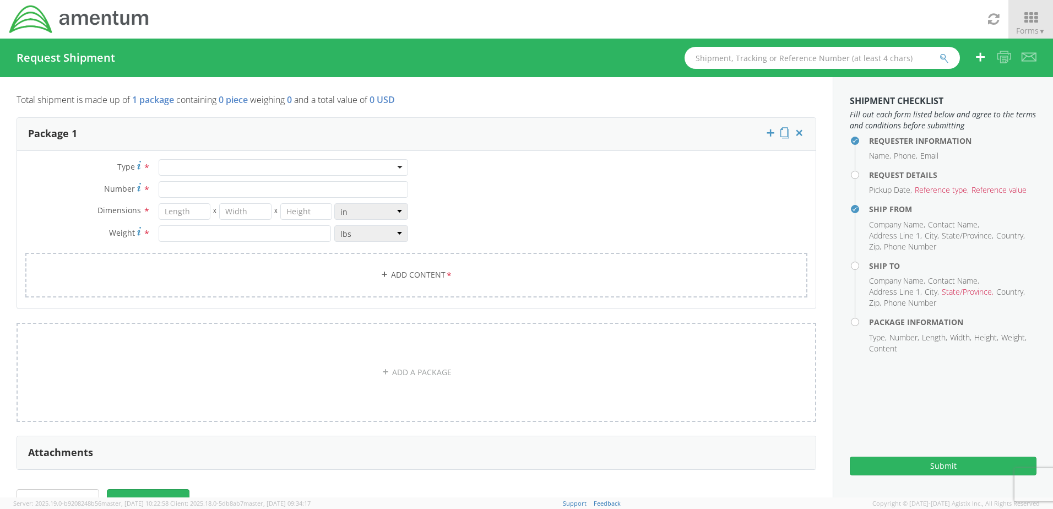
click at [179, 162] on div at bounding box center [283, 167] width 249 height 17
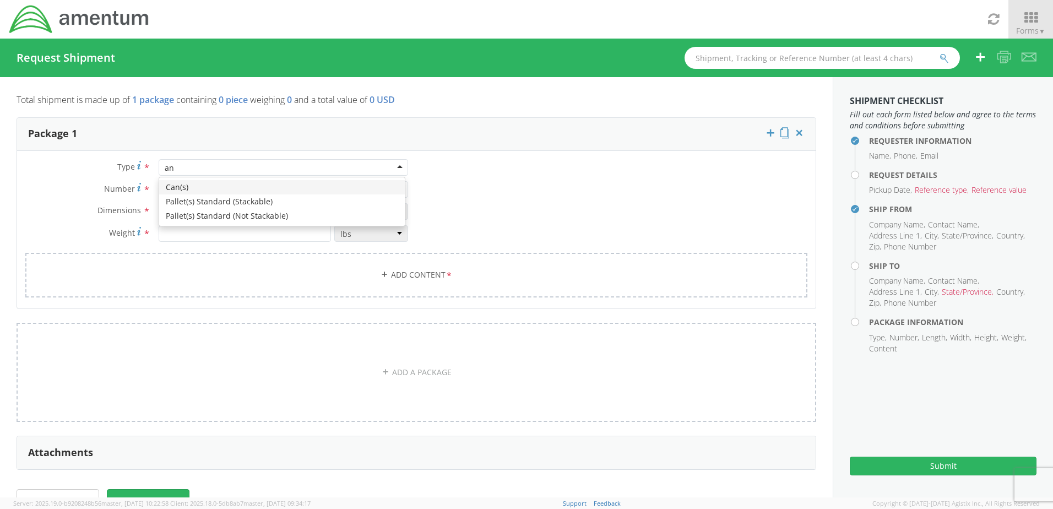
type input "a"
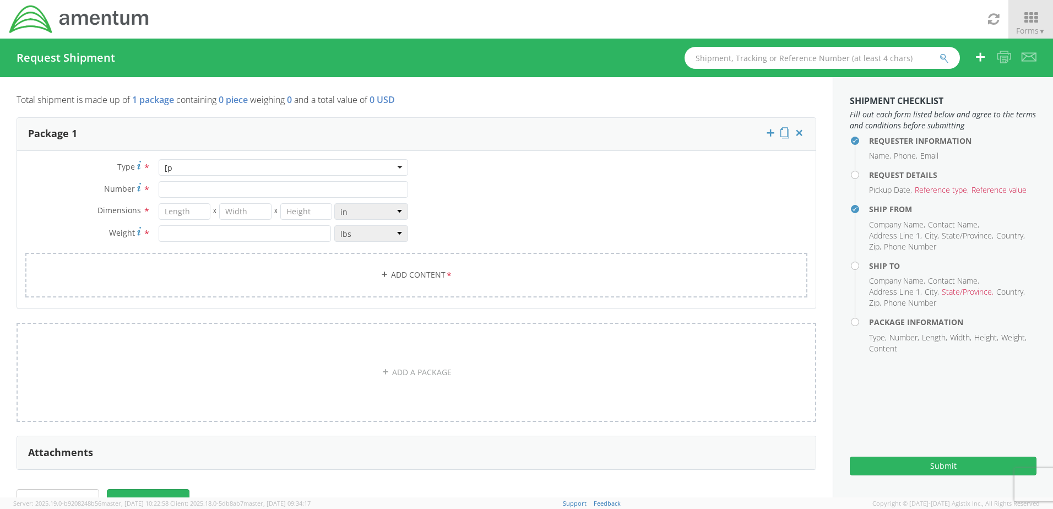
type input "["
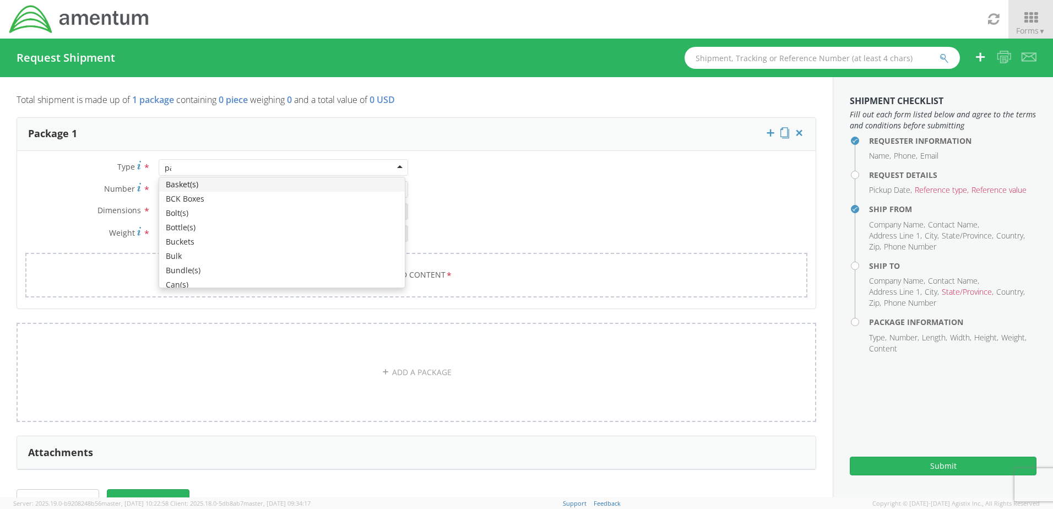
scroll to position [3, 0]
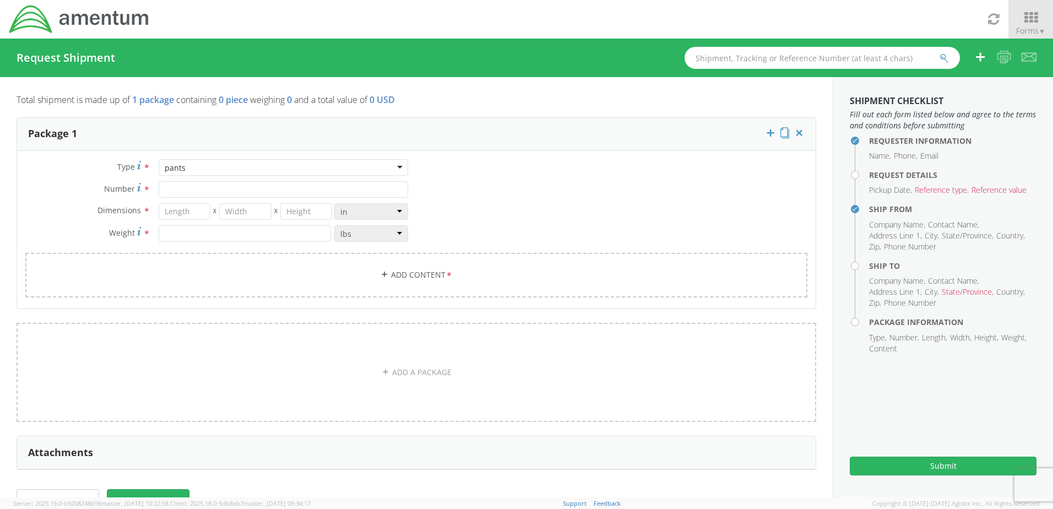
type input "pants"
click at [183, 187] on input "Number *" at bounding box center [283, 189] width 249 height 17
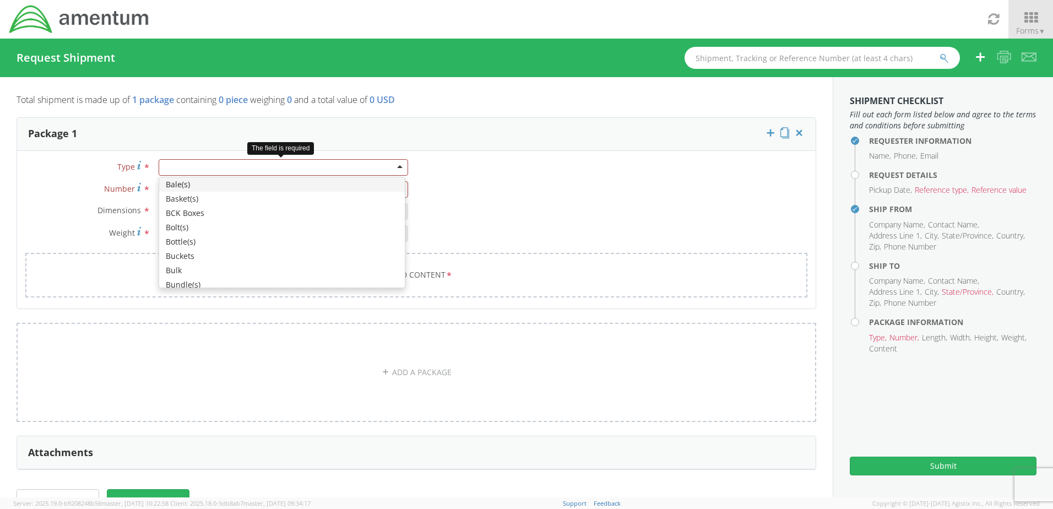
click at [221, 162] on div at bounding box center [283, 167] width 249 height 17
click at [475, 162] on div "Type * Bale(s) Basket(s) BCK Boxes Bolt(s) Bottle(s) Buckets Bulk Bundle(s) Can…" at bounding box center [416, 235] width 799 height 152
click at [273, 167] on div at bounding box center [283, 167] width 249 height 17
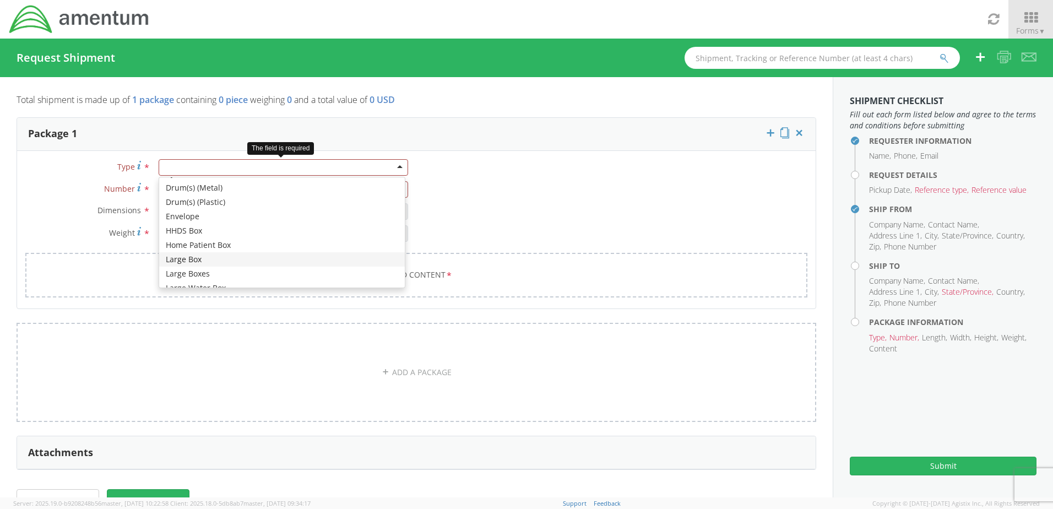
type input "17.5"
type input "12.5"
type input "3"
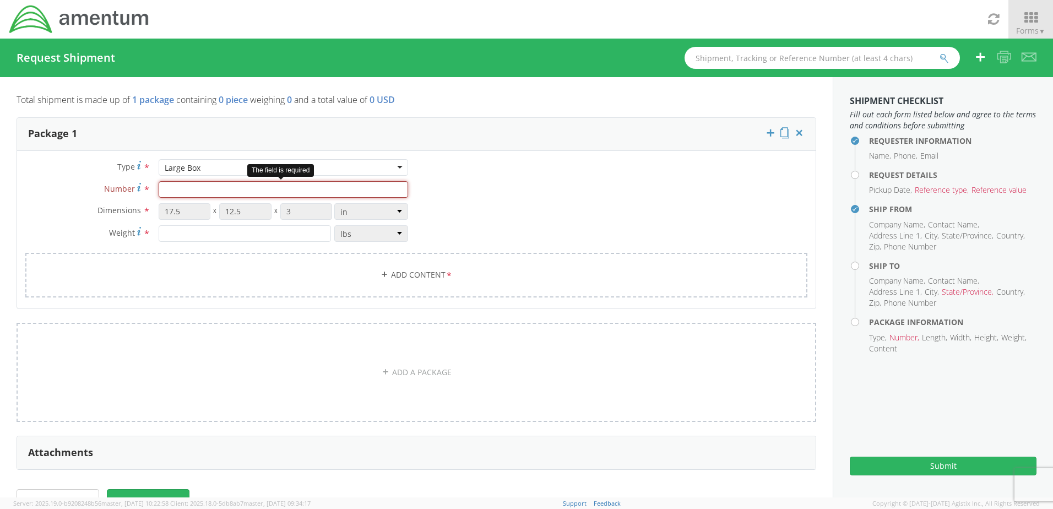
click at [171, 194] on input "Number *" at bounding box center [283, 189] width 249 height 17
type input "2"
type input "1"
click at [447, 211] on div "Type * Large Box Large Box Bale(s) Basket(s) BCK Boxes Bolt(s) Bottle(s) Bucket…" at bounding box center [416, 235] width 799 height 152
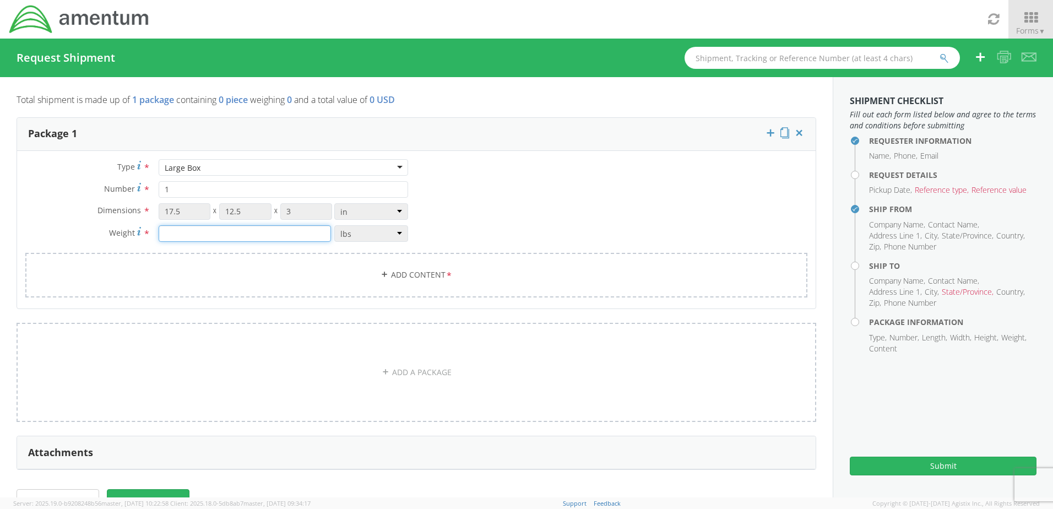
click at [166, 231] on input "number" at bounding box center [245, 233] width 172 height 17
type input "20"
click at [483, 230] on div "Type * Large Box Large Box Bale(s) Basket(s) BCK Boxes Bolt(s) Bottle(s) Bucket…" at bounding box center [416, 235] width 799 height 152
click at [397, 272] on link "Add Content *" at bounding box center [416, 275] width 782 height 45
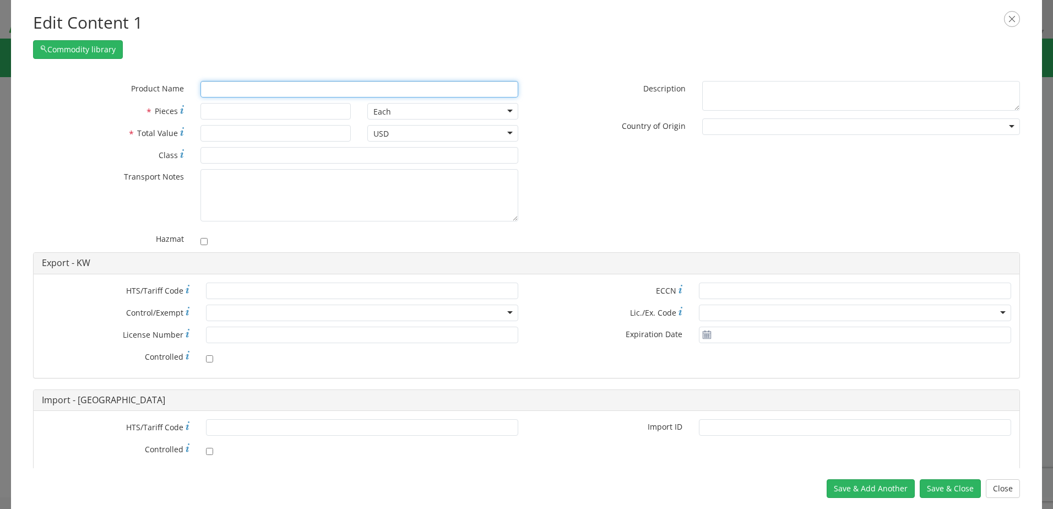
click at [236, 83] on input "text" at bounding box center [359, 89] width 318 height 17
type input "Pants"
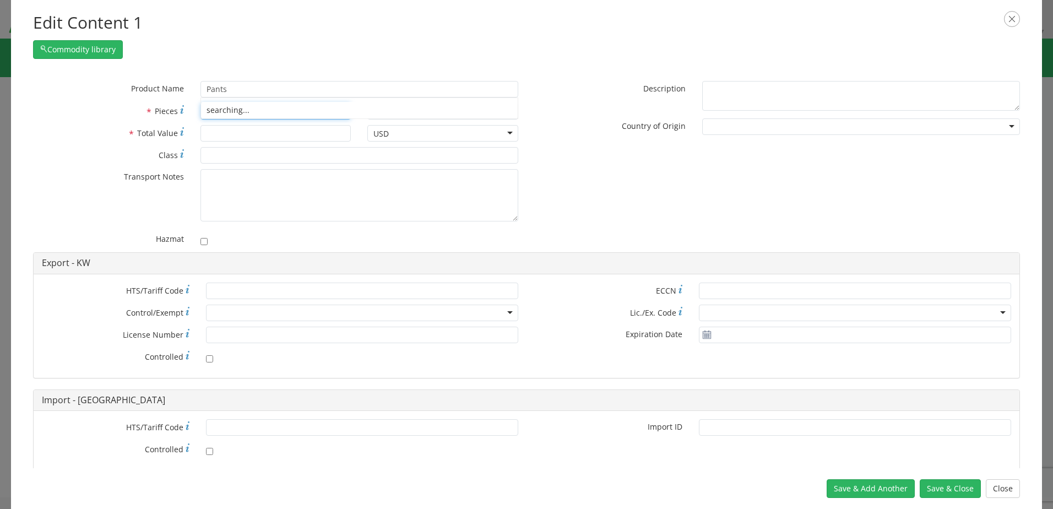
type input "Pants, RAIN, HI-VIZ LIME, GLOWEAR, POLYURETHANE, SIZE 3XL"
type input "10"
type input "200"
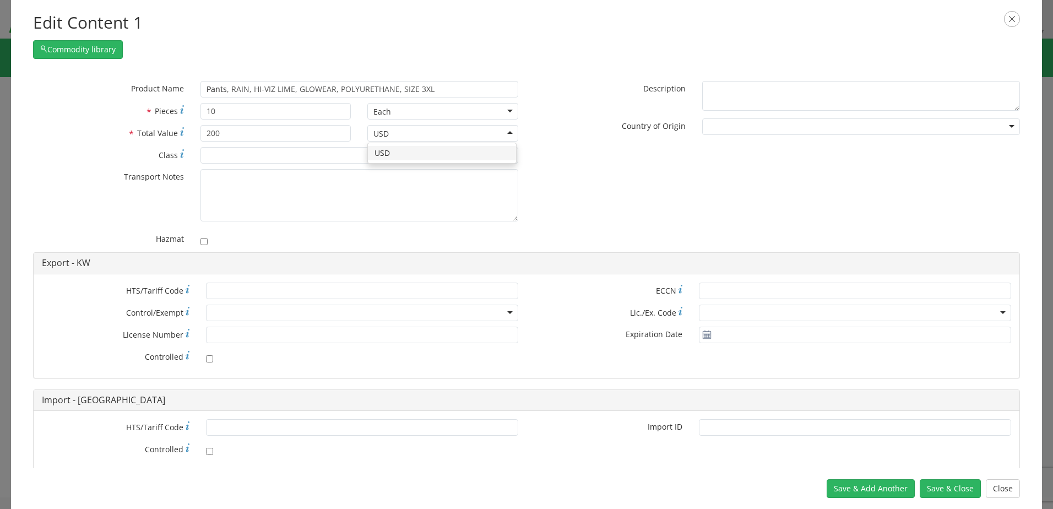
click at [631, 173] on div "* Product Name Pants, RAIN, HI-VIZ LIME, GLOWEAR, POLYURETHANE, SIZE 3XL Pants …" at bounding box center [526, 166] width 1003 height 171
click at [883, 484] on button "Save & Add Another" at bounding box center [871, 488] width 88 height 19
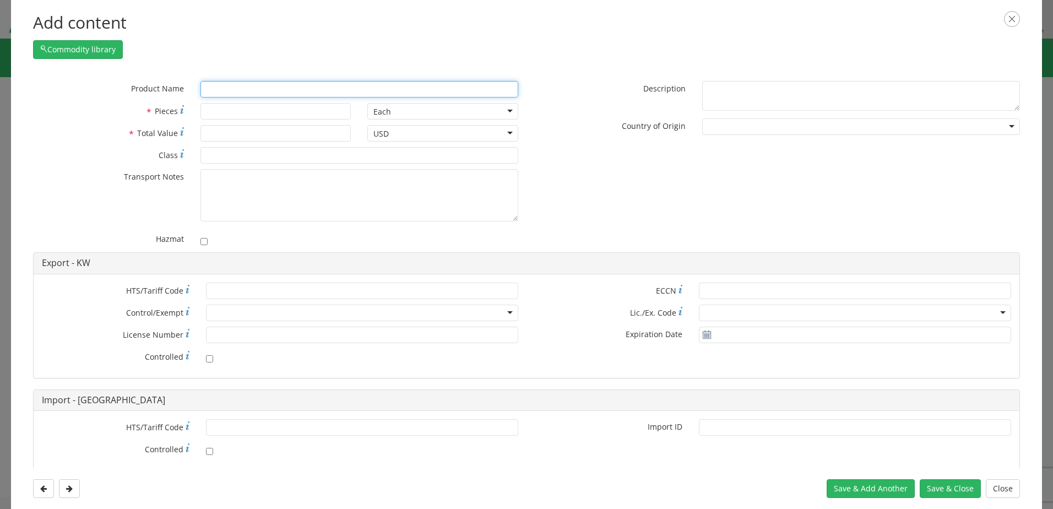
click at [222, 86] on input "text" at bounding box center [359, 89] width 318 height 17
type input "sh"
type input "s MORES MAKER JR, CLEAN BURNING"
type input "s"
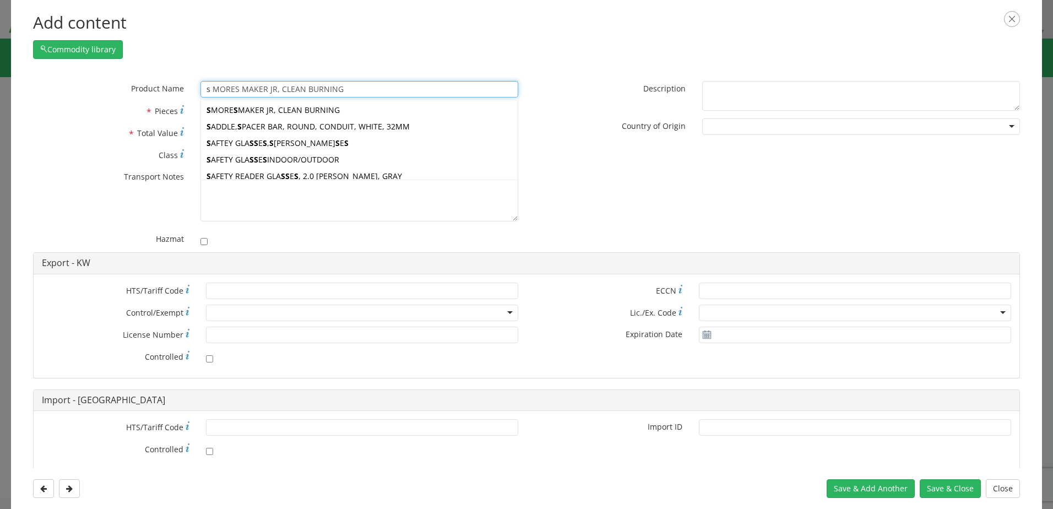
type input "shAFT, FAN, WITH BLADES, 4,.187 X 3 X 7-1.0"
type input "shoi"
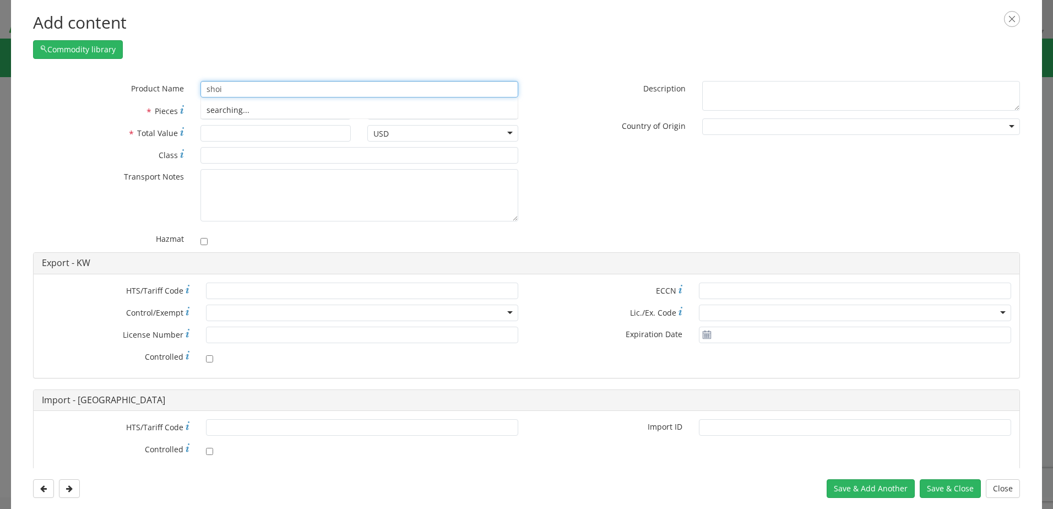
type input "sho"
type input "shoES, MENS, STEEL TOE, HIKER, SIZE 13 WIDE, BLACK"
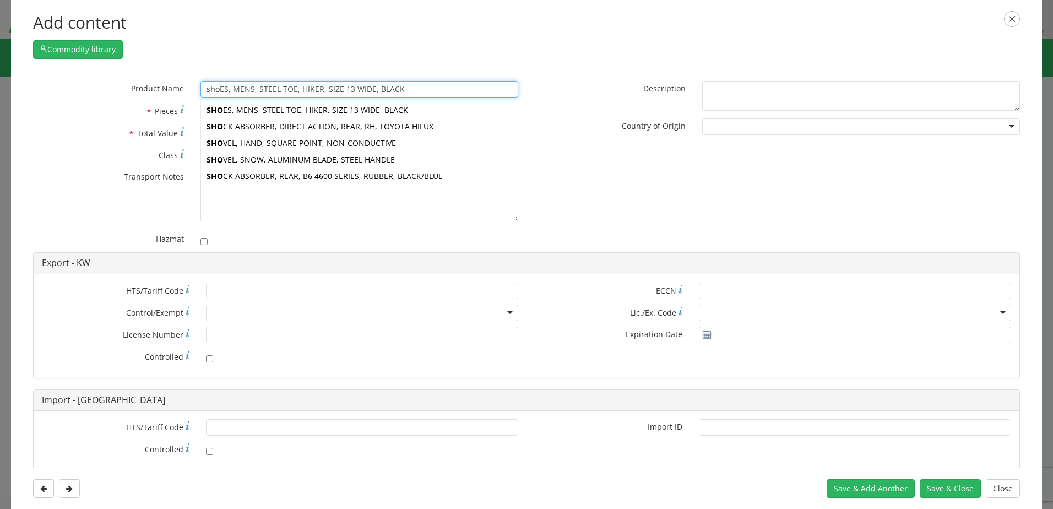
type input "sh"
type input "s MORES MAKER JR, CLEAN BURNING"
type input "s"
type input "shAFT, FAN, WITH BLADES, 4,.187 X 3 X 7-1.0"
type input "sh"
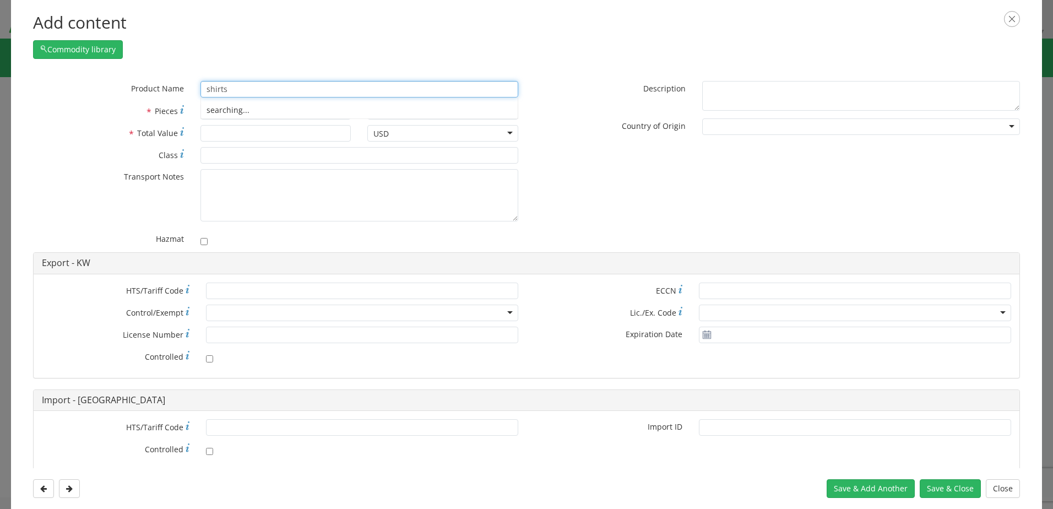
type input "shirts"
type input "10"
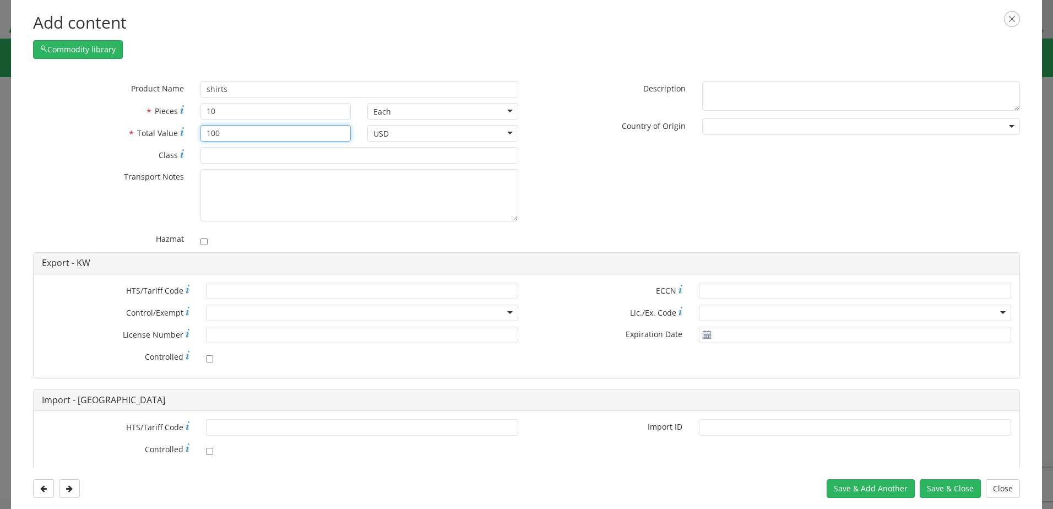
type input "100"
click at [593, 215] on div "* Product Name shirts sh unable to find any results that match the current quer…" at bounding box center [526, 166] width 1003 height 171
click at [845, 484] on button "Save & Add Another" at bounding box center [871, 488] width 88 height 19
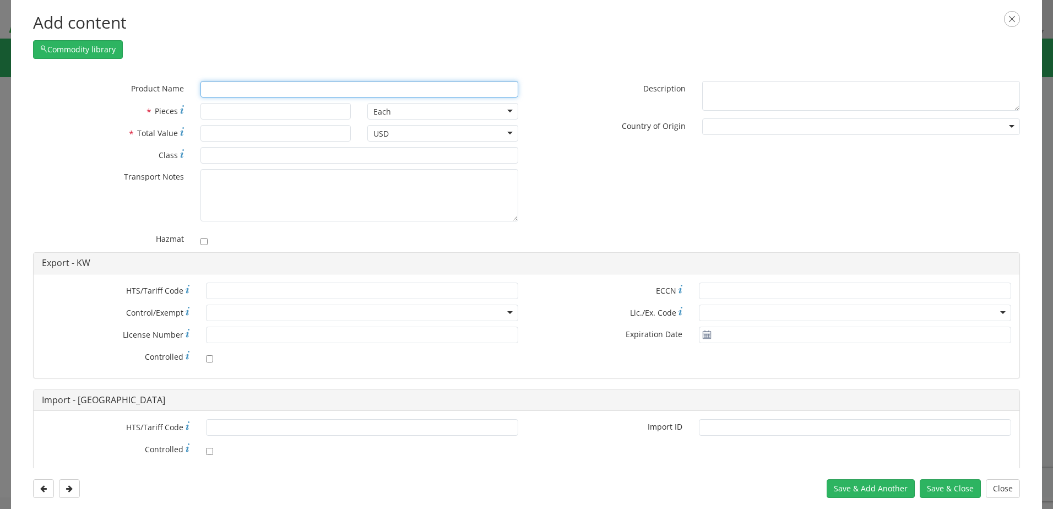
click at [242, 90] on input "text" at bounding box center [359, 89] width 318 height 17
type input "pair of shoes"
type input "1"
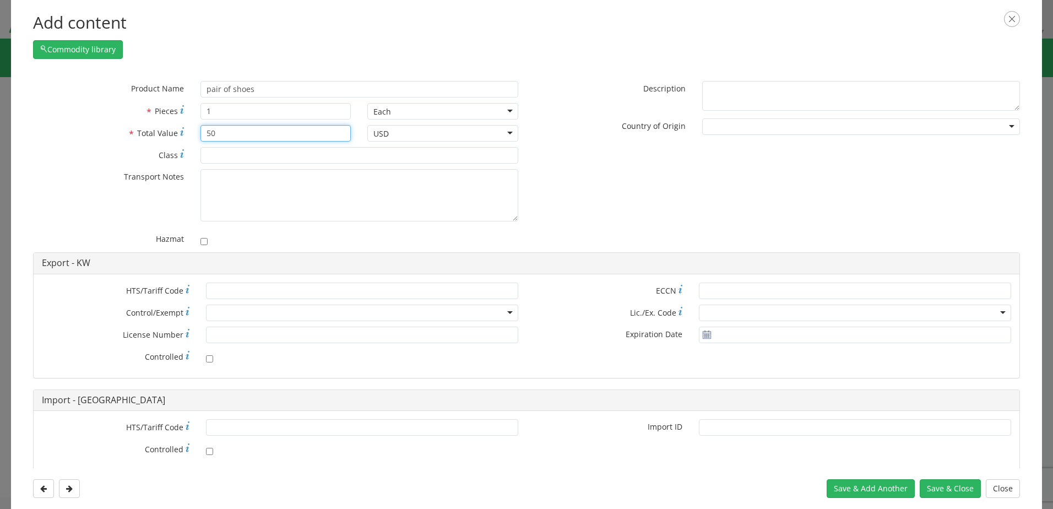
type input "50"
click at [853, 486] on button "Save & Add Another" at bounding box center [871, 488] width 88 height 19
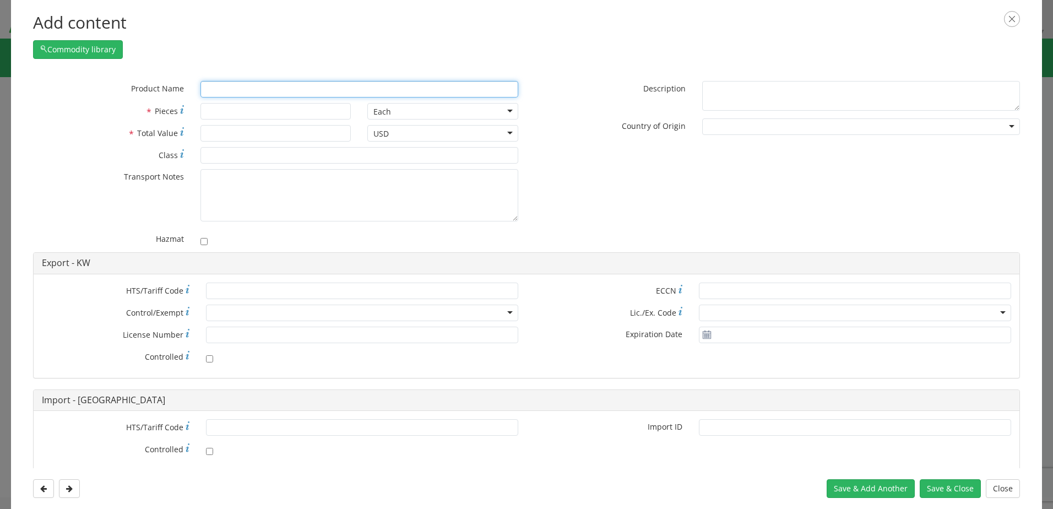
click at [229, 89] on input "text" at bounding box center [359, 89] width 318 height 17
type input "s MORES MAKER JR, CLEAN BURNING"
type input "s"
type input "sou"
type input "souNDER BASE, LOW FREQUENCY, INTELLIGENT"
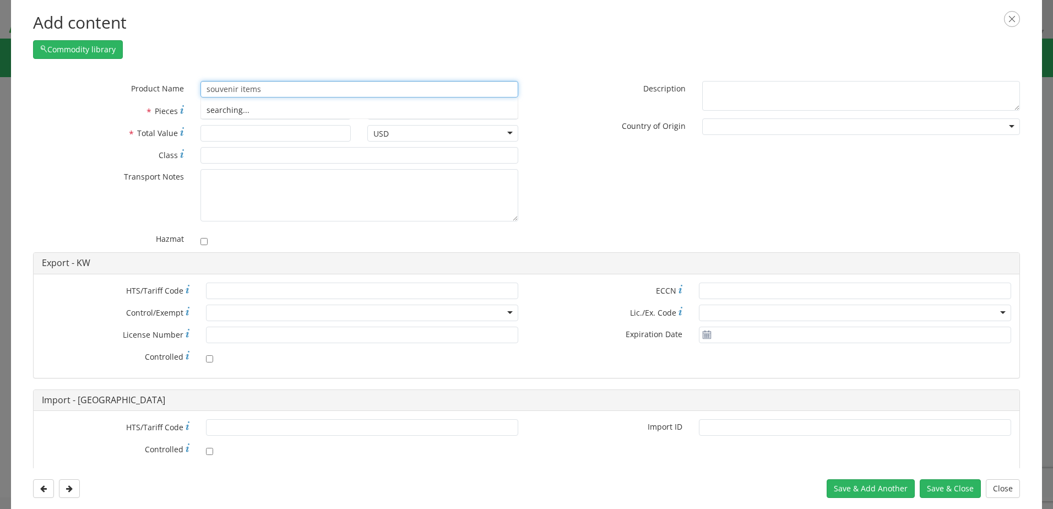
type input "souvenir items"
type input "5"
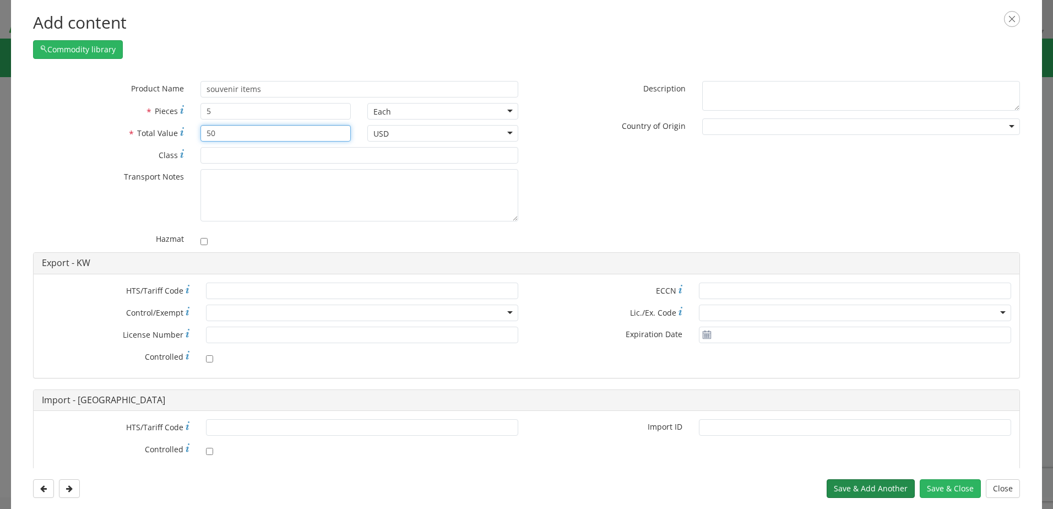
type input "50"
click at [870, 485] on button "Save & Add Another" at bounding box center [871, 488] width 88 height 19
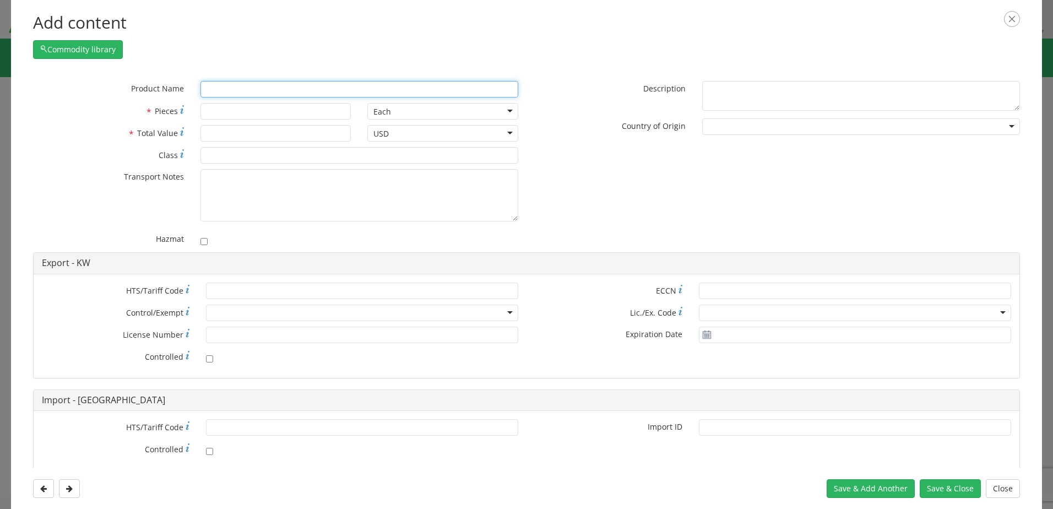
click at [213, 91] on input "text" at bounding box center [359, 89] width 318 height 17
type input "hydration bottle"
type input "2"
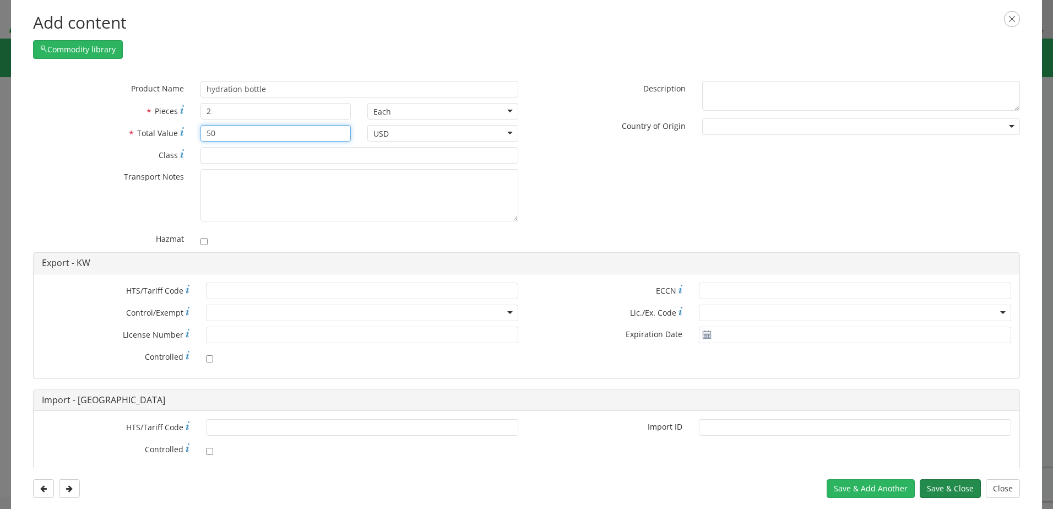
type input "50"
click at [943, 489] on button "Save & Close" at bounding box center [950, 488] width 61 height 19
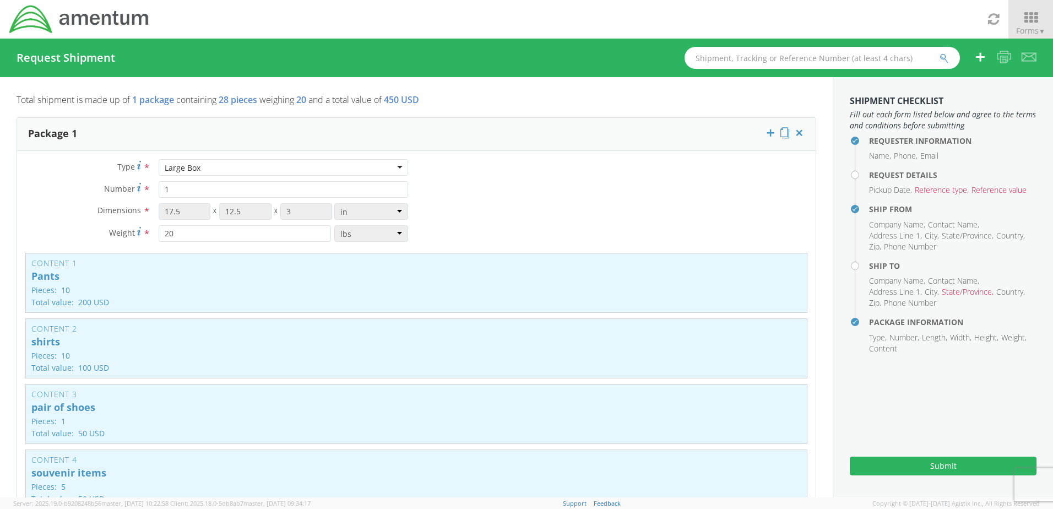
click at [900, 153] on li "Phone" at bounding box center [906, 155] width 24 height 11
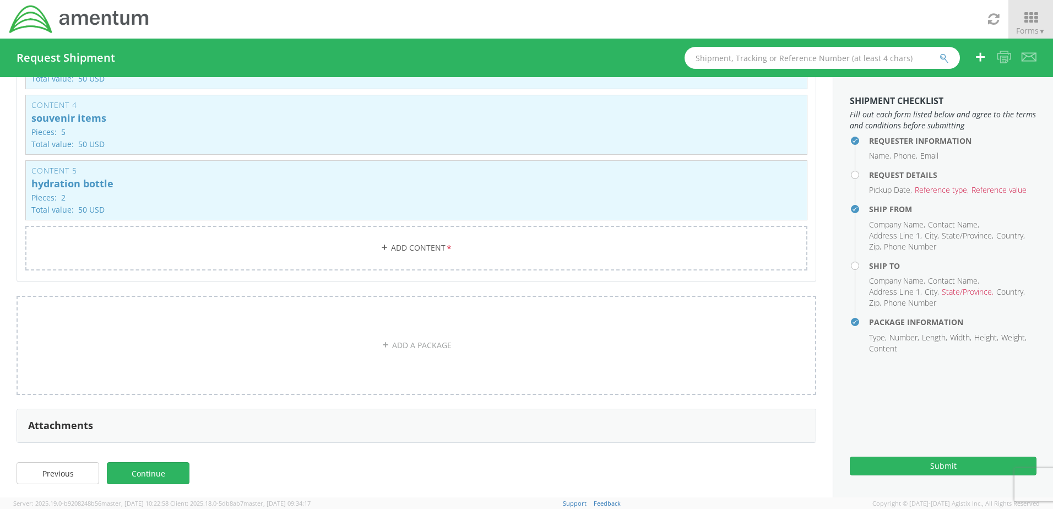
scroll to position [358, 0]
click at [136, 467] on link "Continue" at bounding box center [148, 470] width 83 height 22
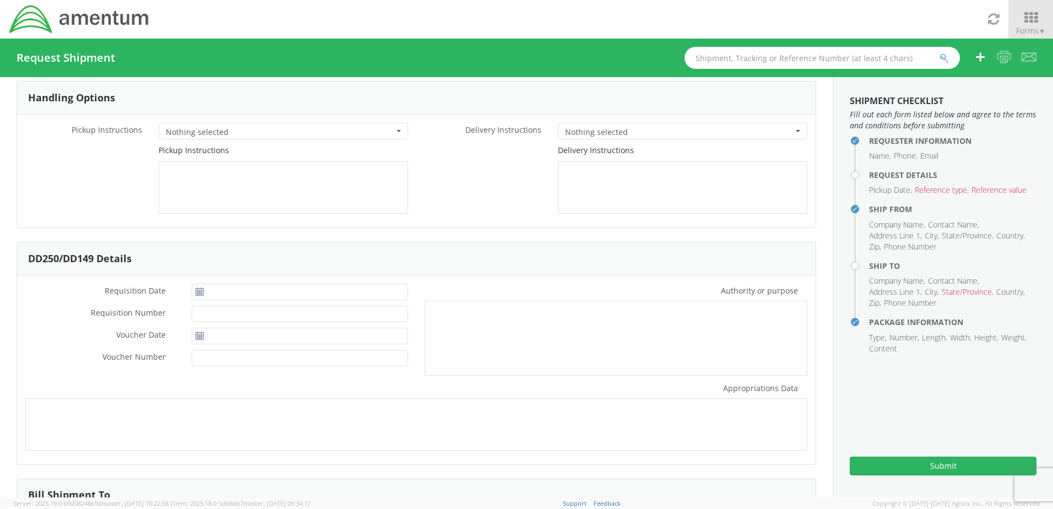
scroll to position [0, 0]
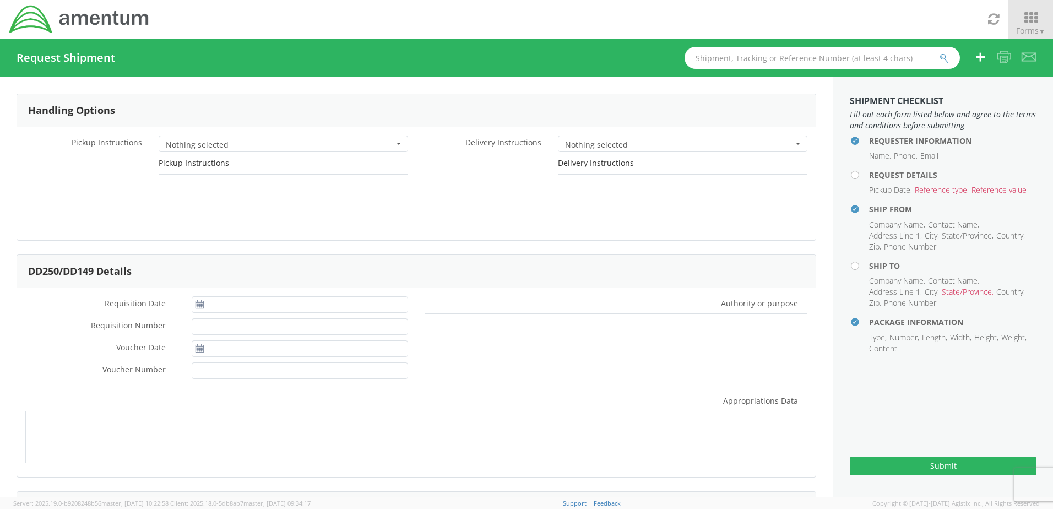
click at [397, 144] on span "button" at bounding box center [399, 144] width 4 height 2
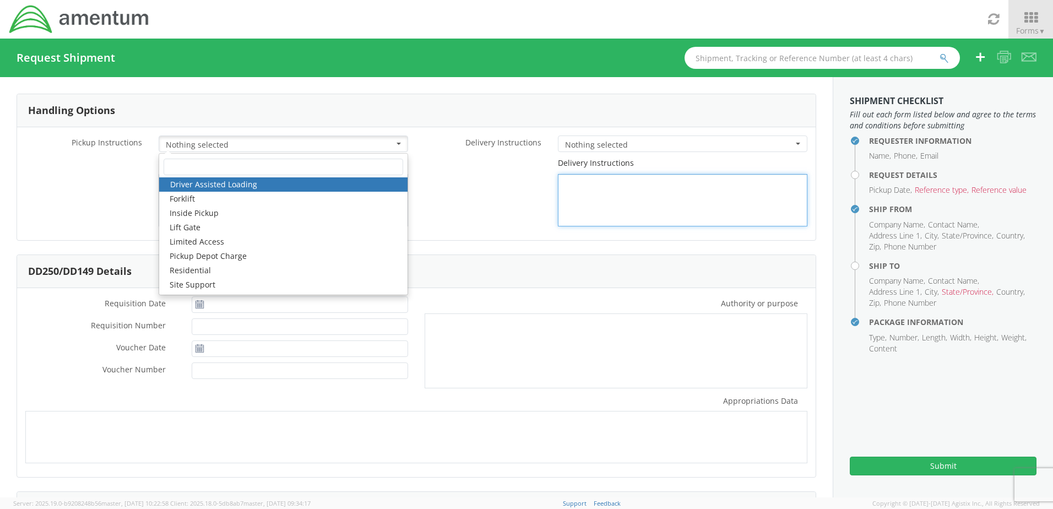
click at [439, 200] on div "Delivery Instructions" at bounding box center [615, 192] width 399 height 69
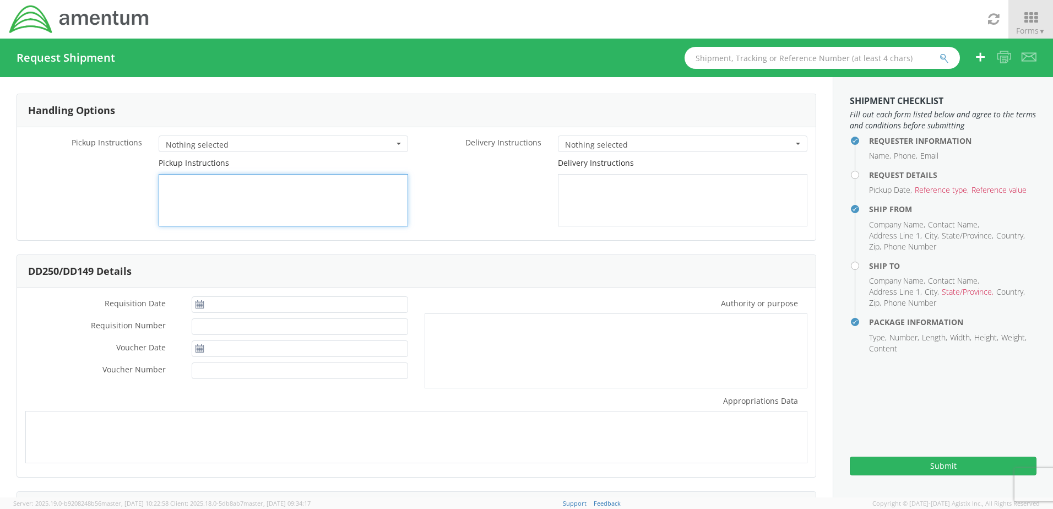
click at [226, 197] on textarea at bounding box center [283, 200] width 249 height 52
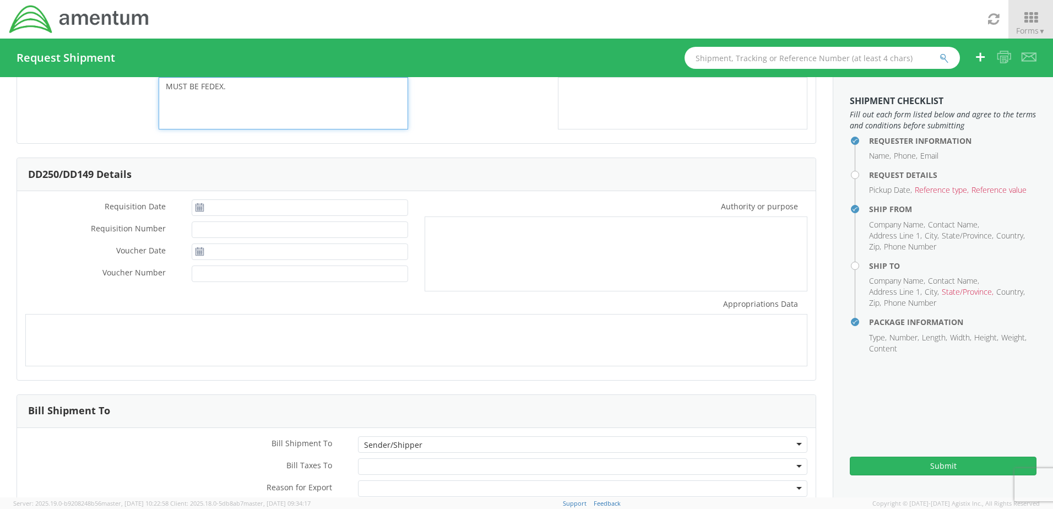
scroll to position [191, 0]
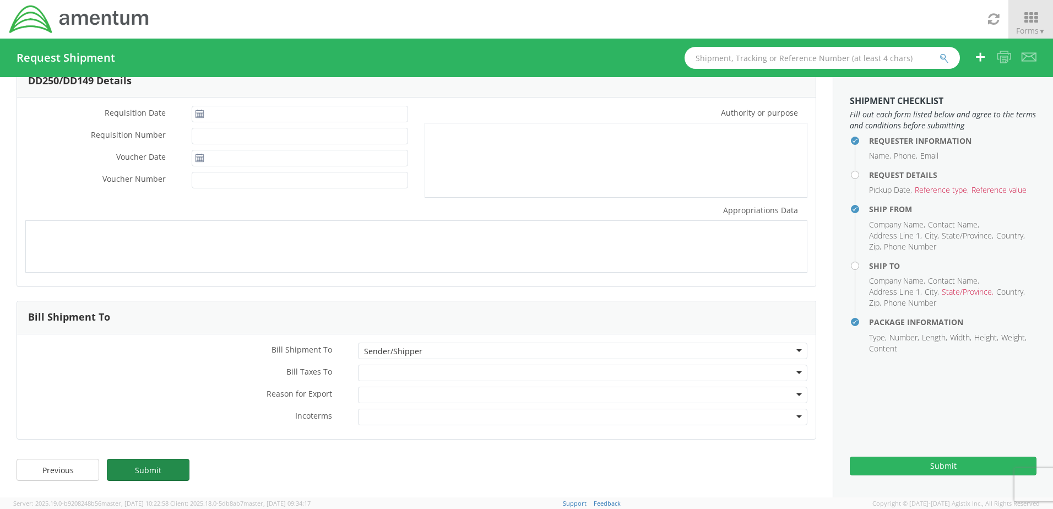
type textarea "MUST BE FEDEX."
click at [167, 469] on link "Submit" at bounding box center [148, 470] width 83 height 22
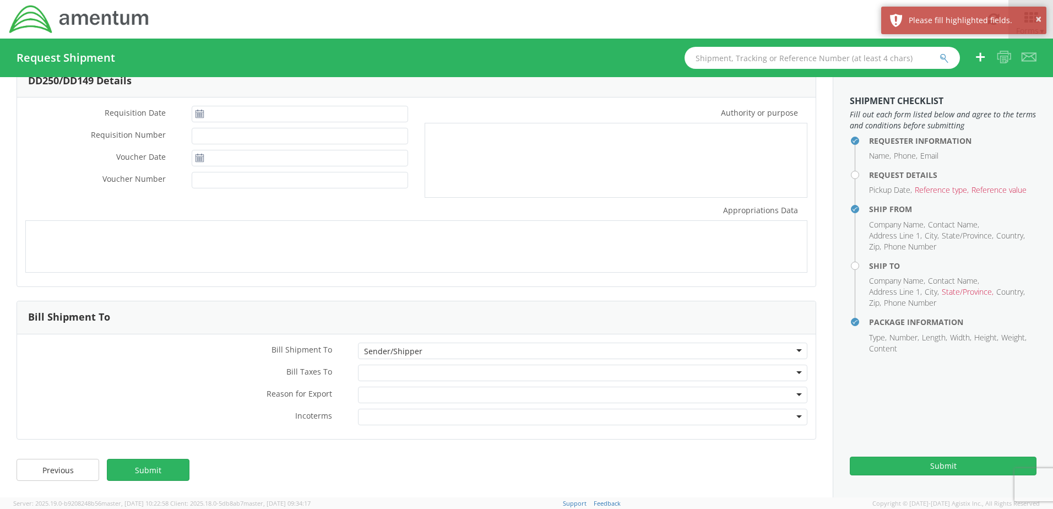
click at [977, 190] on li "Reference value" at bounding box center [998, 189] width 55 height 11
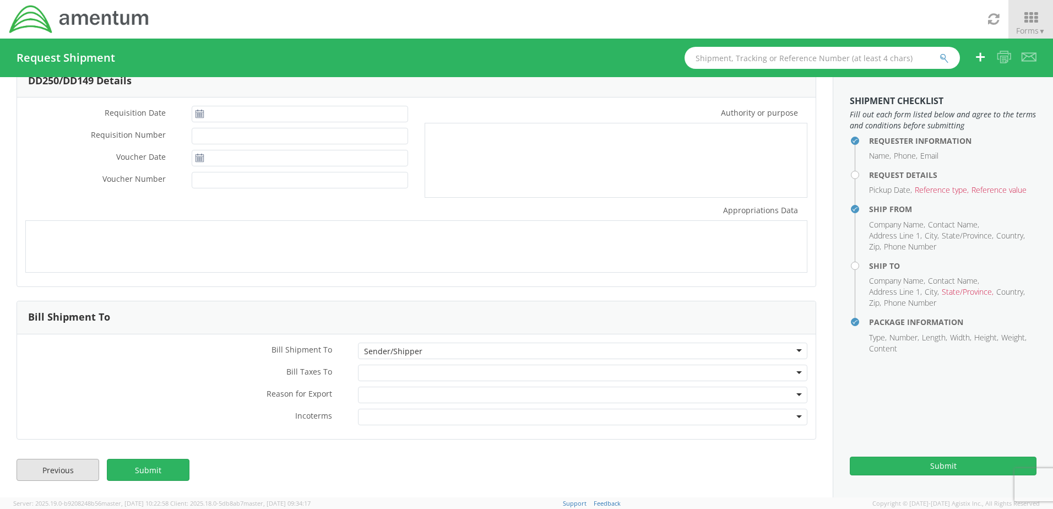
click at [52, 472] on link "Previous" at bounding box center [58, 470] width 83 height 22
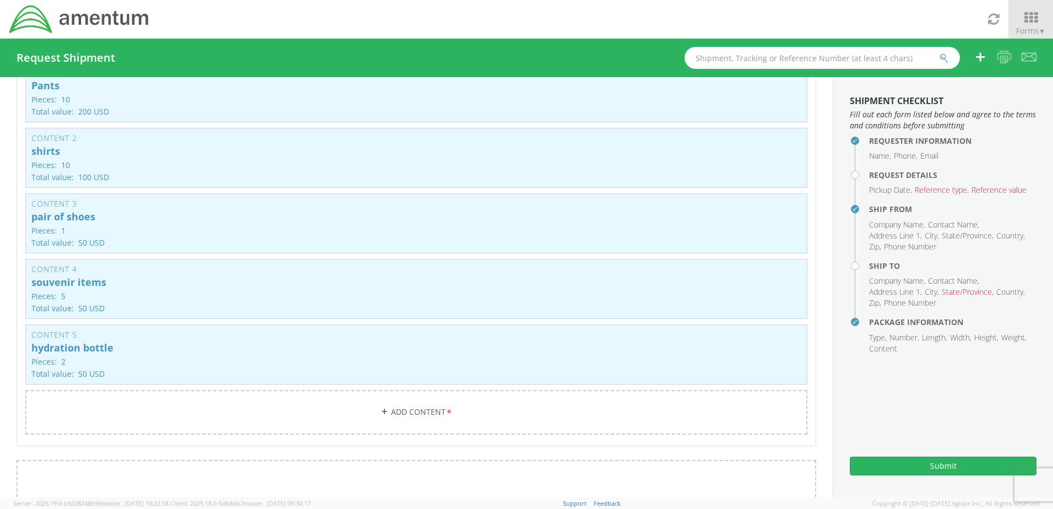
scroll to position [358, 0]
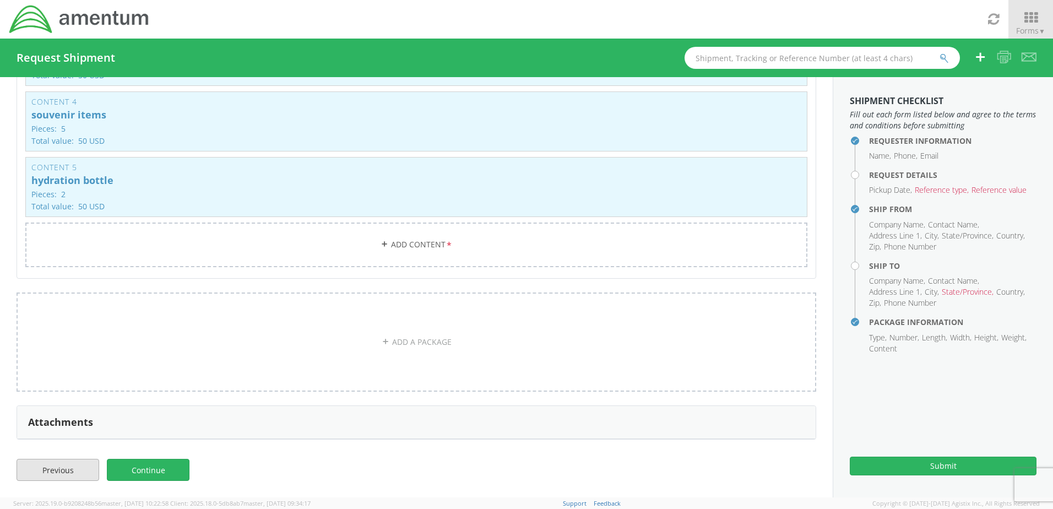
click at [67, 474] on link "Previous" at bounding box center [58, 470] width 83 height 22
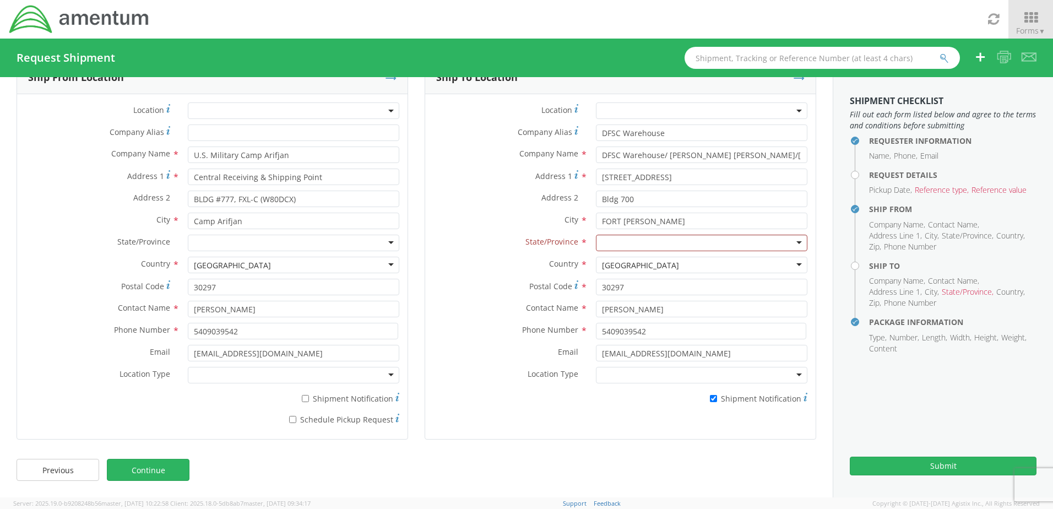
click at [641, 245] on div at bounding box center [701, 243] width 211 height 17
type input "G"
click at [153, 475] on link "Continue" at bounding box center [148, 470] width 83 height 22
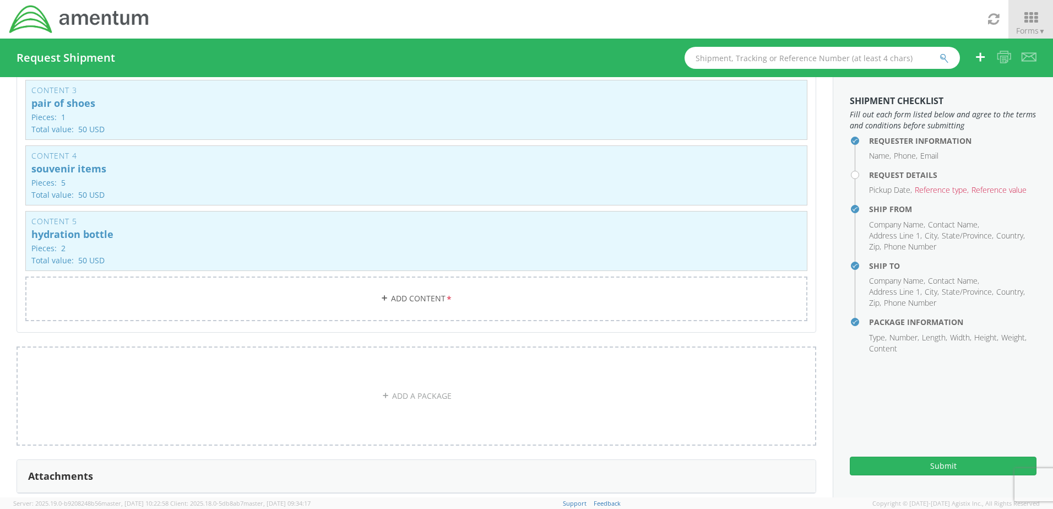
scroll to position [358, 0]
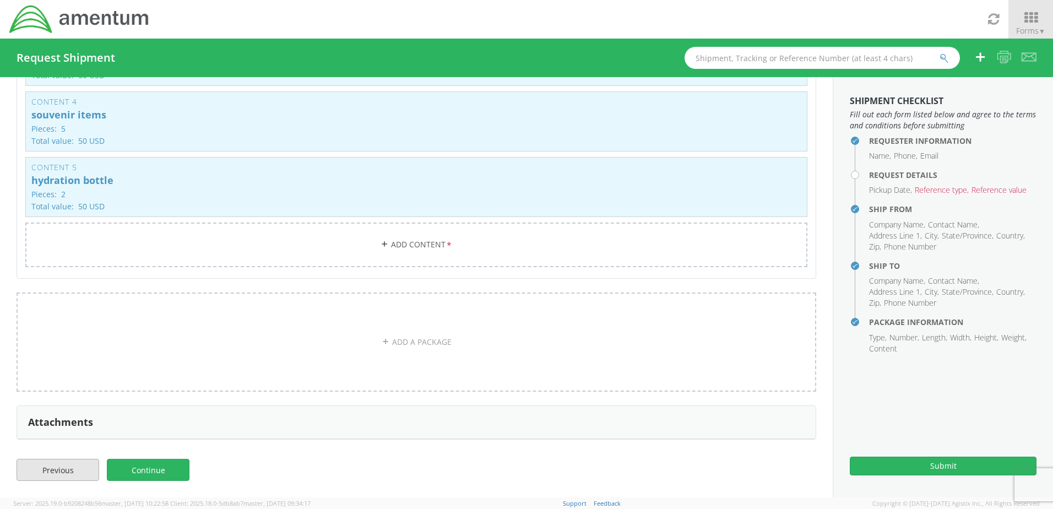
drag, startPoint x: 53, startPoint y: 481, endPoint x: 75, endPoint y: 476, distance: 23.2
click at [53, 481] on div "Previous Continue" at bounding box center [416, 475] width 833 height 44
click at [67, 465] on link "Previous" at bounding box center [58, 470] width 83 height 22
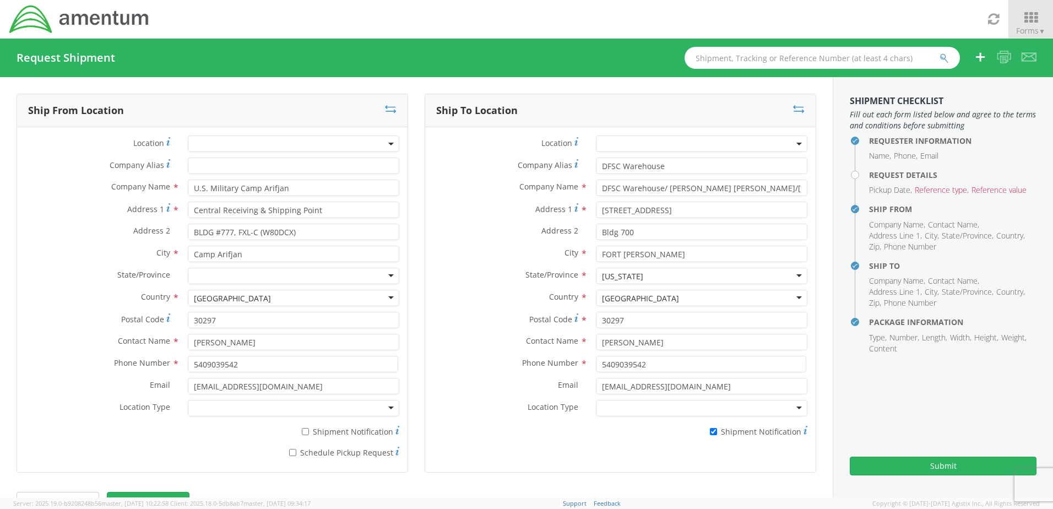
scroll to position [33, 0]
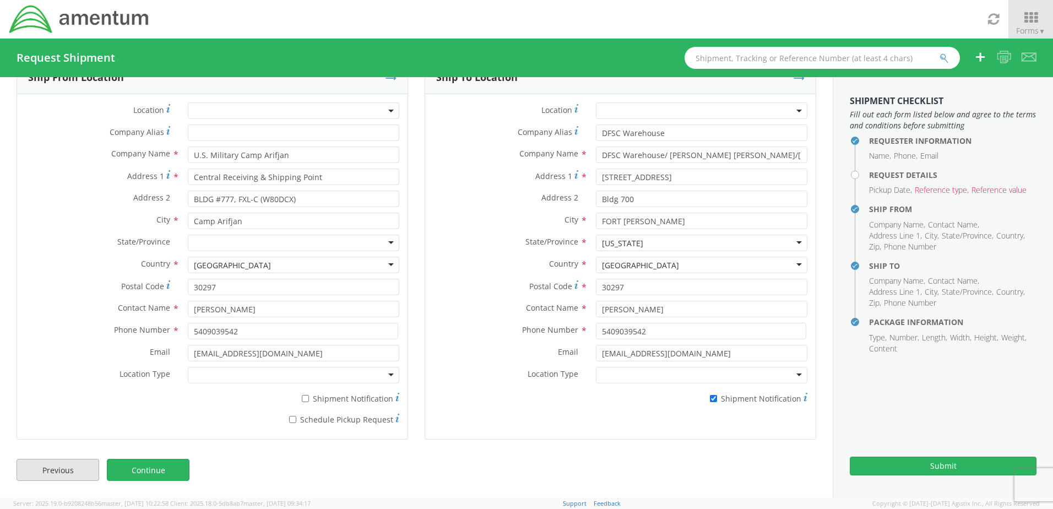
click at [77, 471] on link "Previous" at bounding box center [58, 470] width 83 height 22
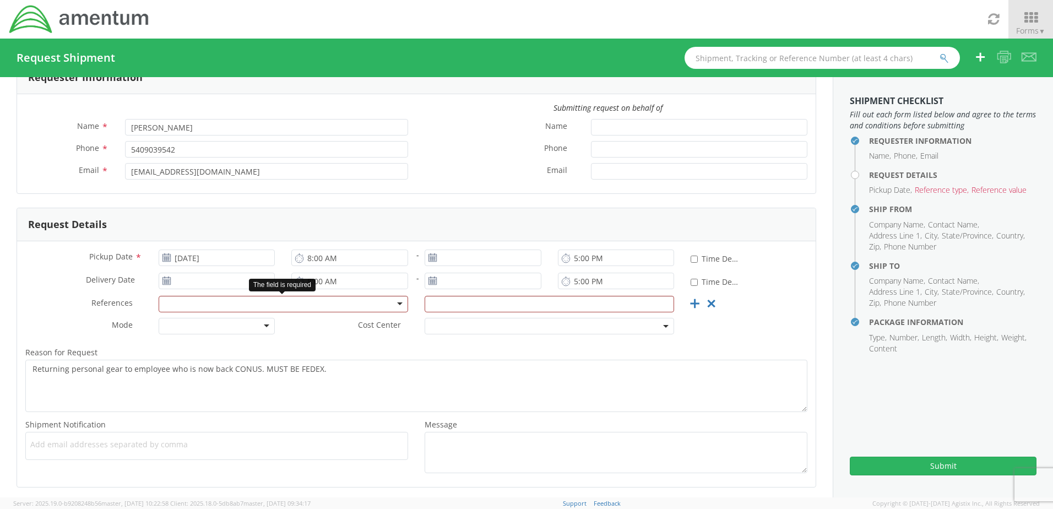
click at [202, 308] on div at bounding box center [283, 304] width 249 height 17
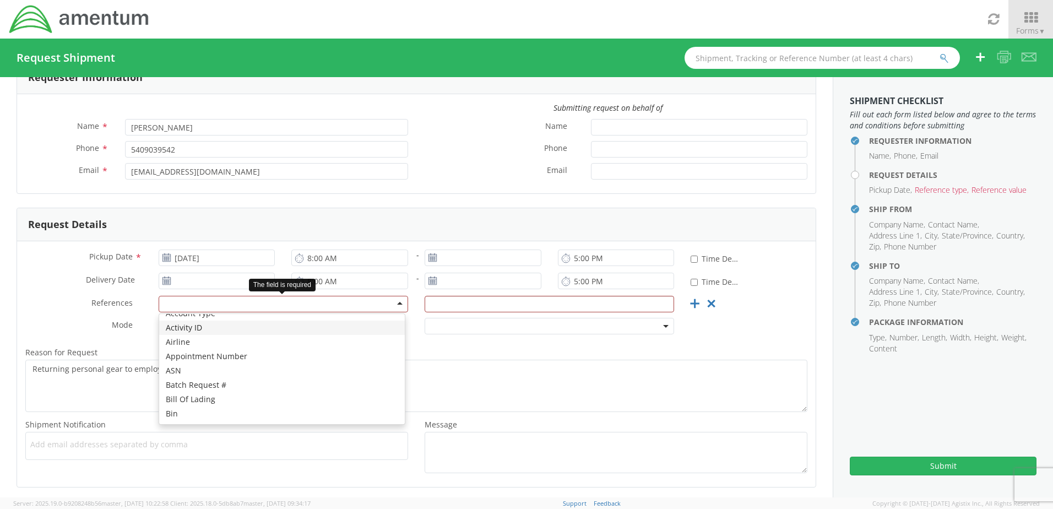
scroll to position [0, 0]
click at [82, 319] on label "Mode *" at bounding box center [83, 325] width 133 height 14
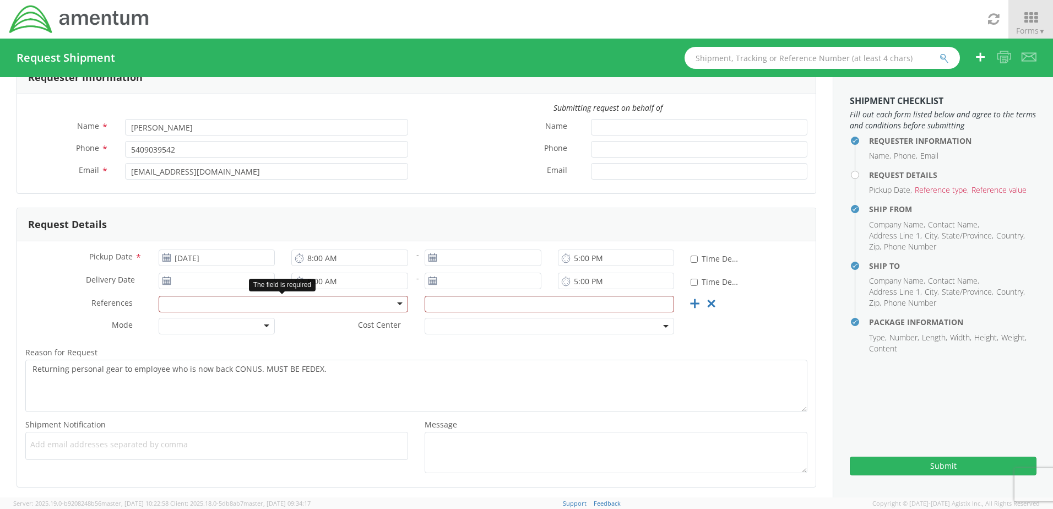
click at [225, 300] on div at bounding box center [283, 304] width 249 height 17
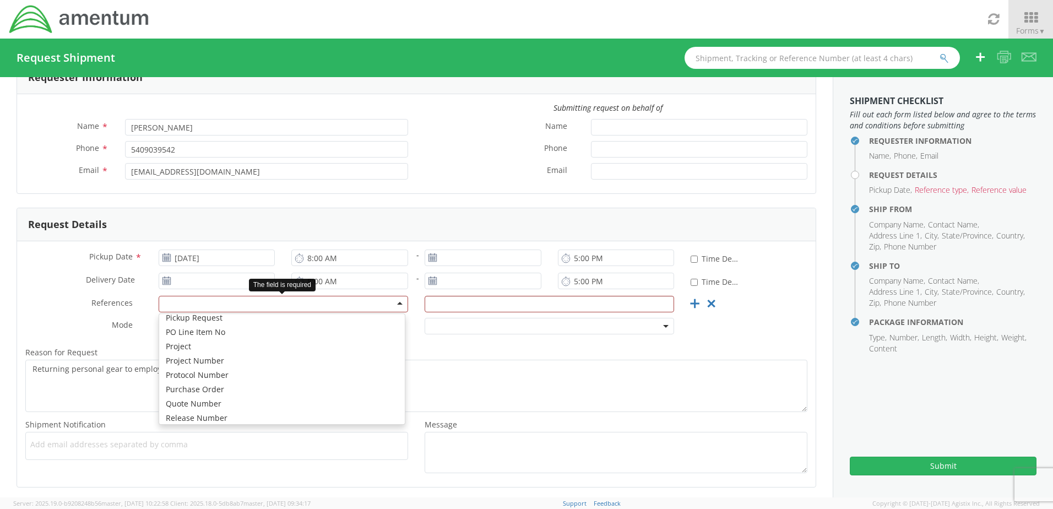
scroll to position [500, 0]
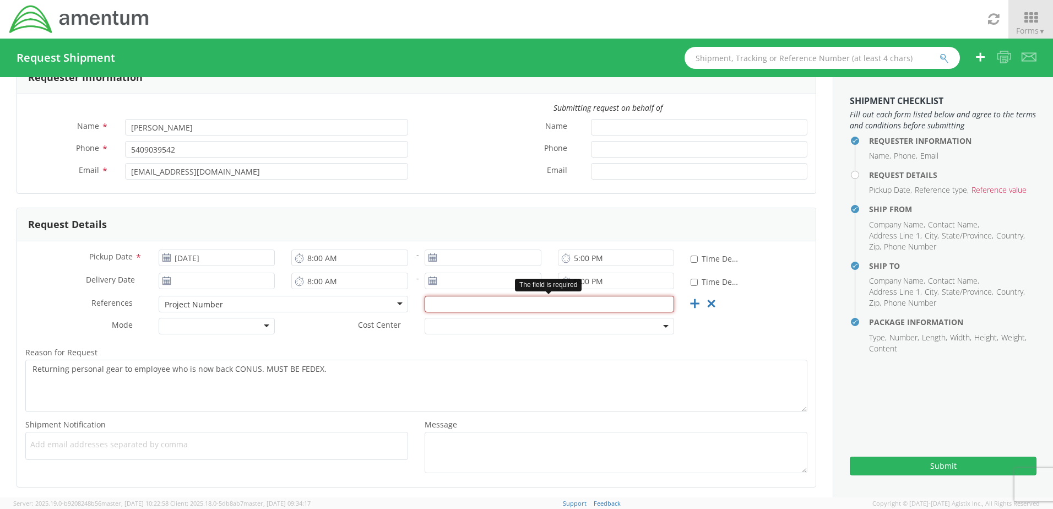
click at [435, 300] on input "text" at bounding box center [549, 304] width 249 height 17
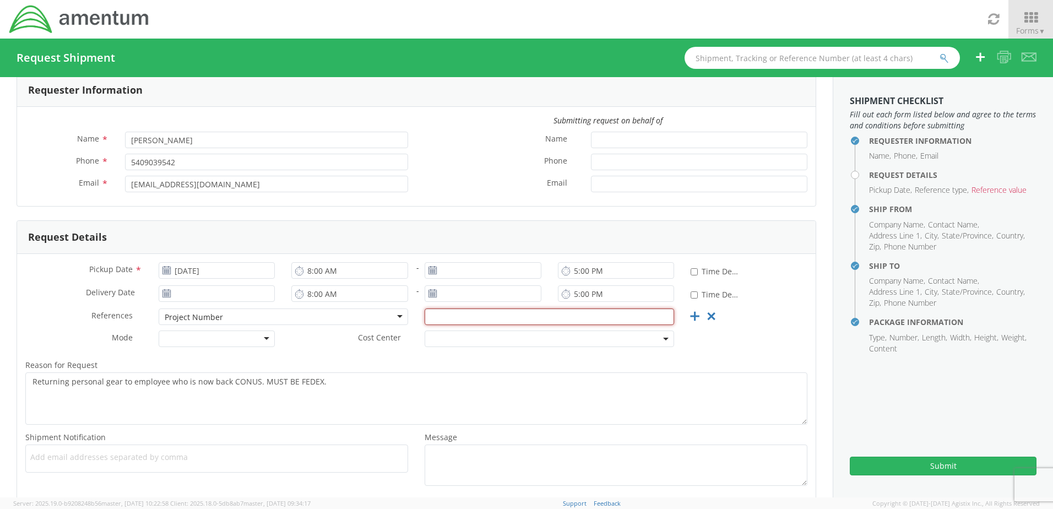
scroll to position [0, 0]
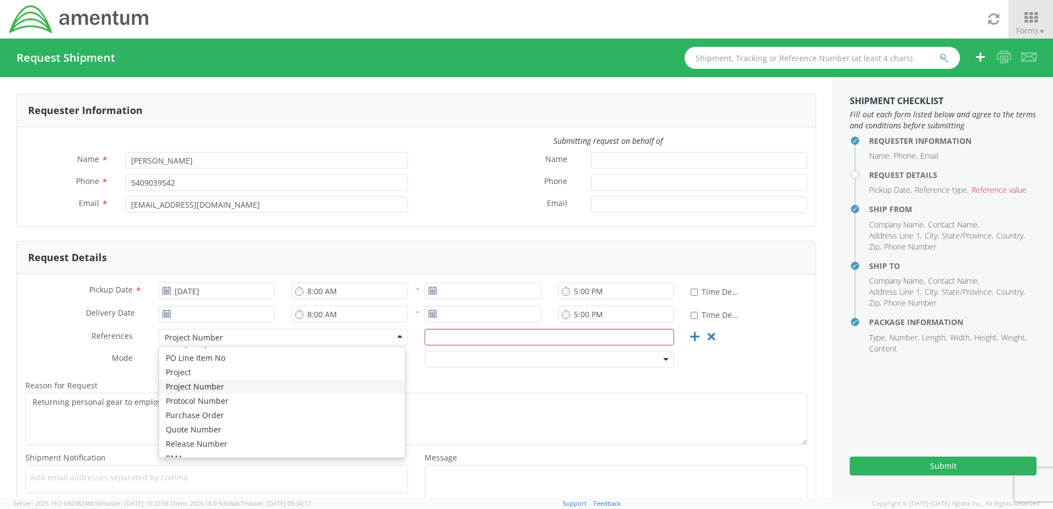
click at [393, 333] on div "Project Number" at bounding box center [283, 337] width 249 height 17
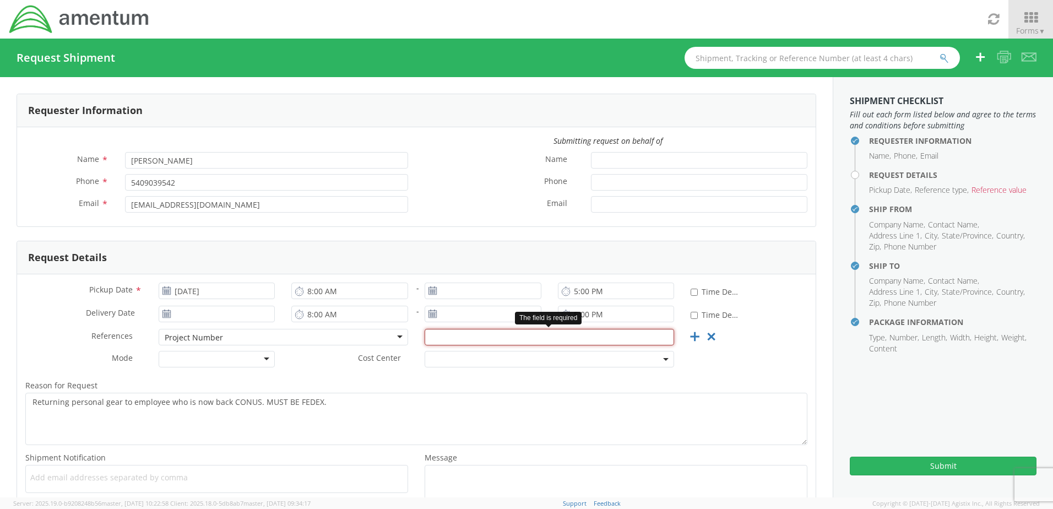
drag, startPoint x: 442, startPoint y: 336, endPoint x: 456, endPoint y: 334, distance: 14.0
click at [442, 336] on input "text" at bounding box center [549, 337] width 249 height 17
paste input "7275.3000.3.TLB.000-01"
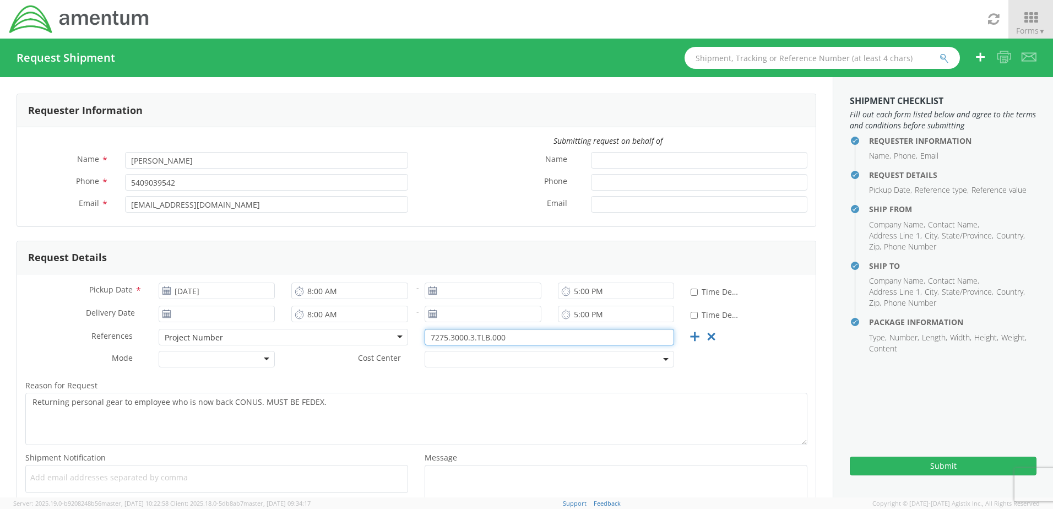
type input "7275.3000.3.TLB.000"
click at [766, 344] on div "References * Project Number Project Number Account Type Activity ID Airline App…" at bounding box center [416, 340] width 799 height 22
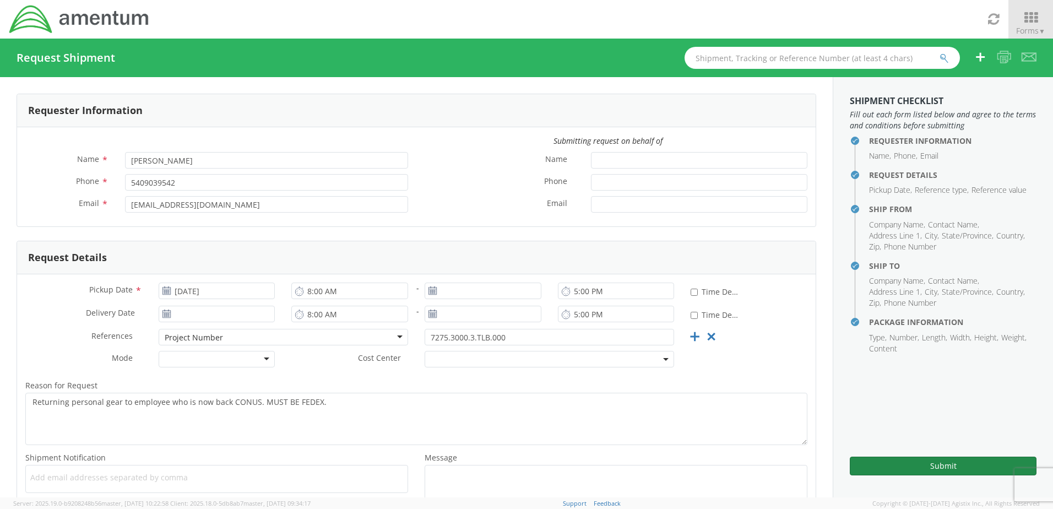
click at [933, 470] on button "Submit" at bounding box center [943, 466] width 187 height 19
